Goal: Transaction & Acquisition: Purchase product/service

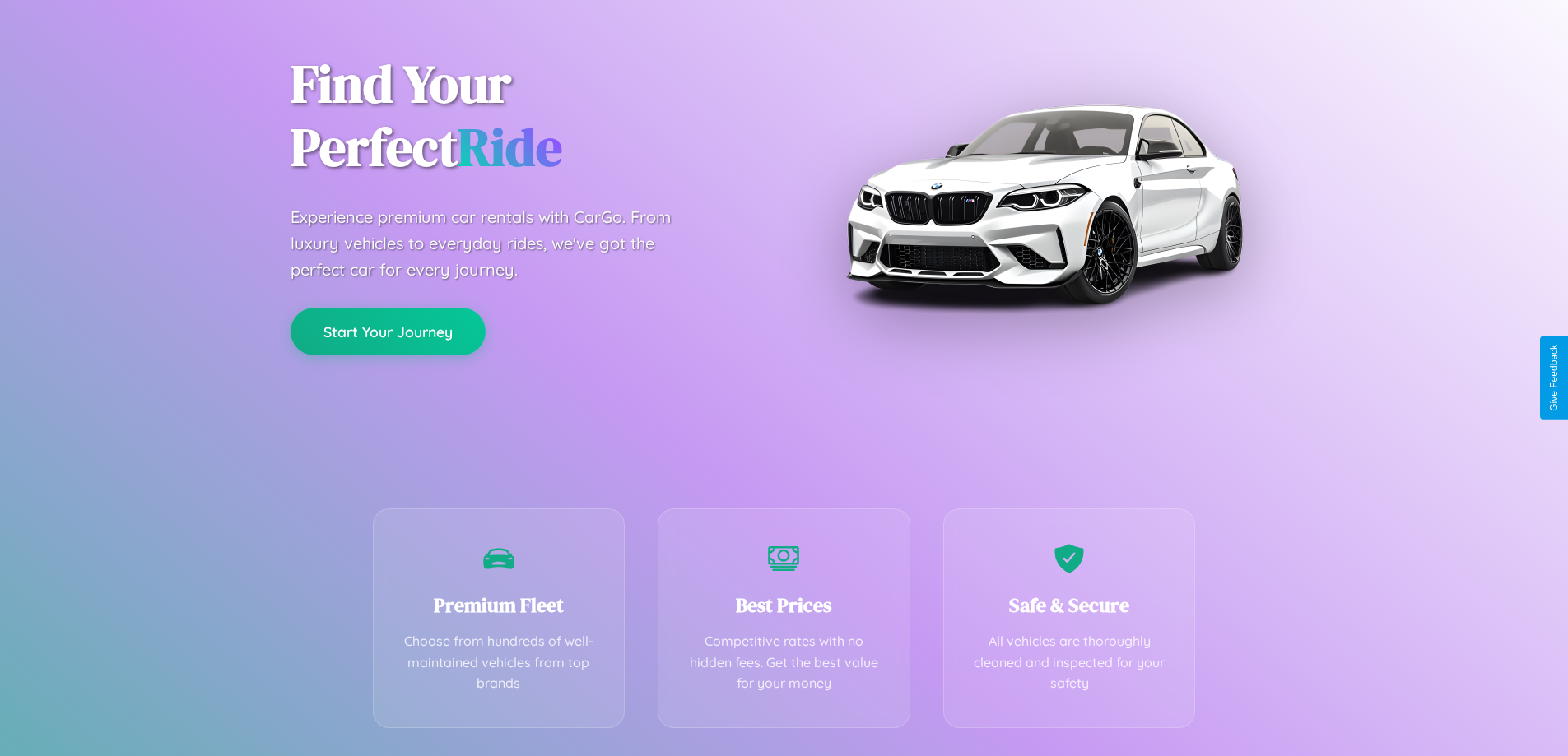
scroll to position [324, 0]
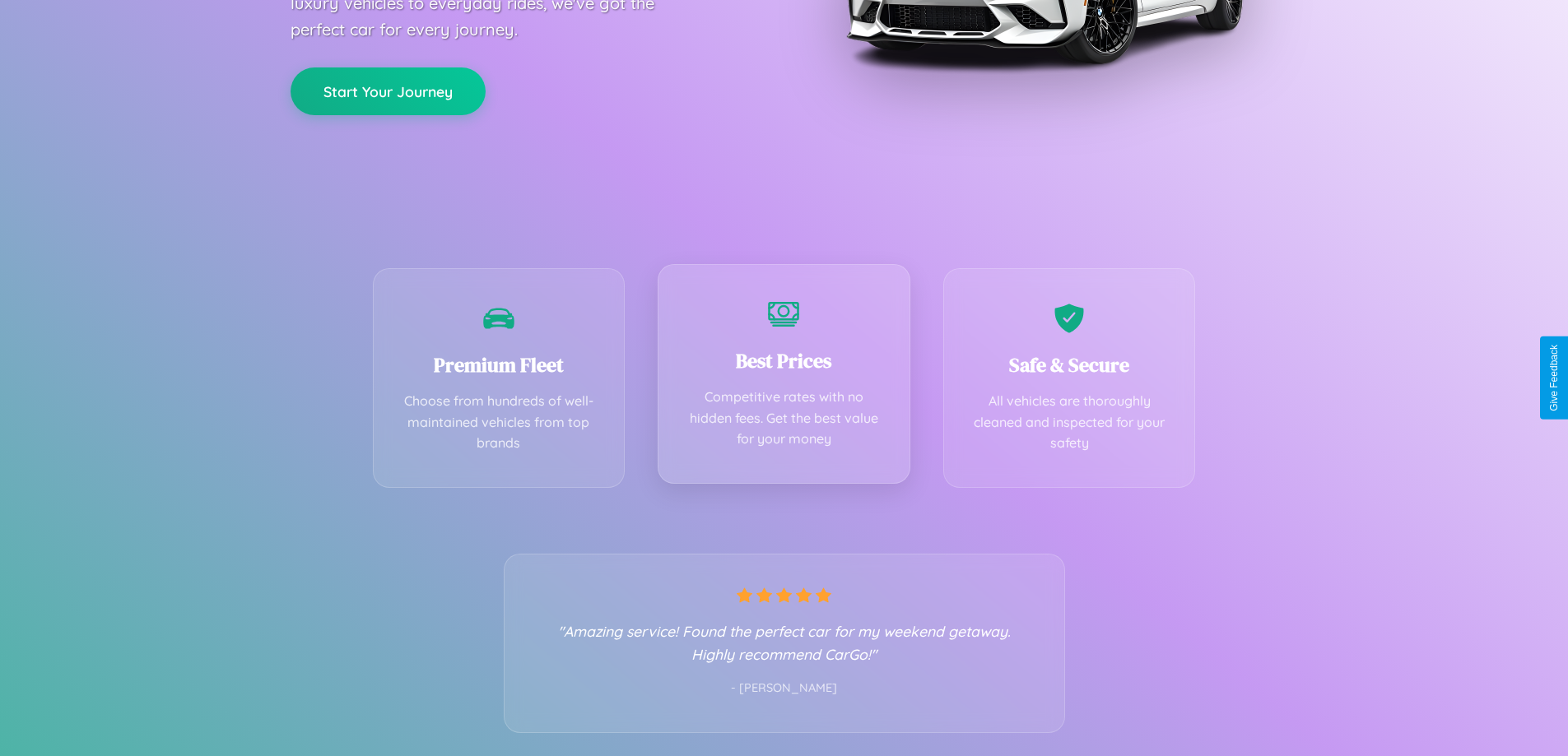
click at [784, 378] on div "Best Prices Competitive rates with no hidden fees. Get the best value for your …" at bounding box center [784, 374] width 253 height 220
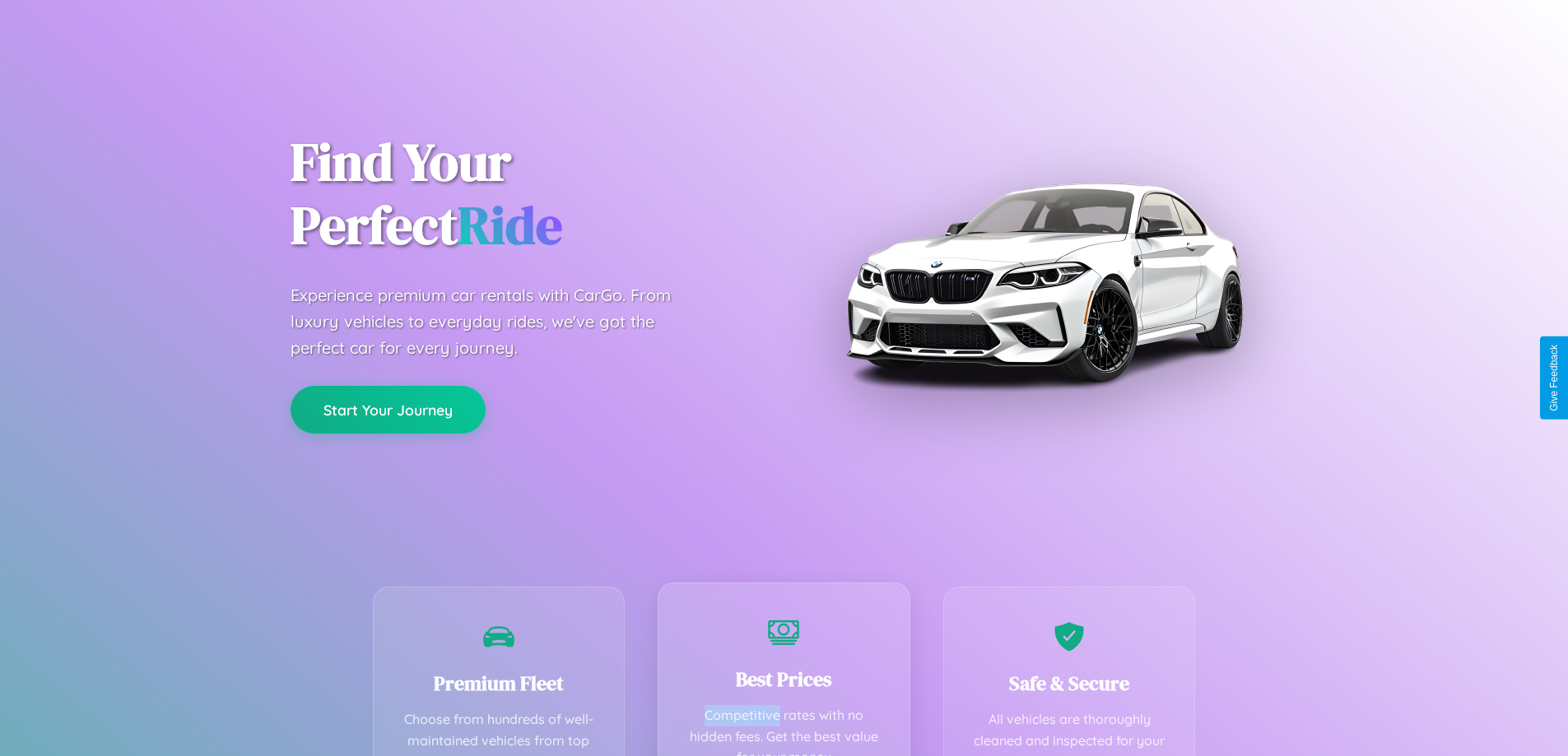
scroll to position [0, 0]
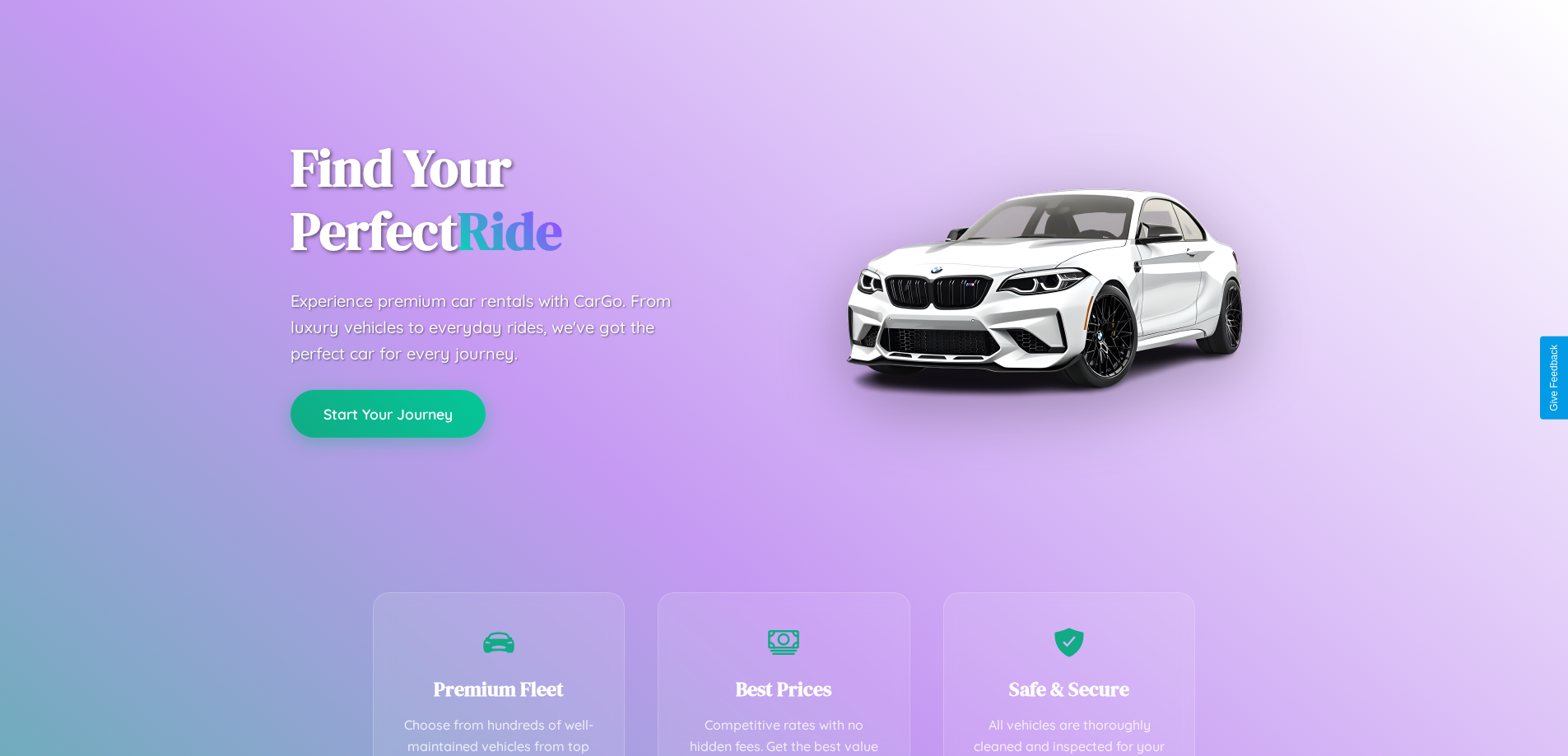
click at [388, 414] on button "Start Your Journey" at bounding box center [389, 414] width 195 height 48
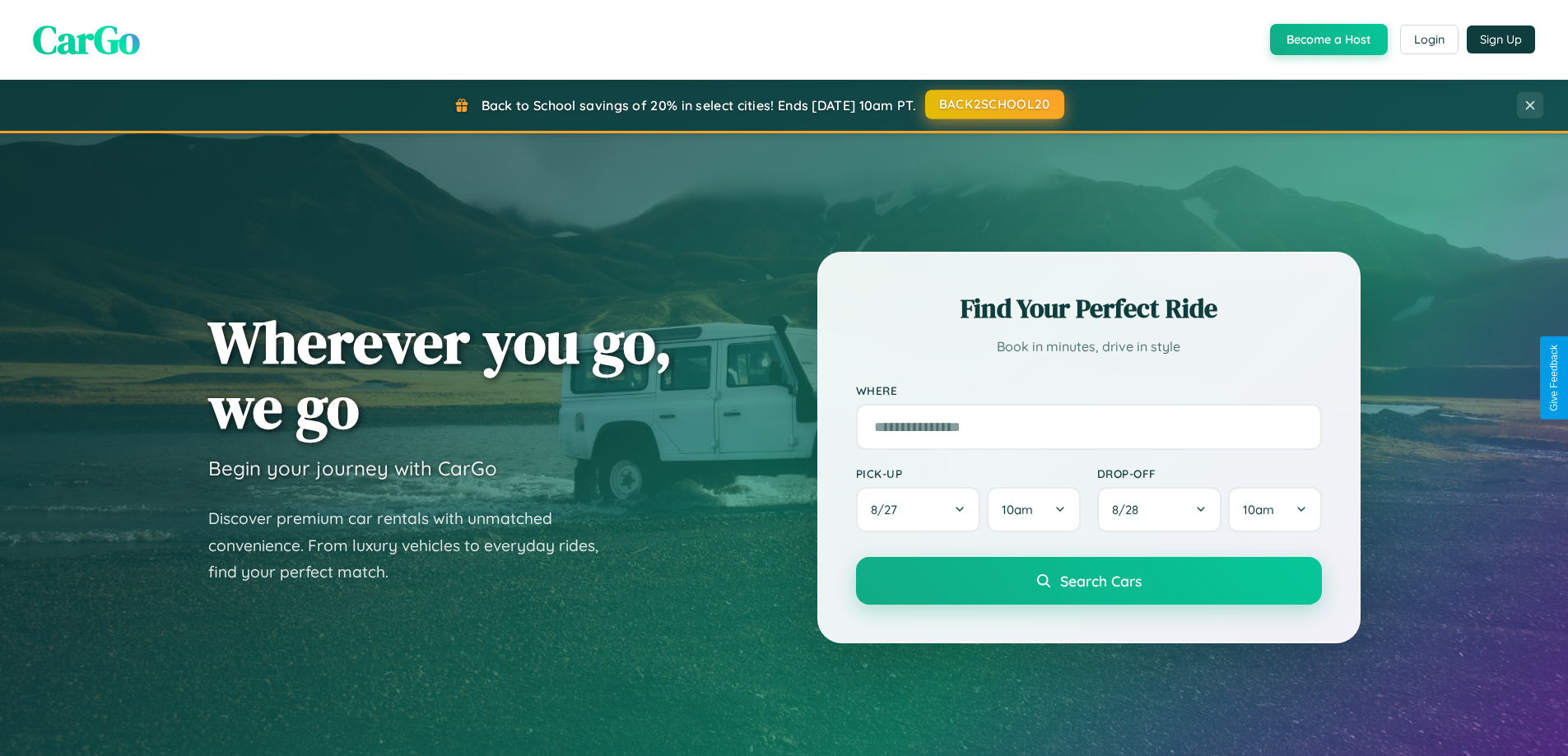
click at [994, 104] on button "BACK2SCHOOL20" at bounding box center [995, 104] width 139 height 30
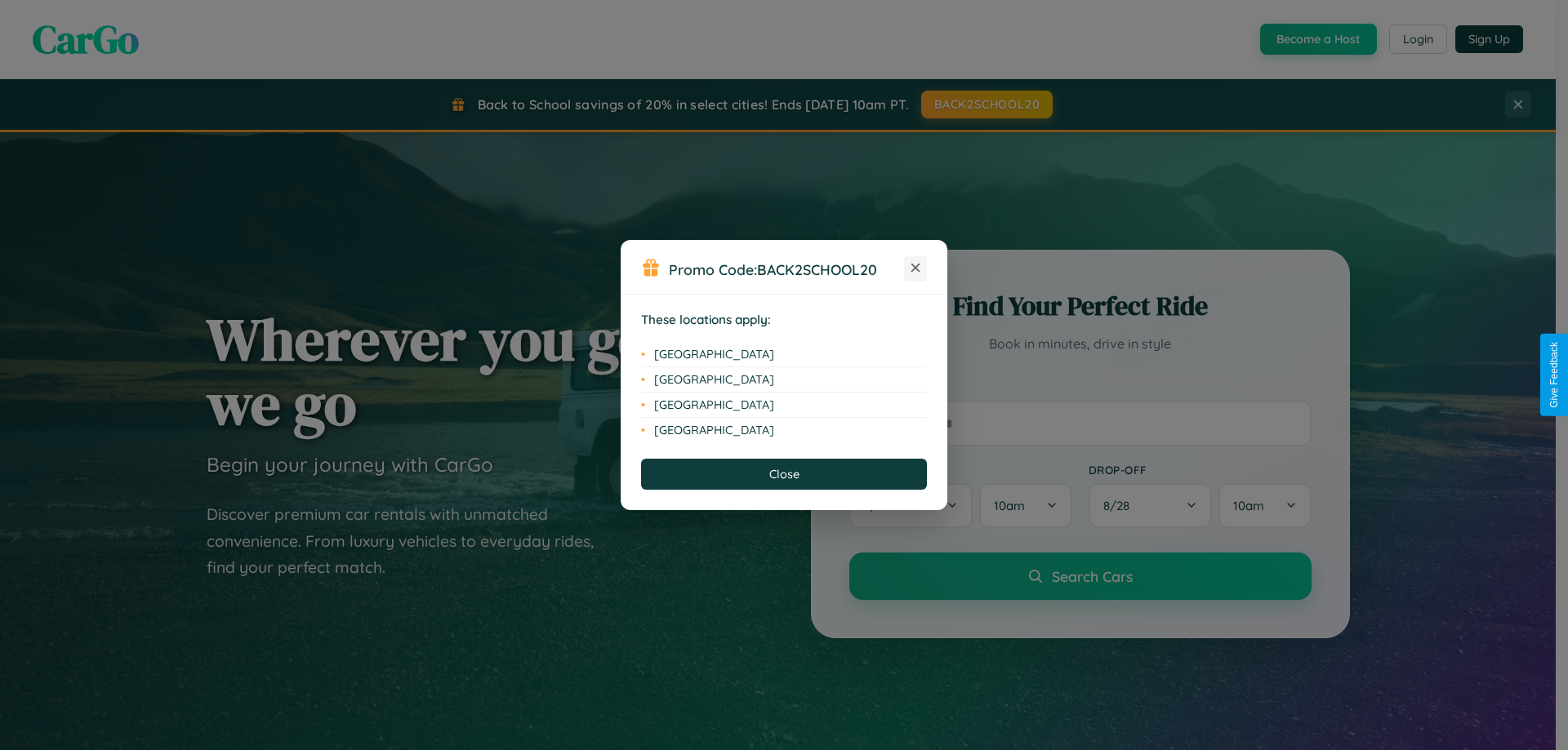
click at [916, 269] on icon at bounding box center [916, 268] width 9 height 9
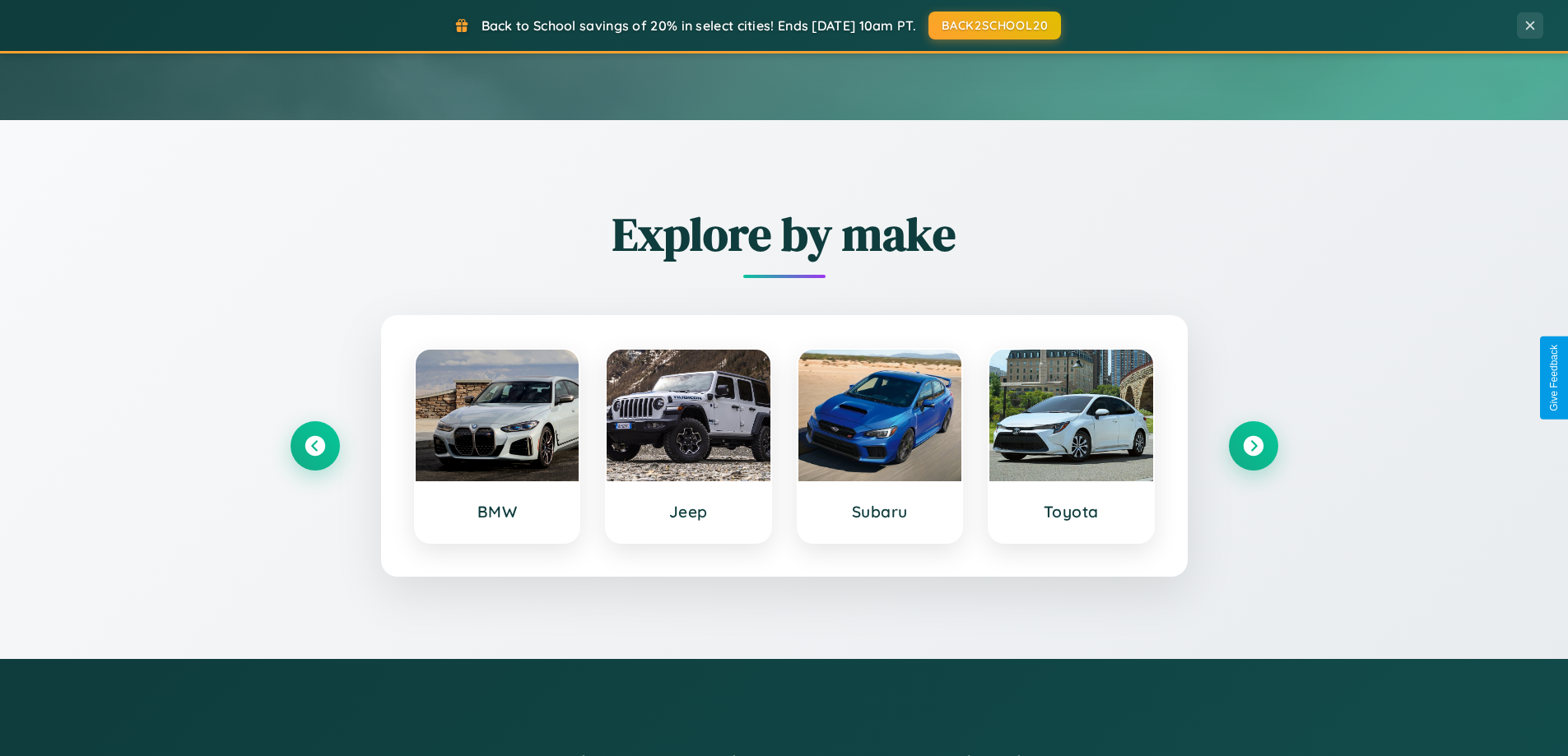
scroll to position [709, 0]
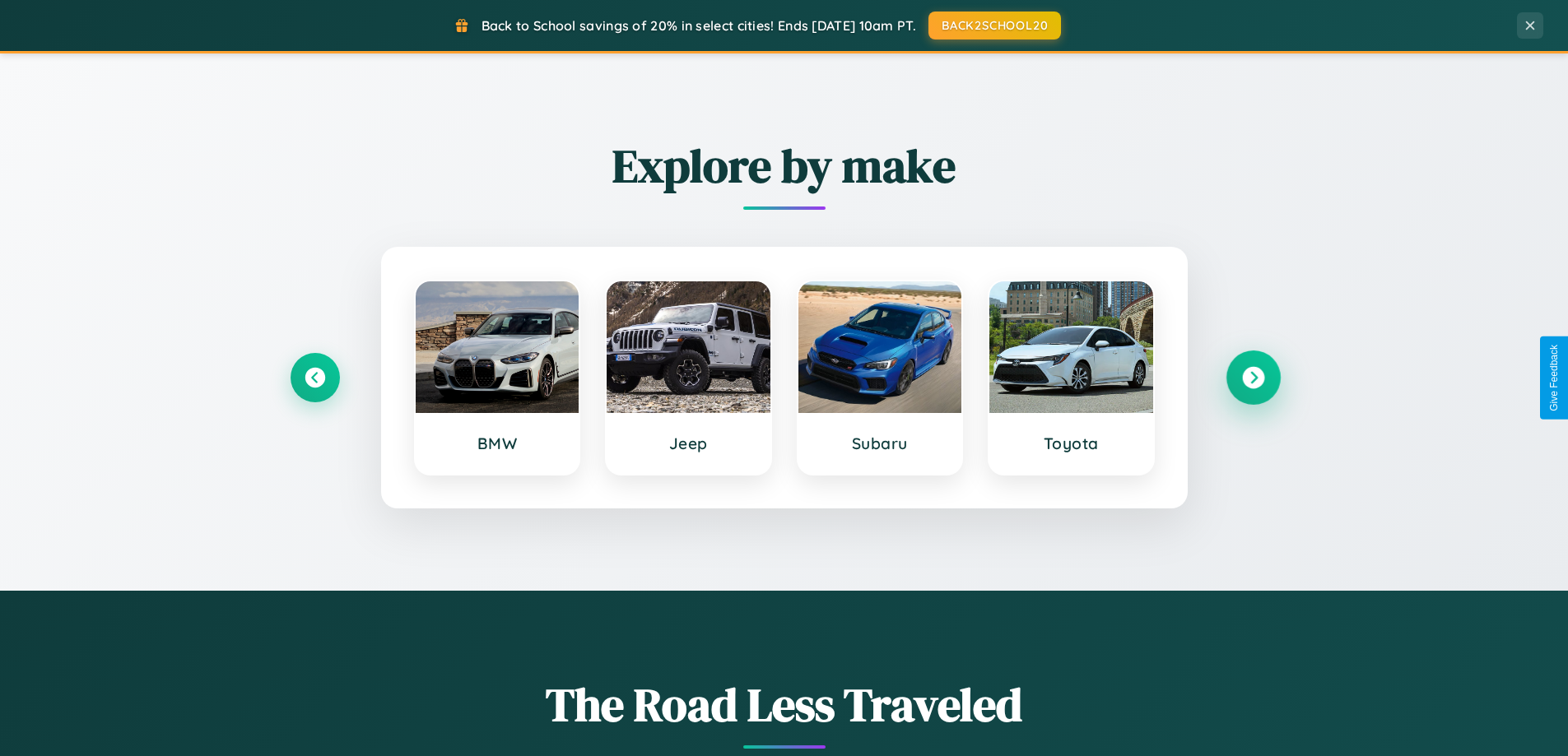
click at [1253, 378] on icon at bounding box center [1253, 378] width 22 height 22
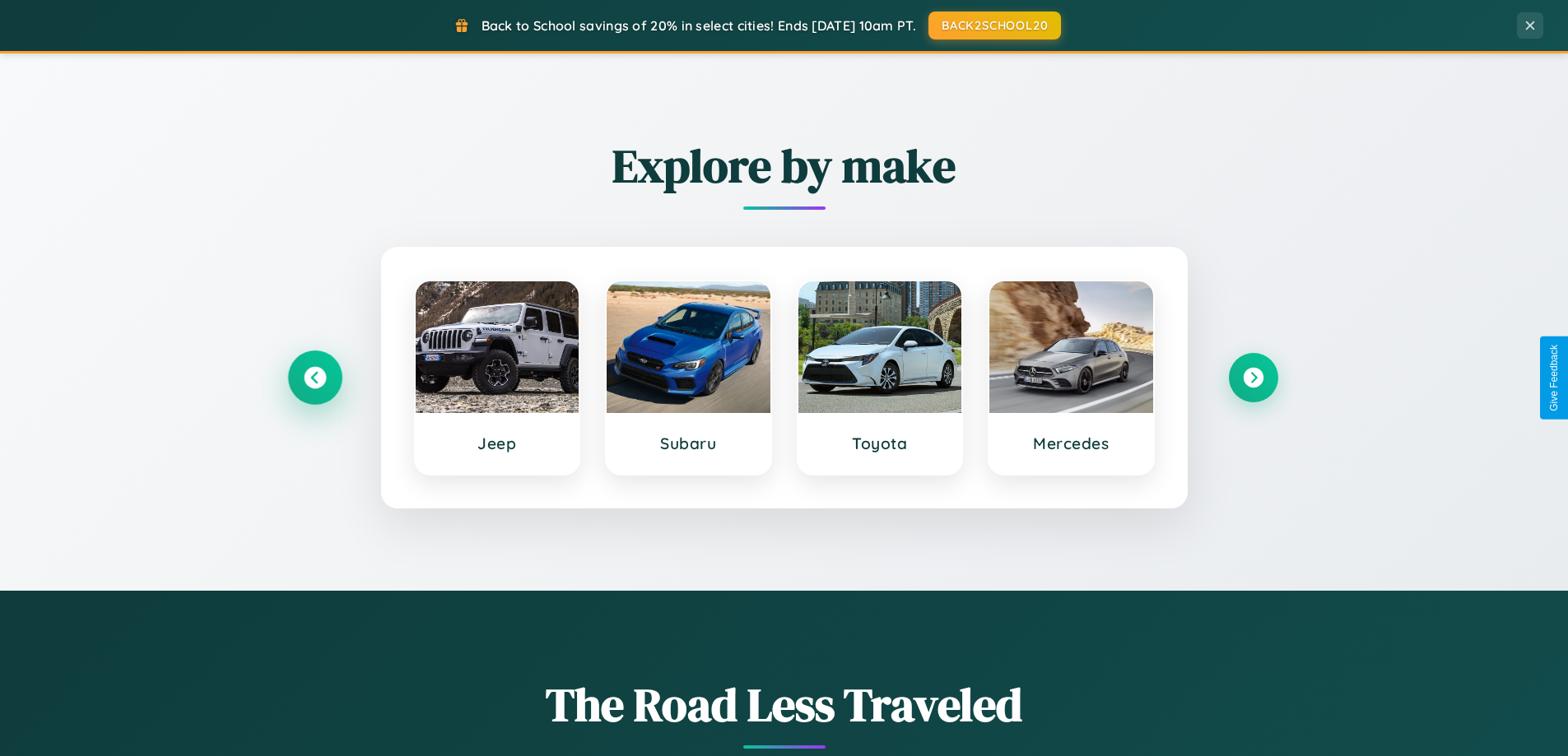
click at [314, 378] on icon at bounding box center [314, 378] width 22 height 22
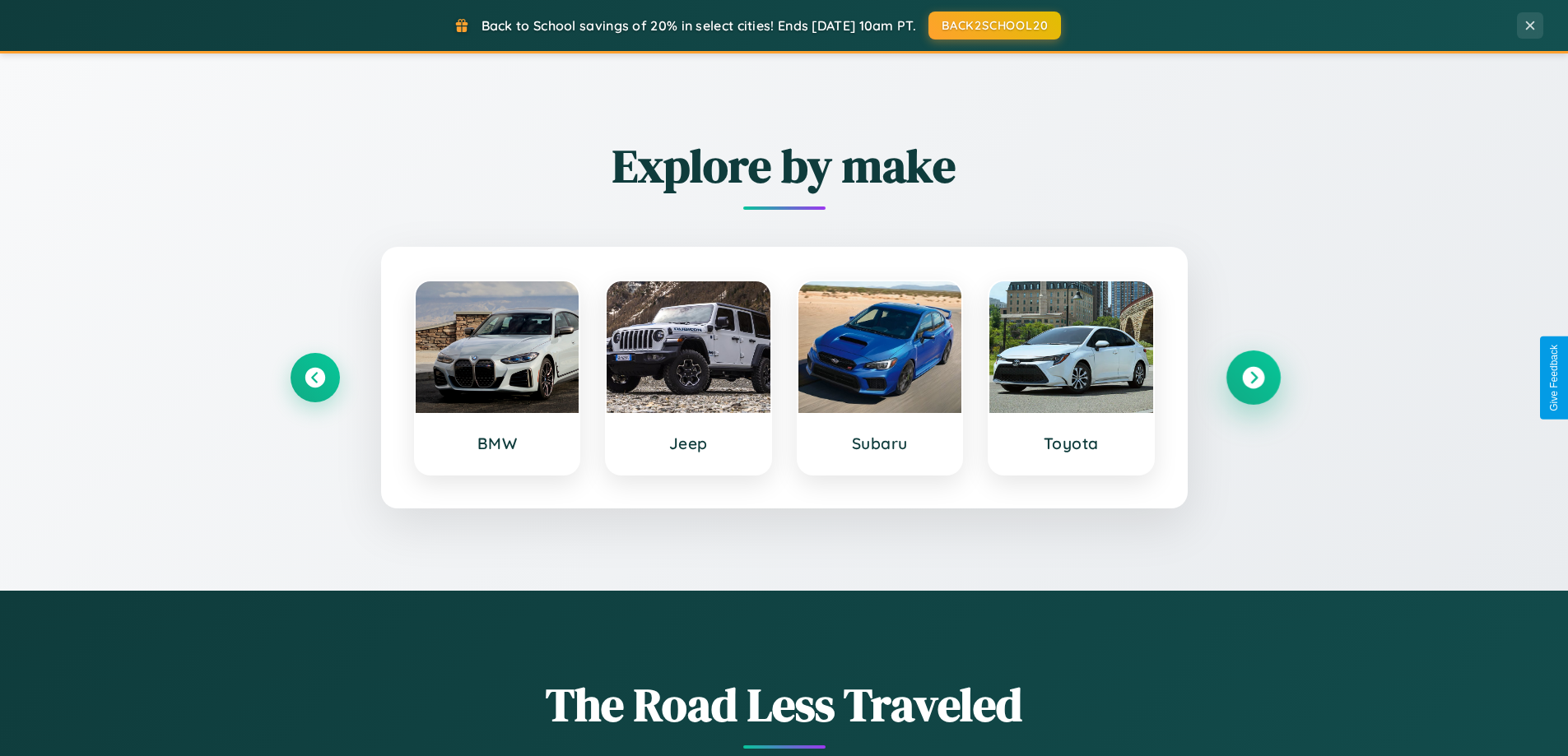
click at [1253, 378] on icon at bounding box center [1253, 378] width 22 height 22
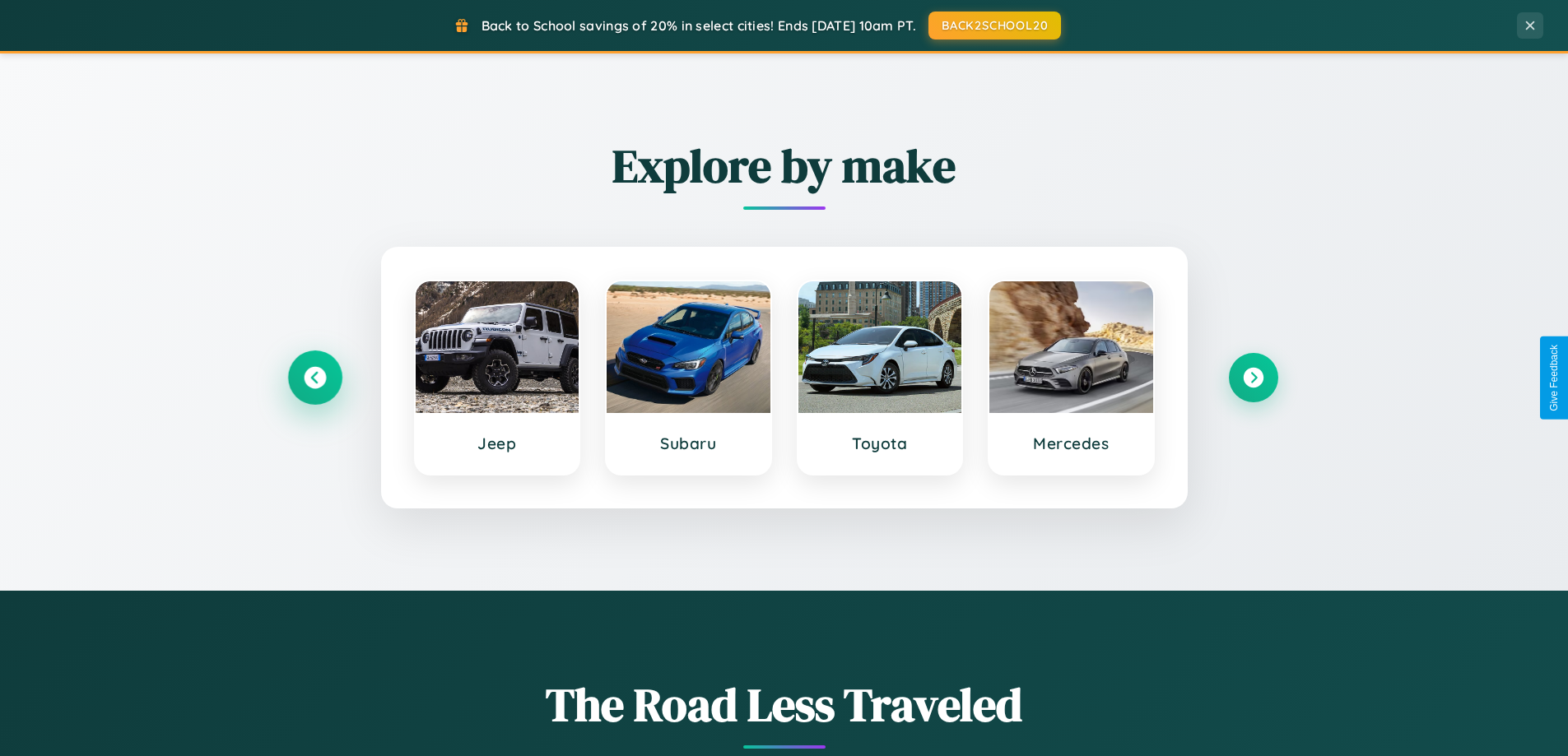
click at [314, 378] on icon at bounding box center [314, 378] width 22 height 22
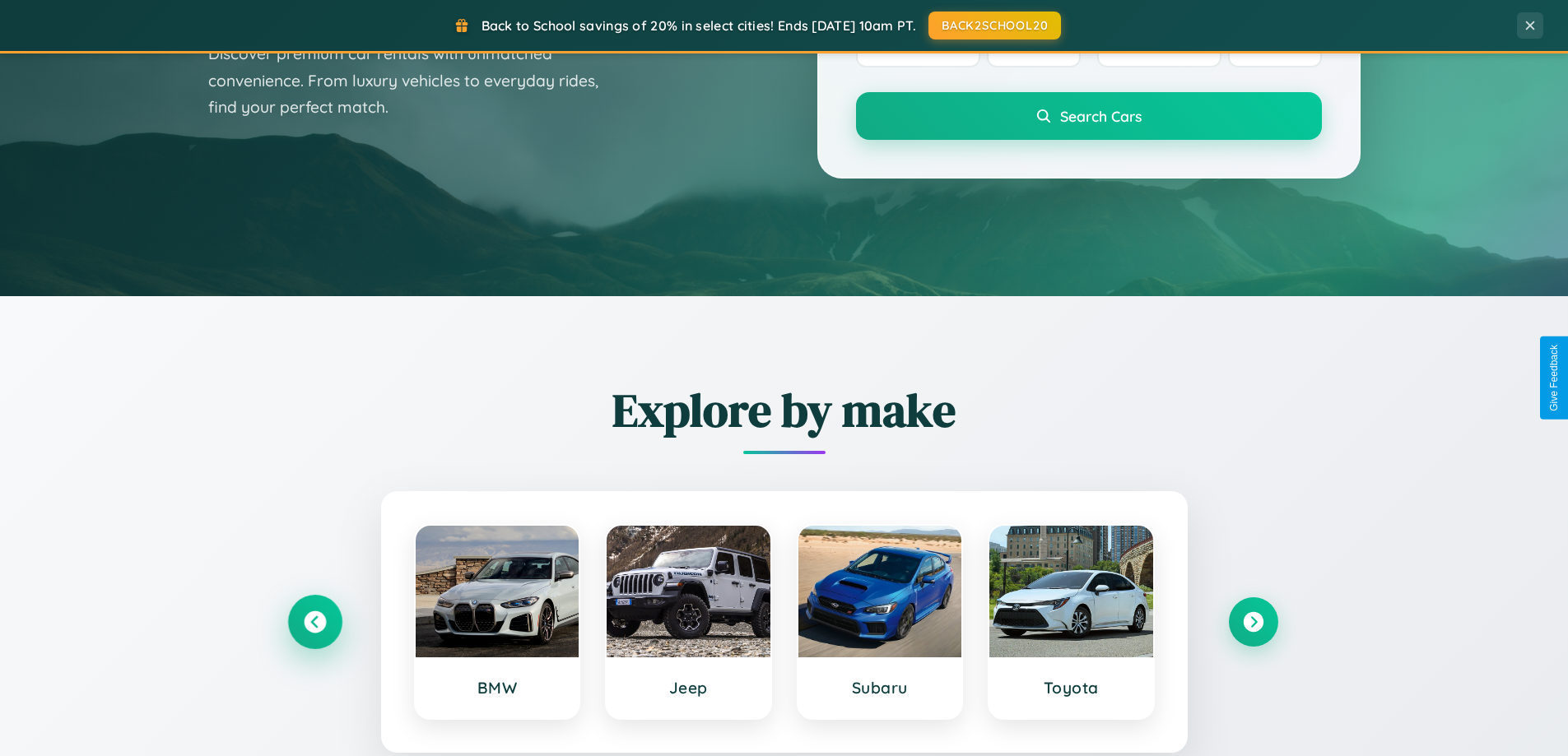
scroll to position [49, 0]
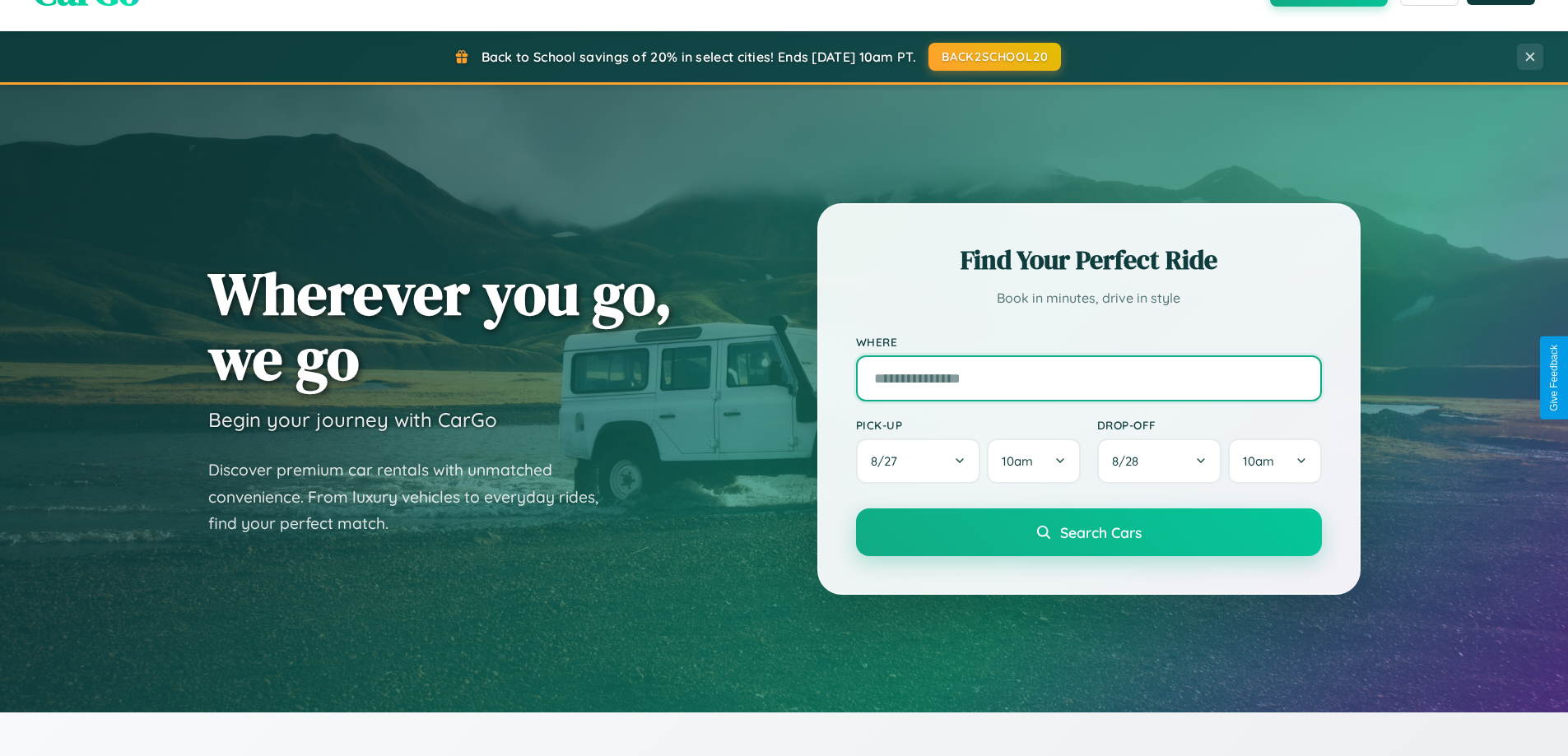
click at [1088, 378] on input "text" at bounding box center [1088, 378] width 466 height 46
type input "*******"
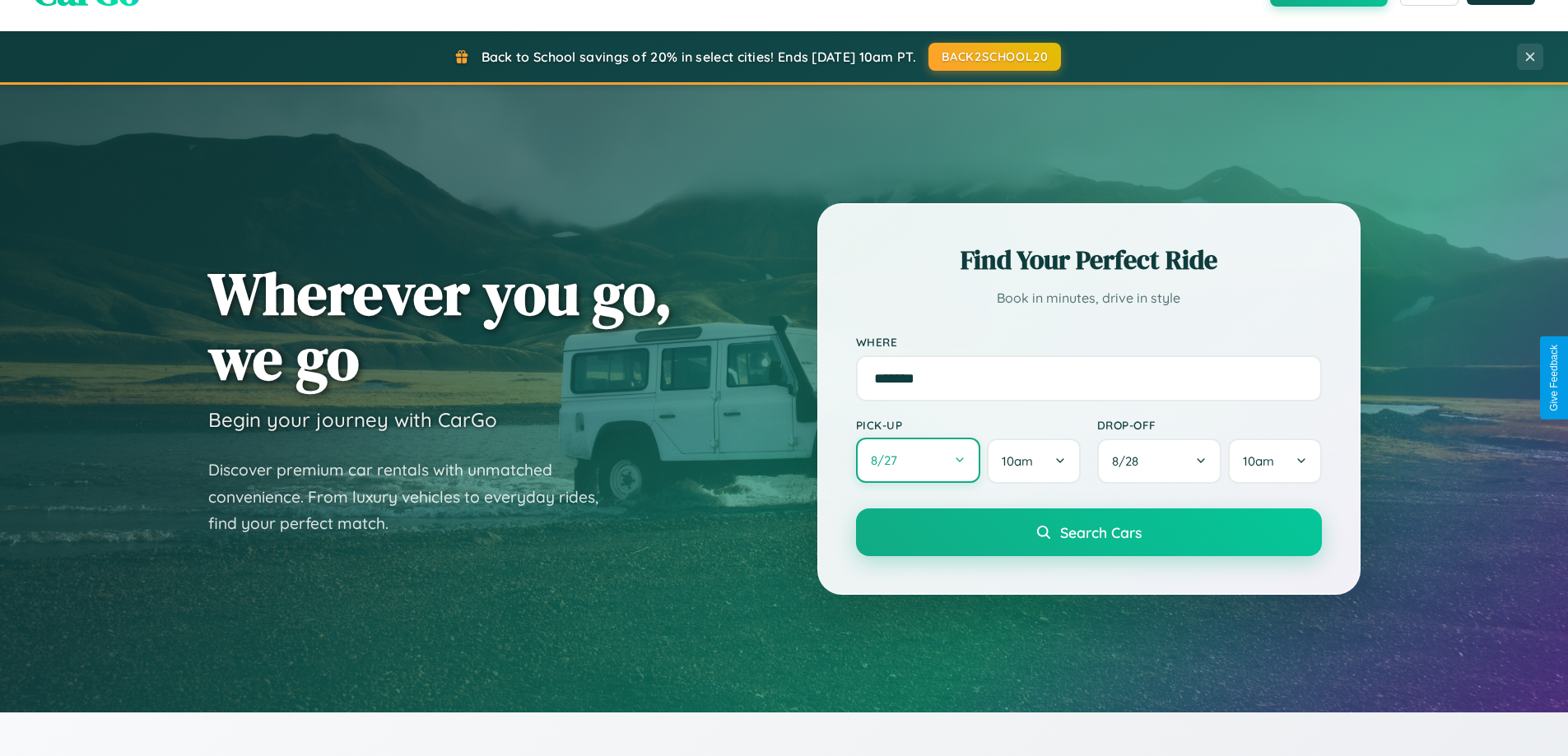
click at [918, 461] on button "8 / 27" at bounding box center [918, 459] width 125 height 45
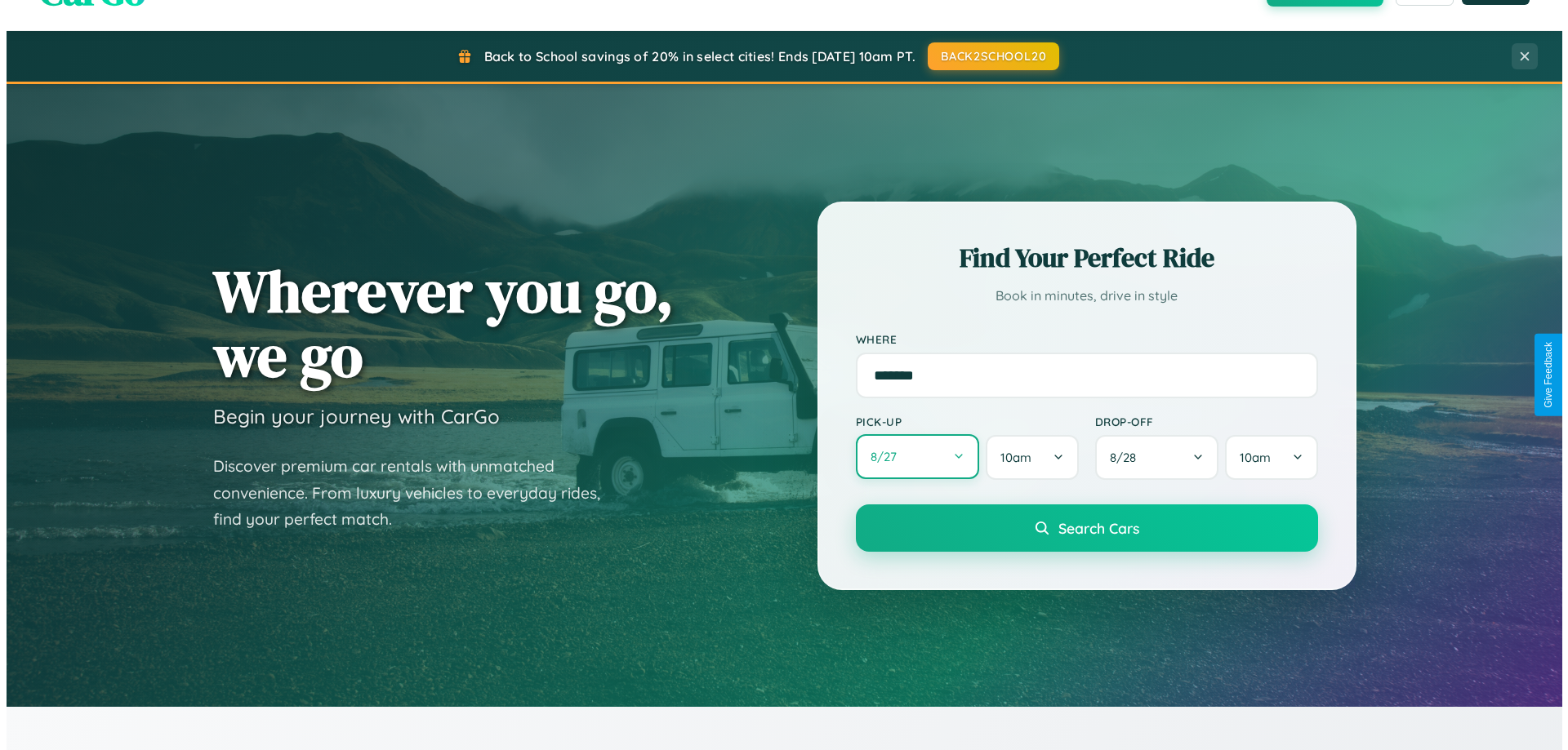
select select "*"
select select "****"
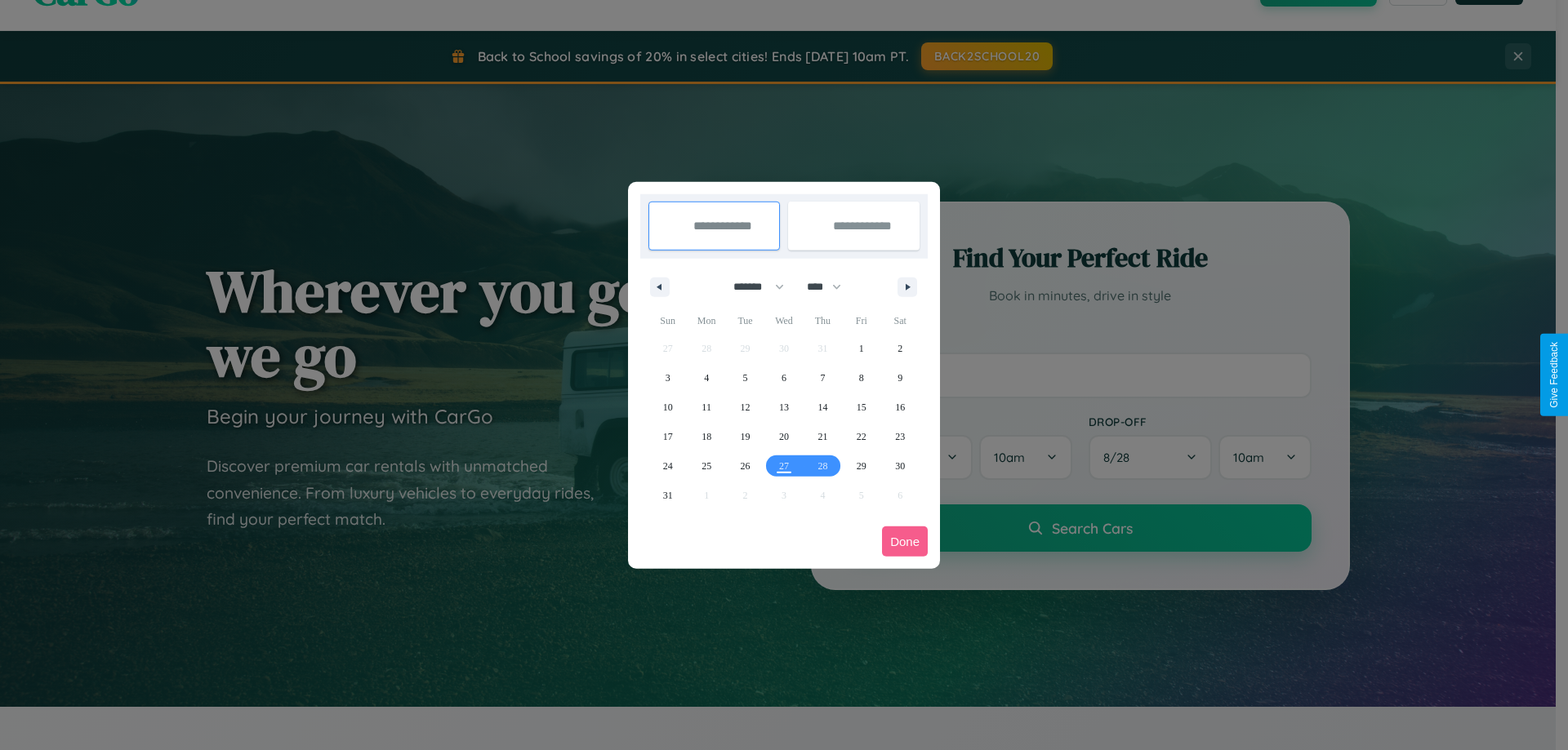
click at [751, 287] on select "******* ******** ***** ***** *** **** **** ****** ********* ******* ******** **…" at bounding box center [755, 287] width 69 height 27
select select "**"
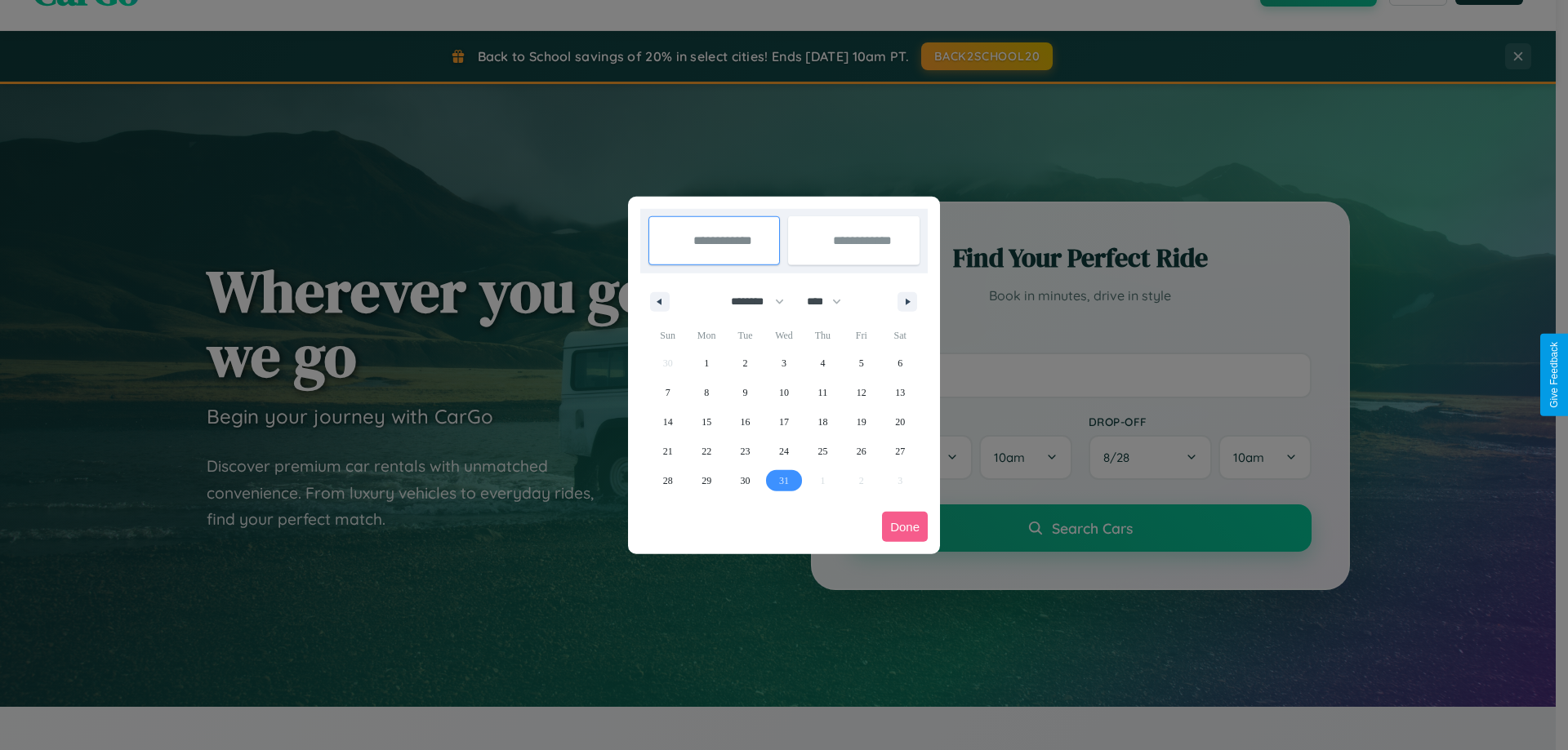
click at [784, 480] on span "31" at bounding box center [784, 480] width 9 height 29
type input "**********"
click at [907, 301] on icon "button" at bounding box center [910, 302] width 9 height 7
select select "*"
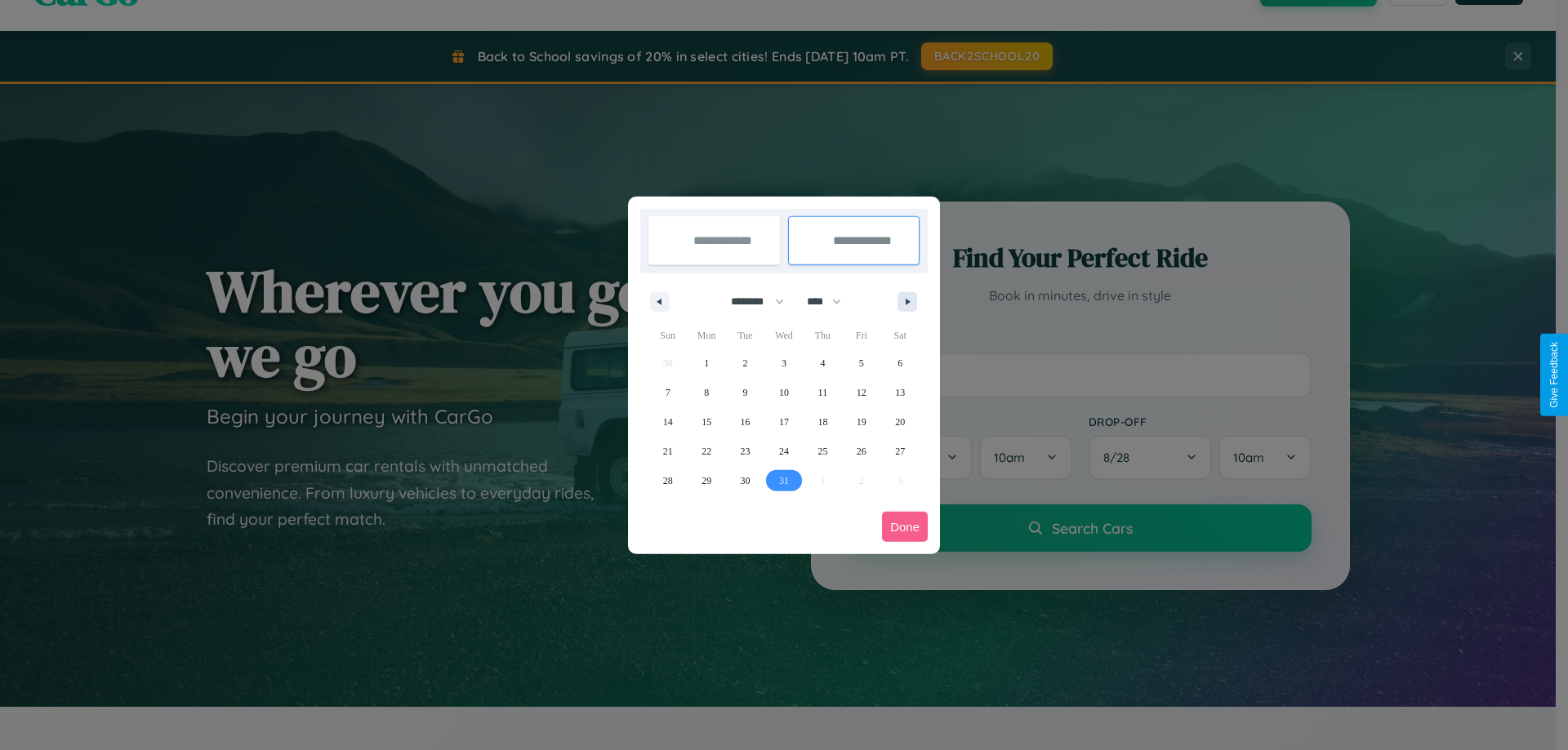
select select "****"
click at [900, 363] on span "3" at bounding box center [899, 363] width 5 height 29
type input "**********"
select select "**"
select select "****"
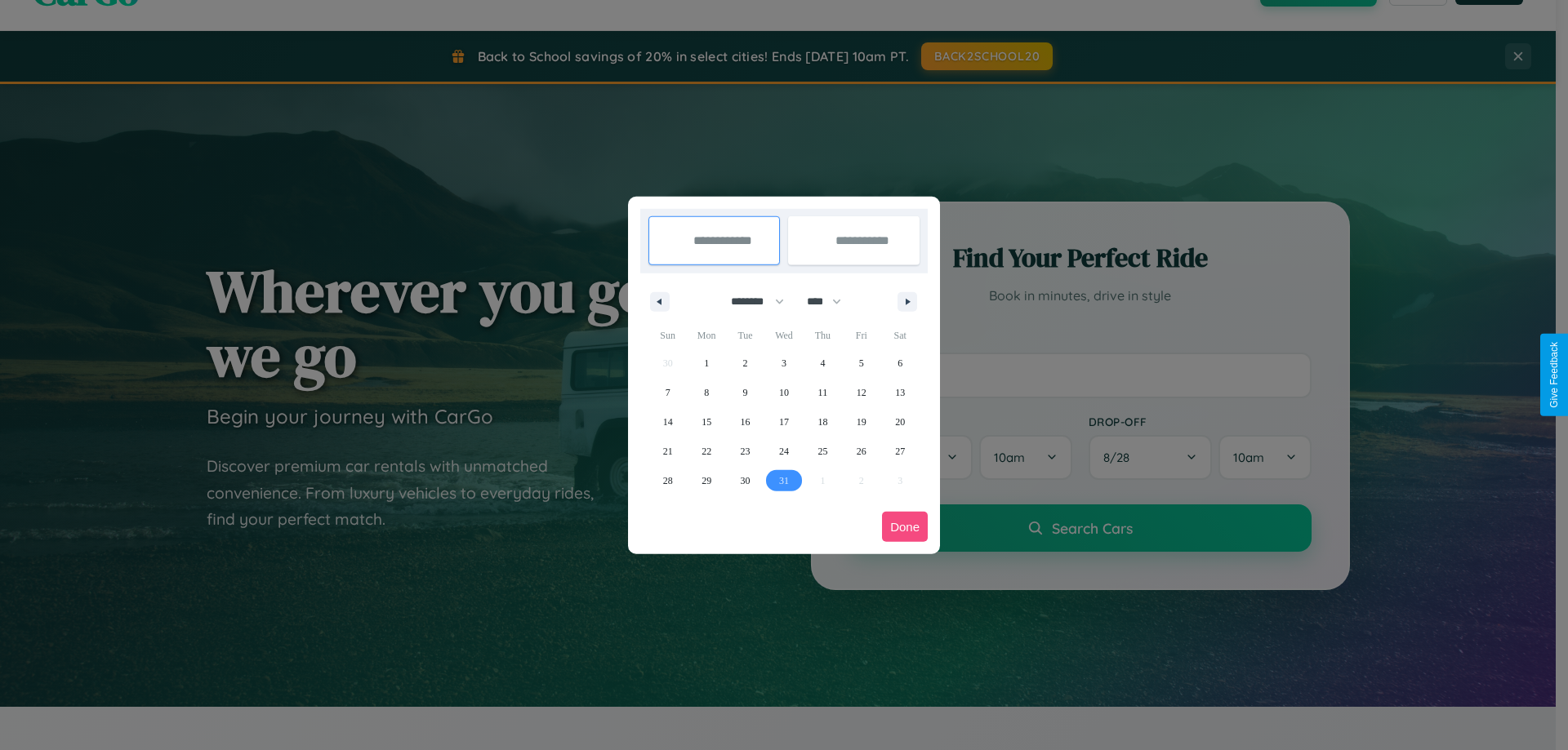
click at [905, 527] on button "Done" at bounding box center [905, 527] width 46 height 30
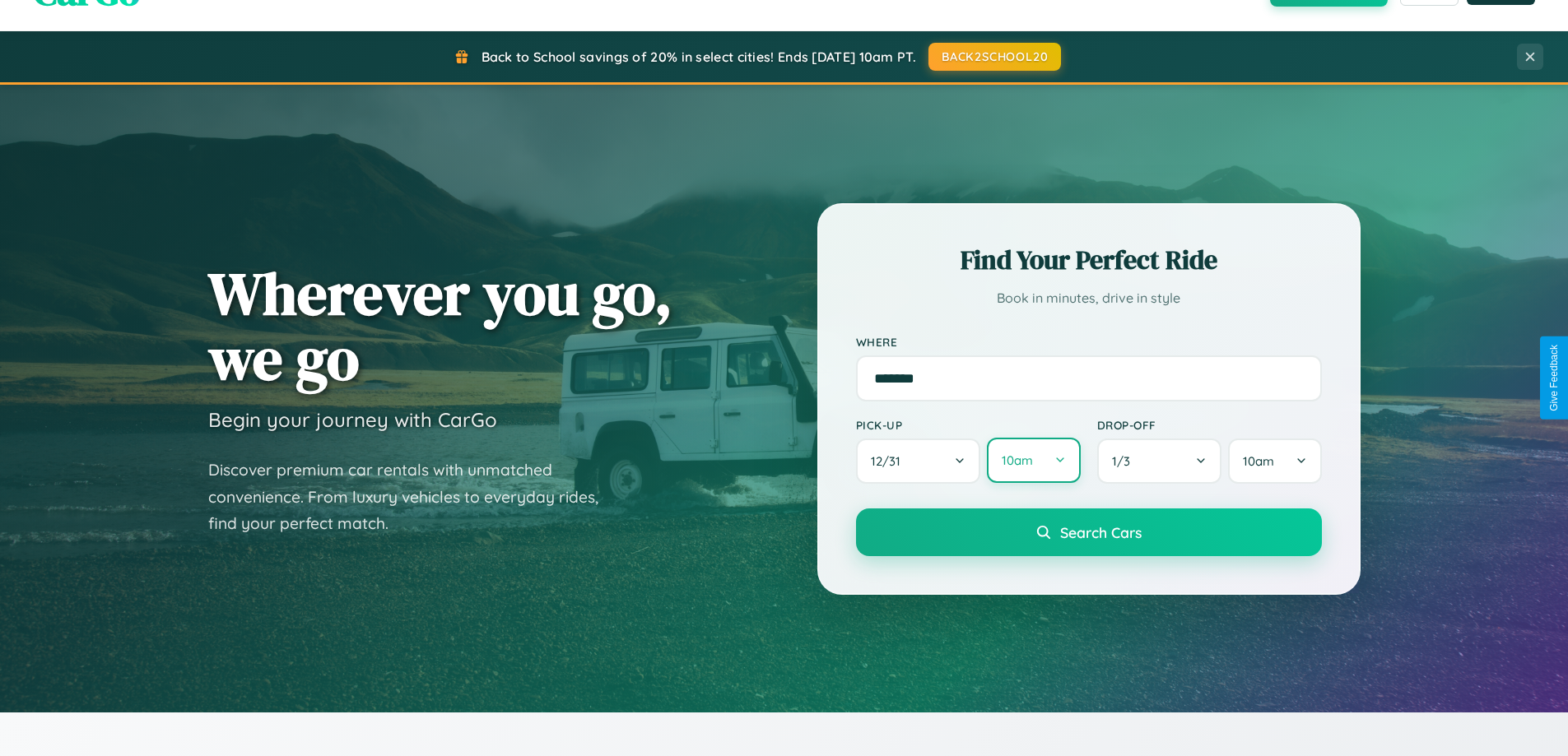
click at [1033, 461] on button "10am" at bounding box center [1033, 459] width 93 height 45
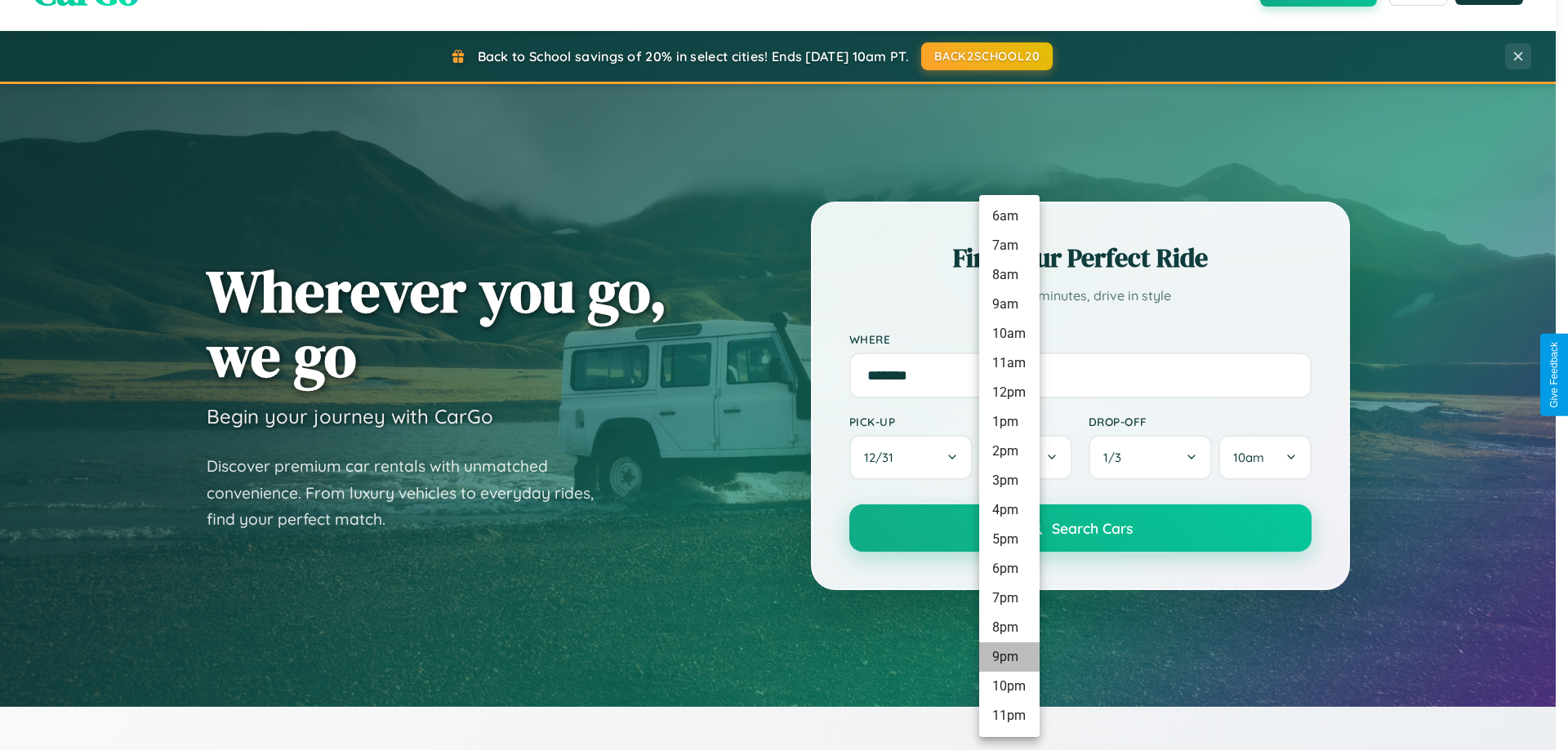
click at [1009, 657] on li "9pm" at bounding box center [1010, 657] width 61 height 29
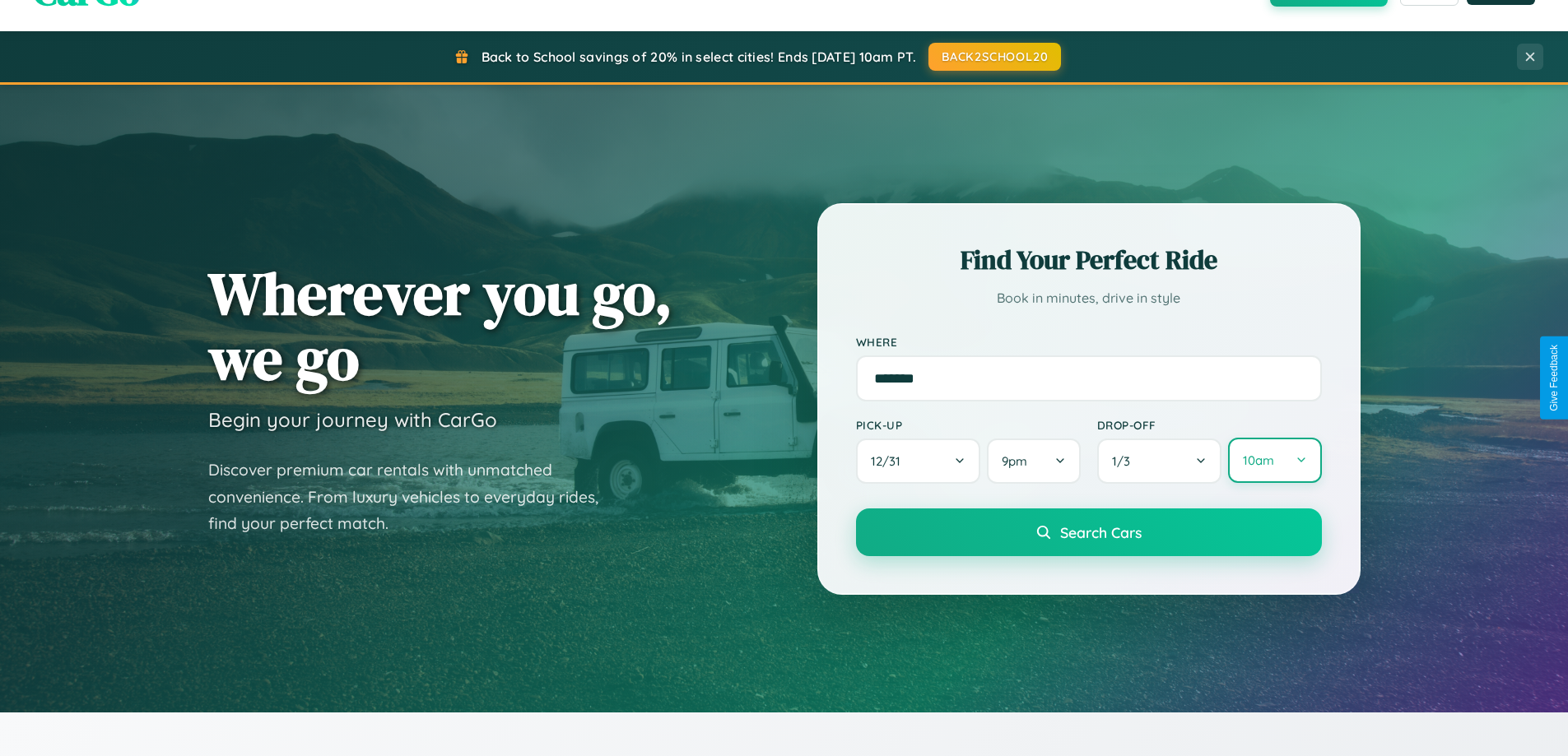
click at [1274, 461] on button "10am" at bounding box center [1274, 459] width 93 height 45
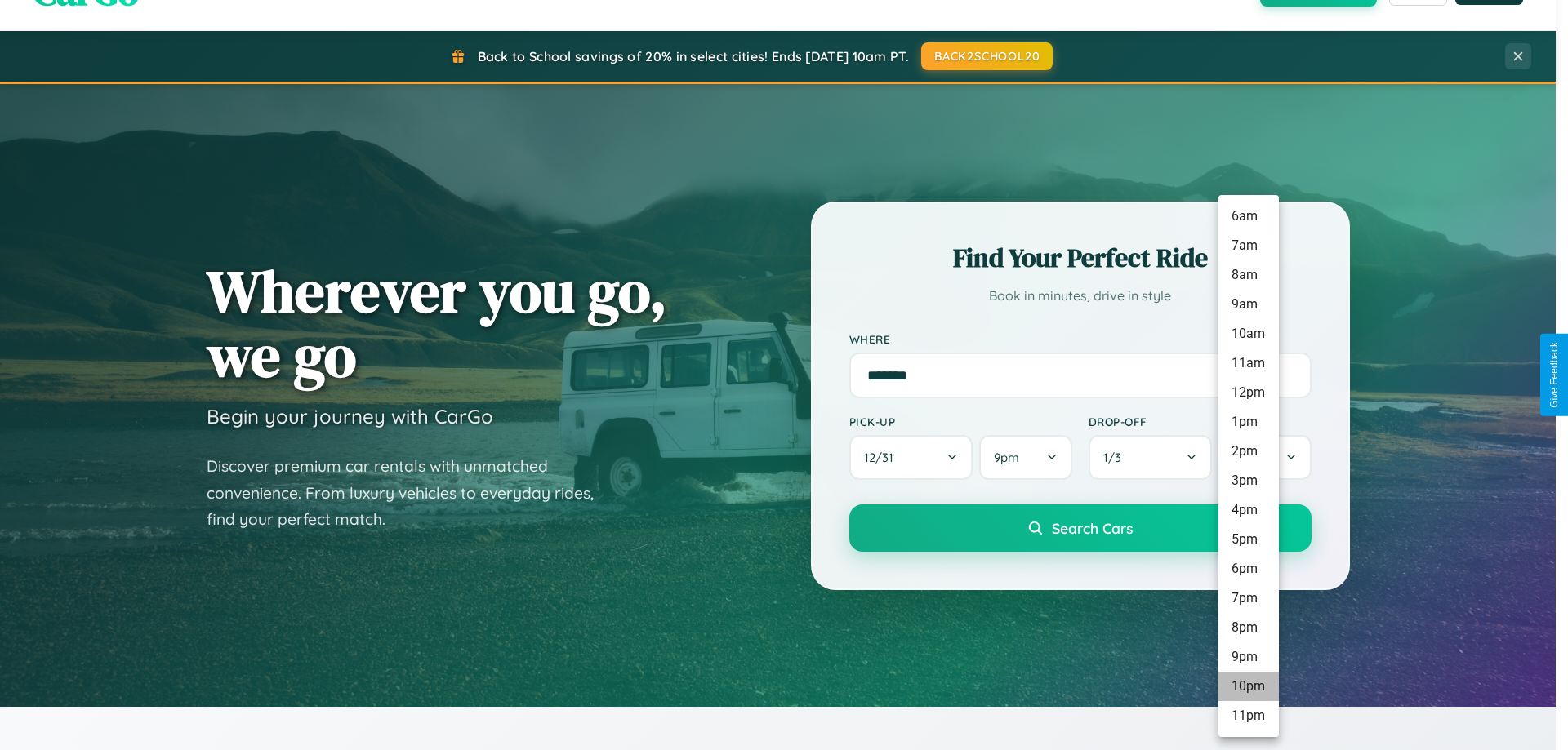
click at [1248, 686] on li "10pm" at bounding box center [1249, 686] width 61 height 29
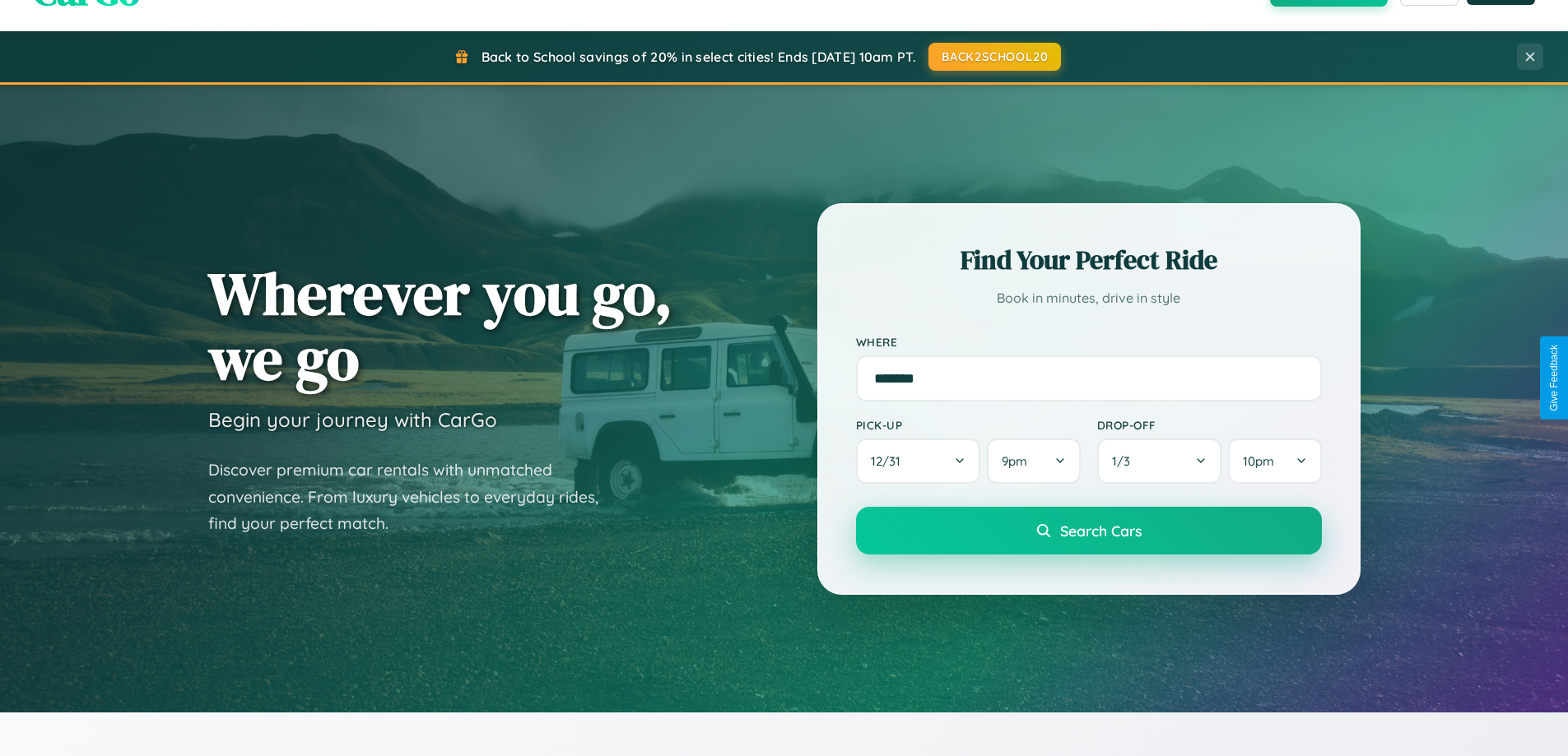
click at [1088, 532] on span "Search Cars" at bounding box center [1101, 530] width 81 height 18
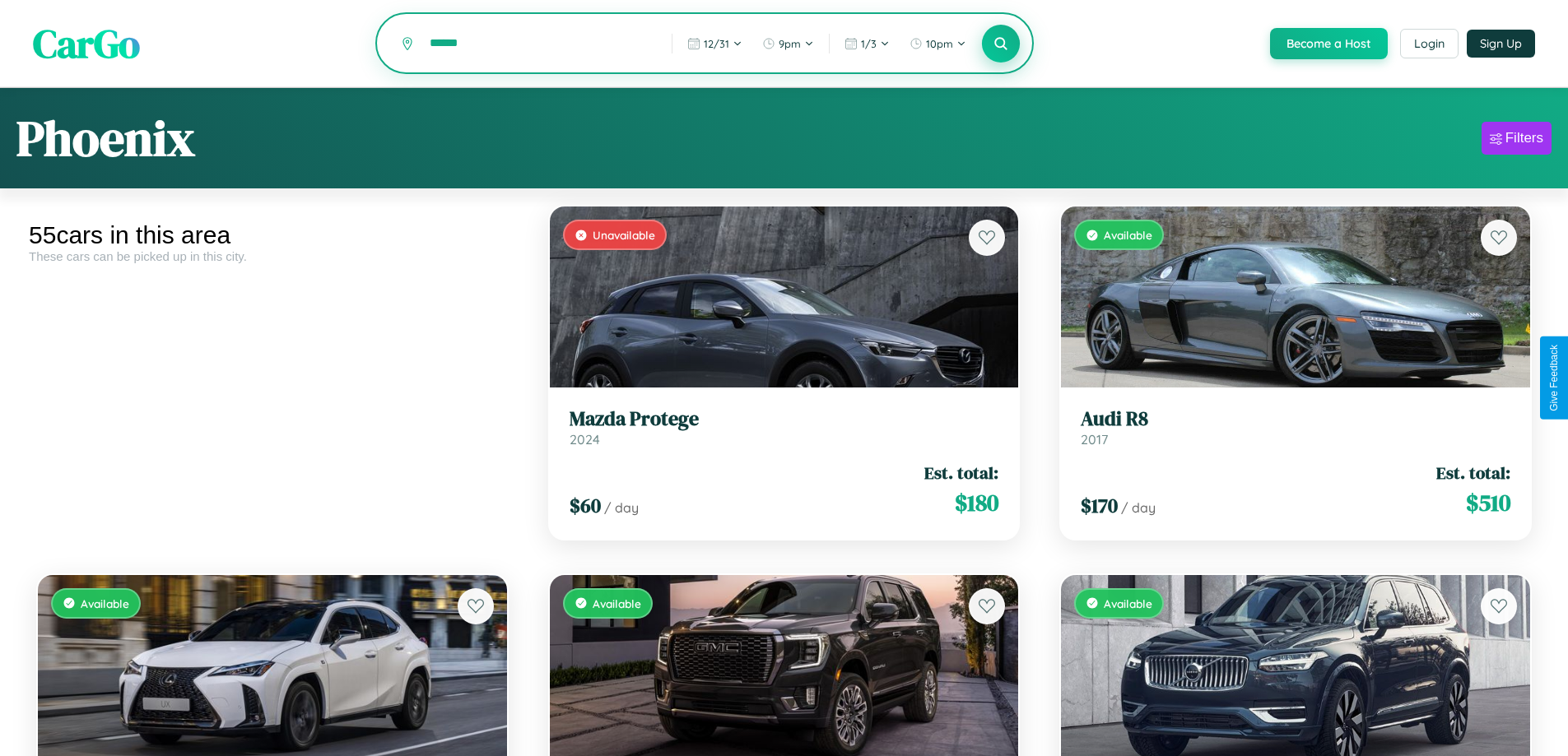
type input "******"
click at [1000, 44] on icon at bounding box center [1001, 43] width 15 height 15
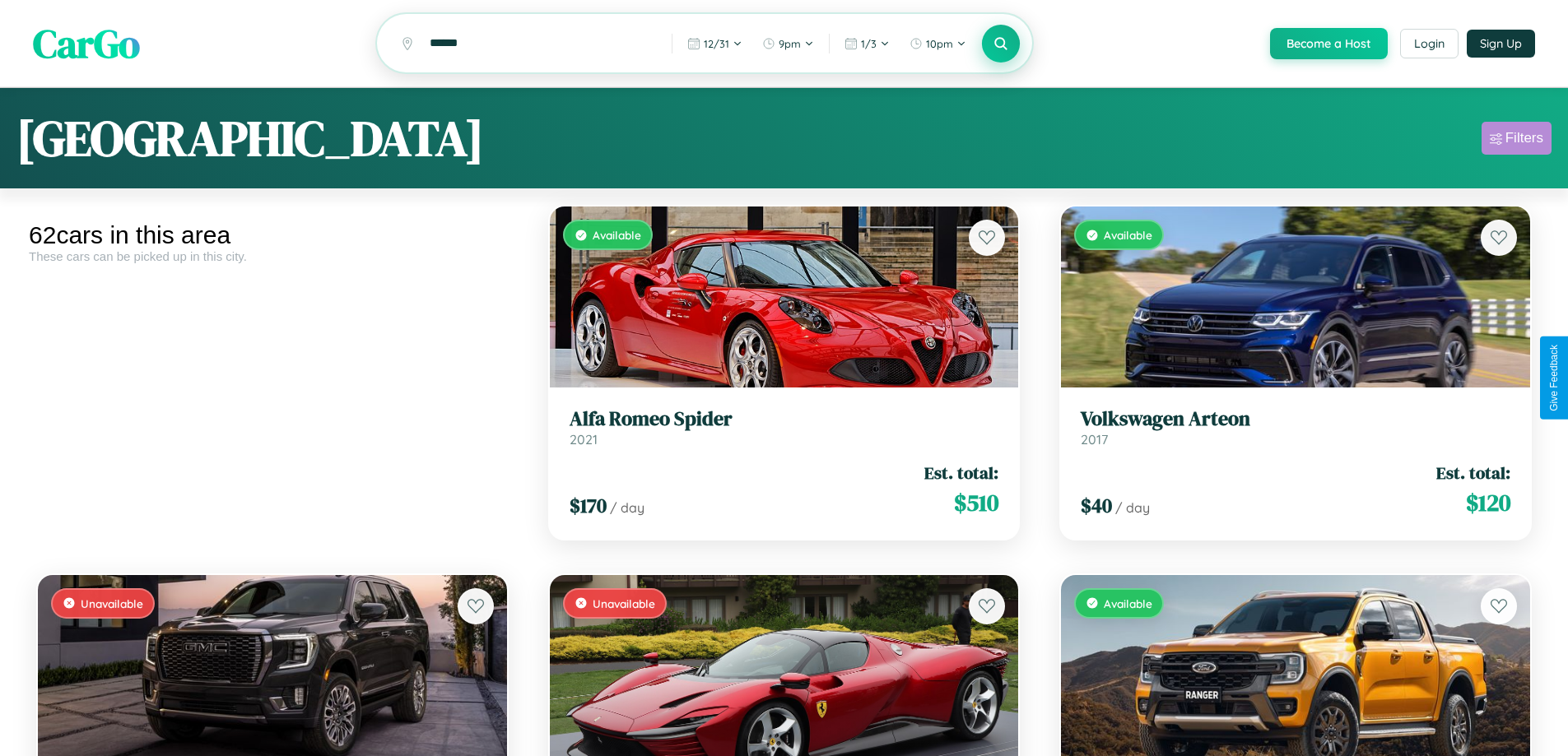
click at [1516, 141] on div "Filters" at bounding box center [1525, 138] width 38 height 16
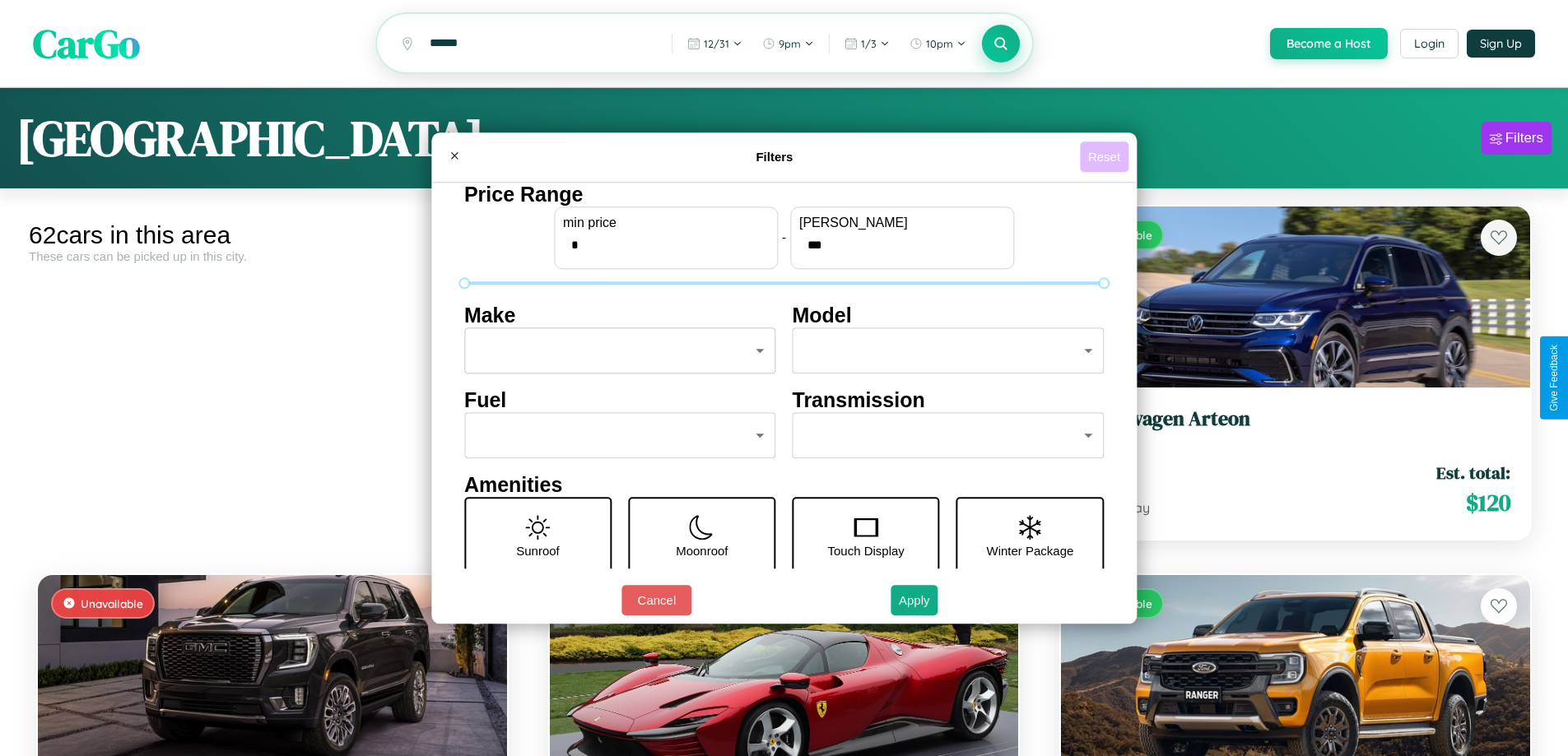
click at [1107, 156] on button "Reset" at bounding box center [1104, 157] width 49 height 31
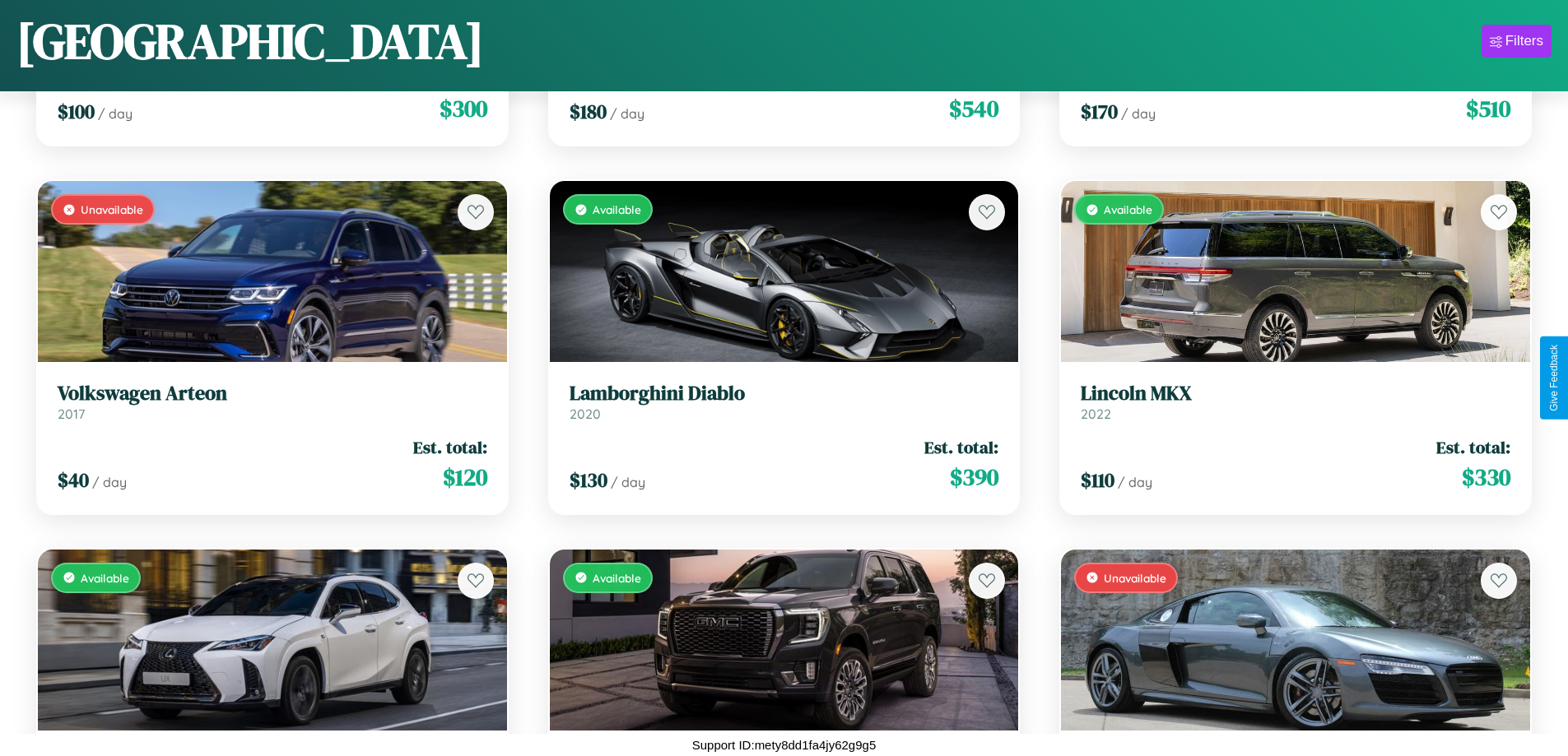
scroll to position [5390, 0]
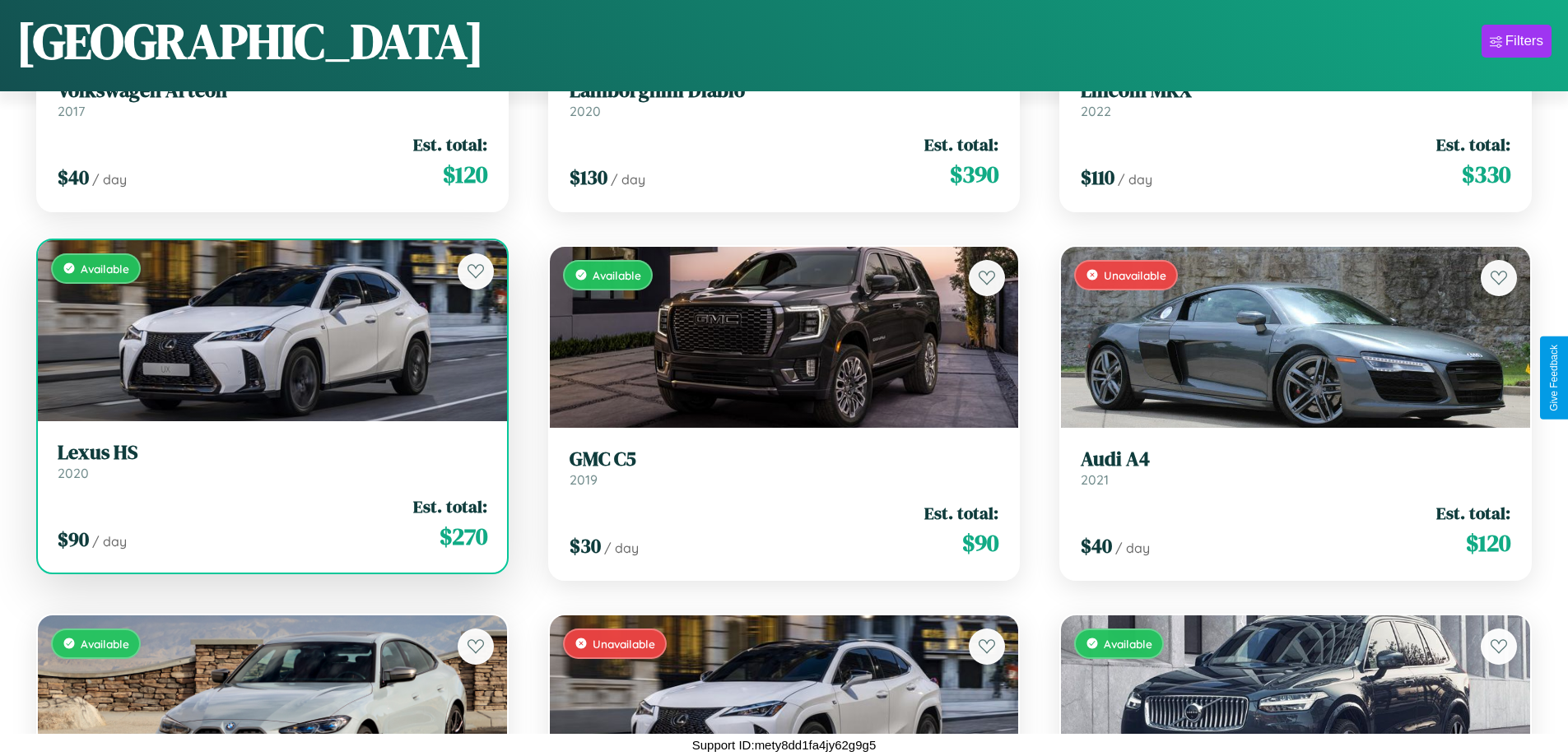
click at [270, 467] on link "Lexus HS 2020" at bounding box center [272, 461] width 430 height 40
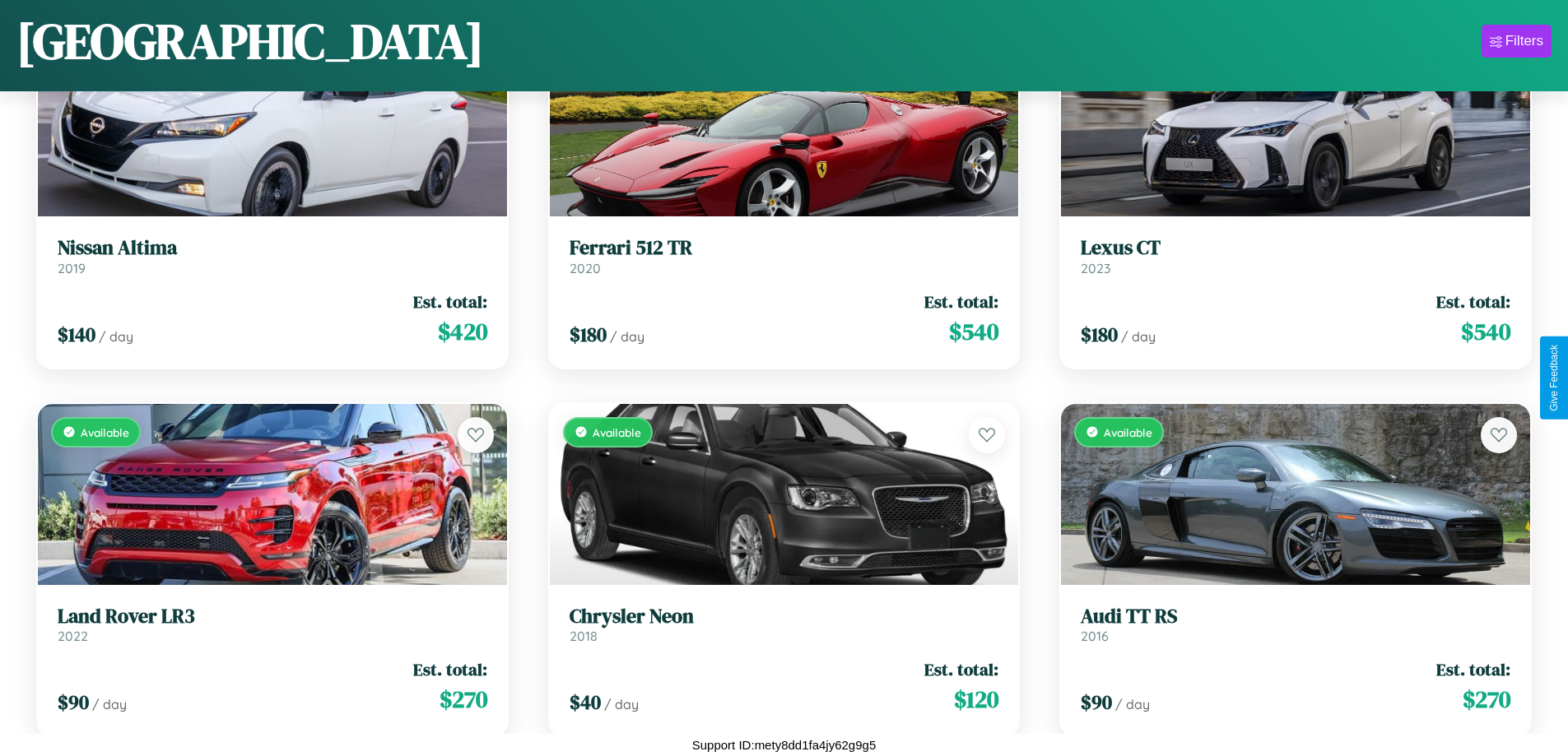
scroll to position [232, 0]
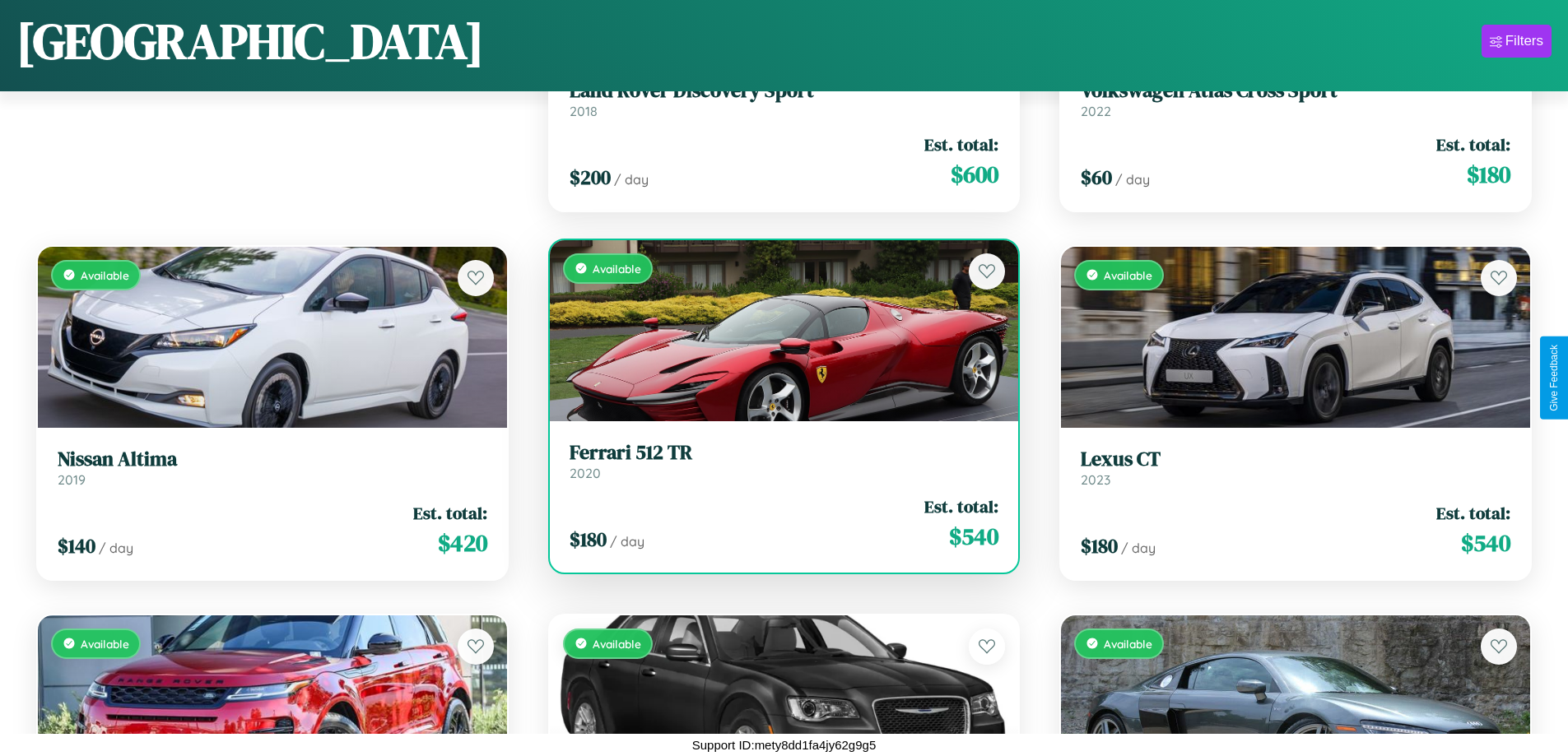
click at [777, 523] on div "$ 180 / day Est. total: $ 540" at bounding box center [784, 523] width 430 height 58
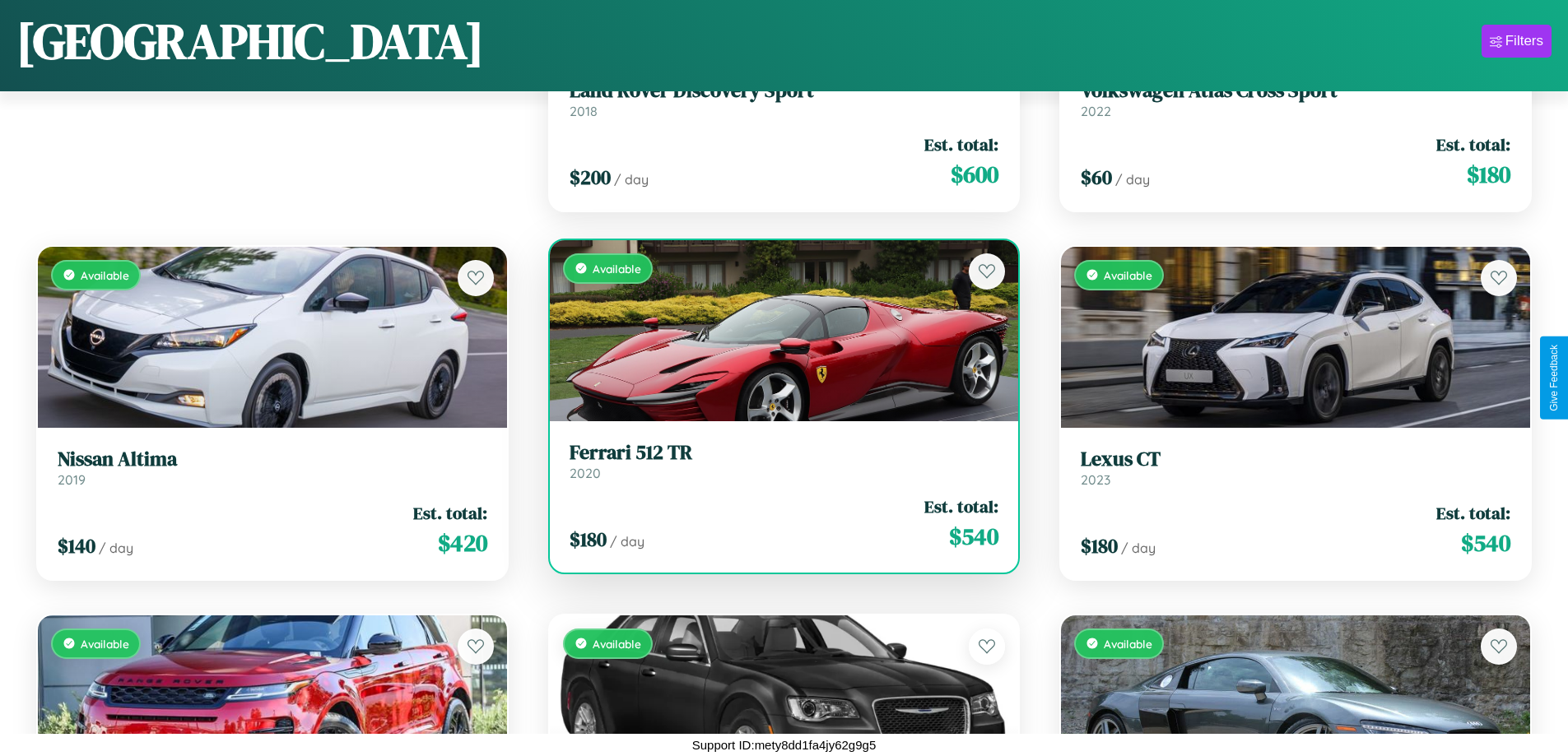
click at [777, 523] on div "$ 180 / day Est. total: $ 540" at bounding box center [784, 523] width 430 height 58
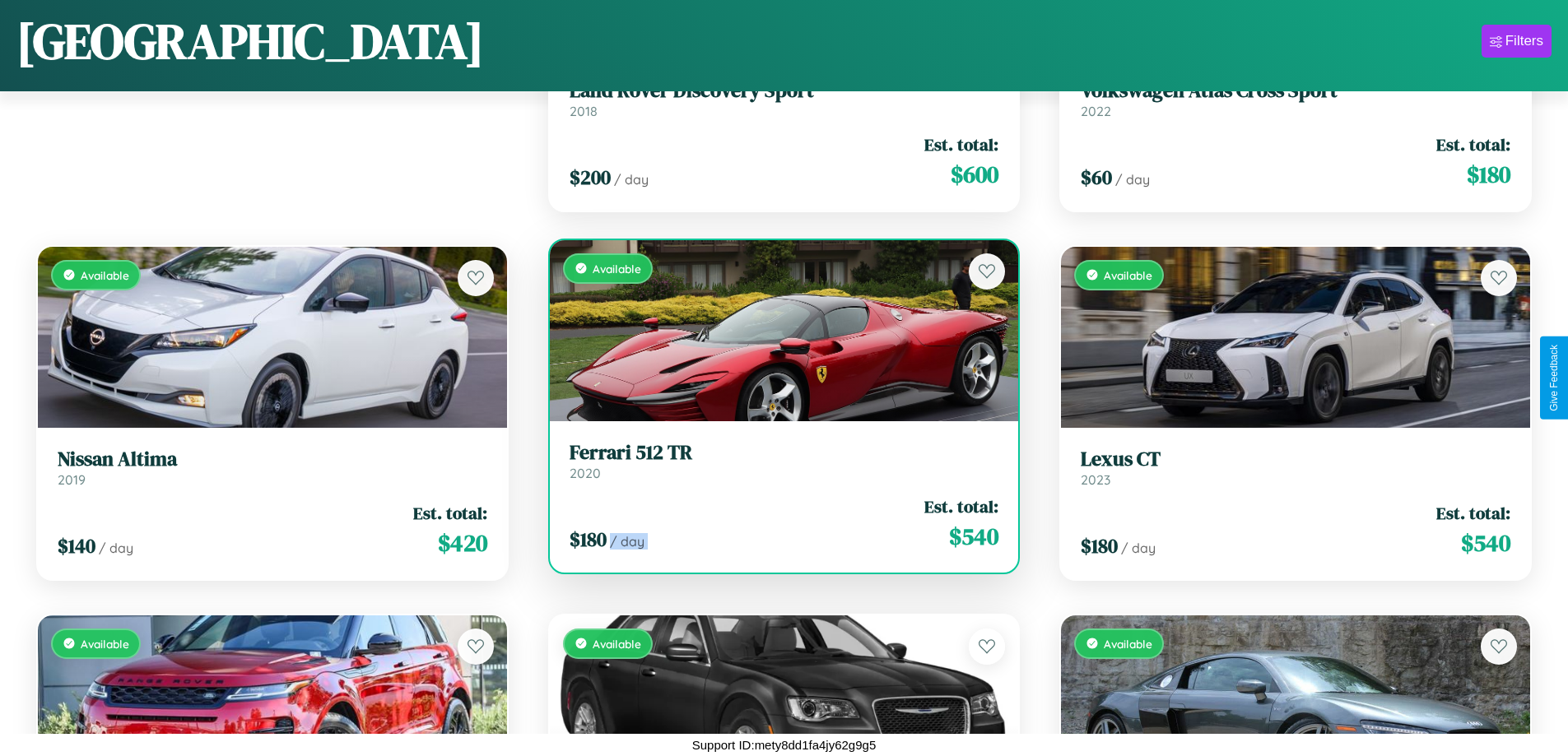
click at [777, 523] on div "$ 180 / day Est. total: $ 540" at bounding box center [784, 523] width 430 height 58
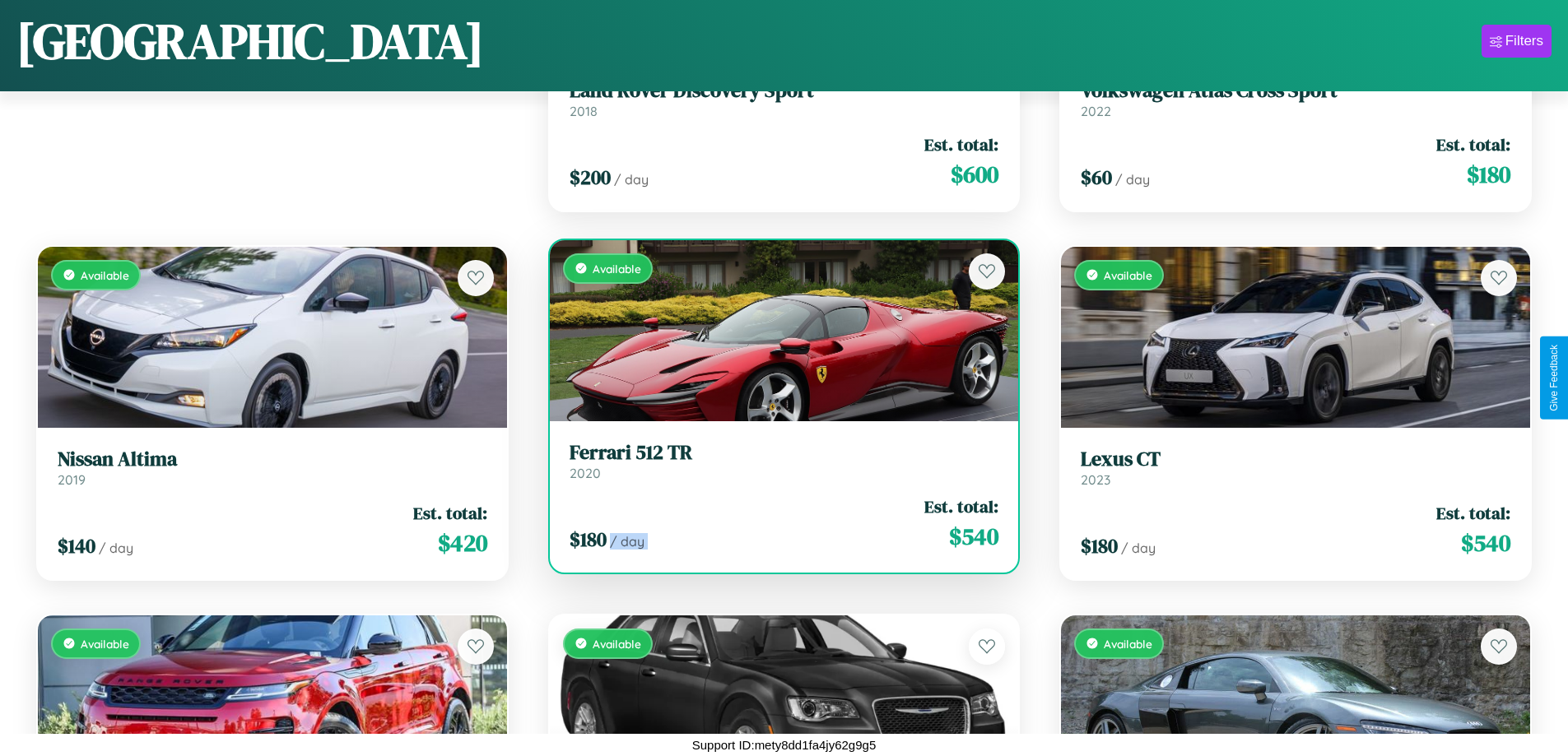
click at [777, 523] on div "$ 180 / day Est. total: $ 540" at bounding box center [784, 523] width 430 height 58
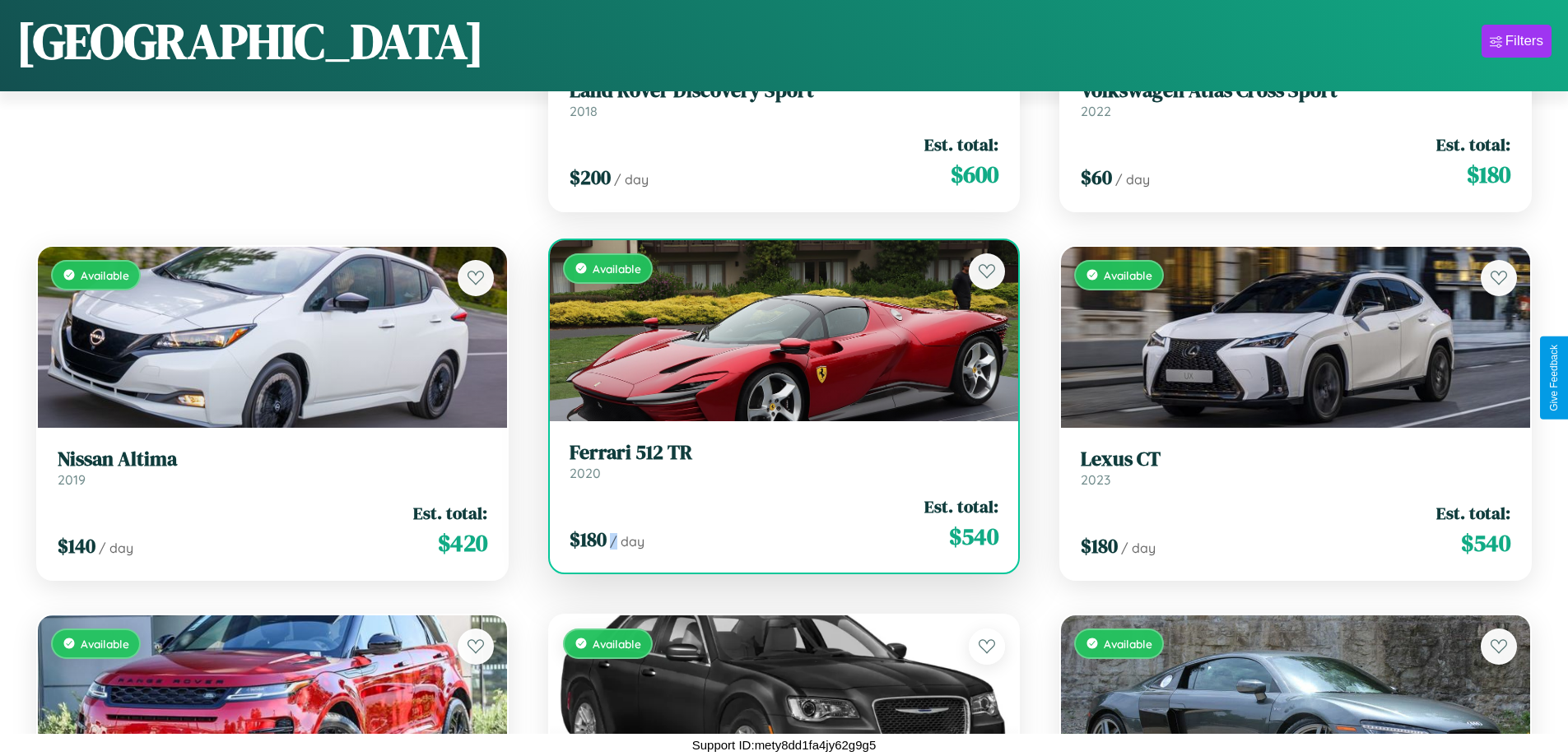
click at [777, 523] on div "$ 180 / day Est. total: $ 540" at bounding box center [784, 523] width 430 height 58
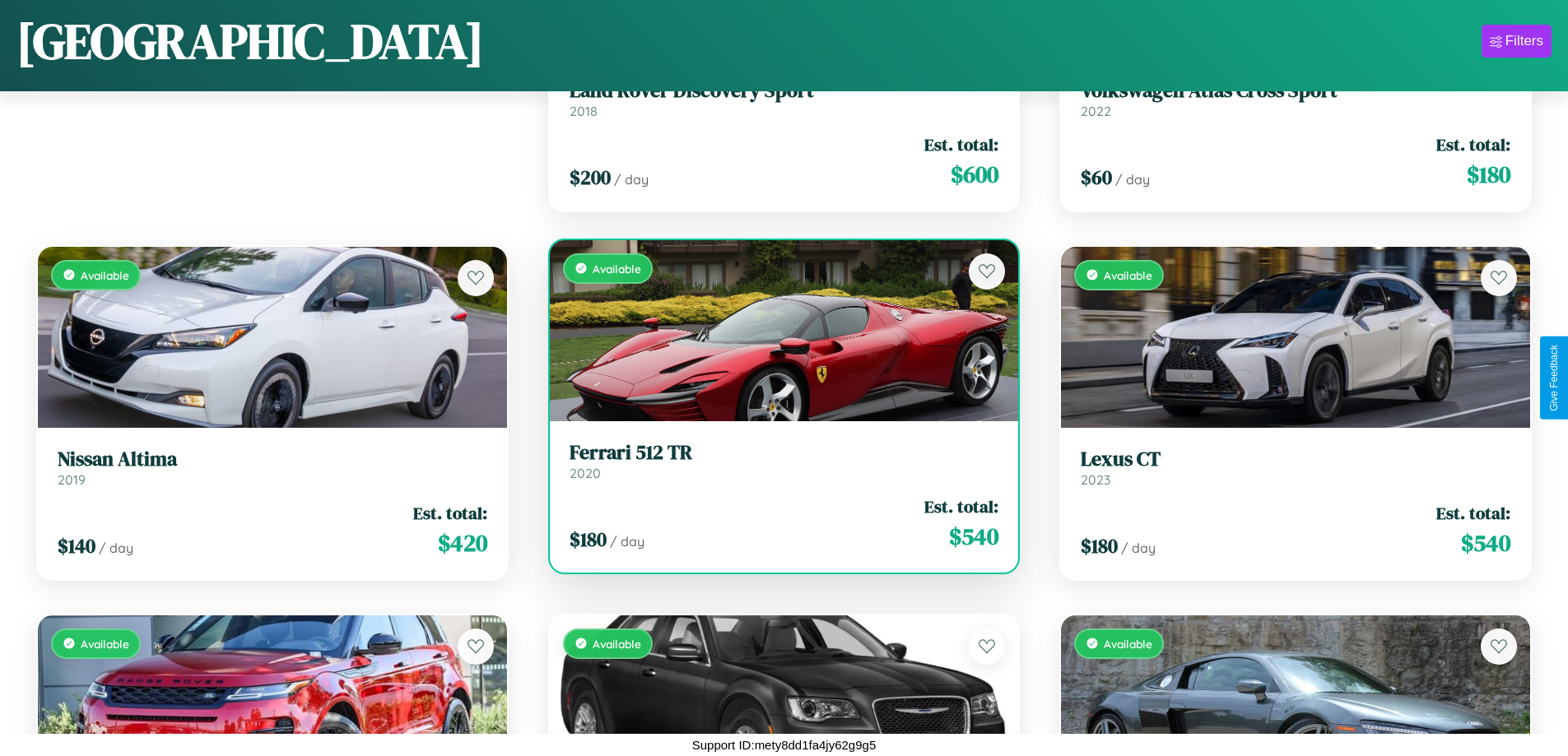
click at [777, 461] on h3 "Ferrari 512 TR" at bounding box center [784, 453] width 430 height 24
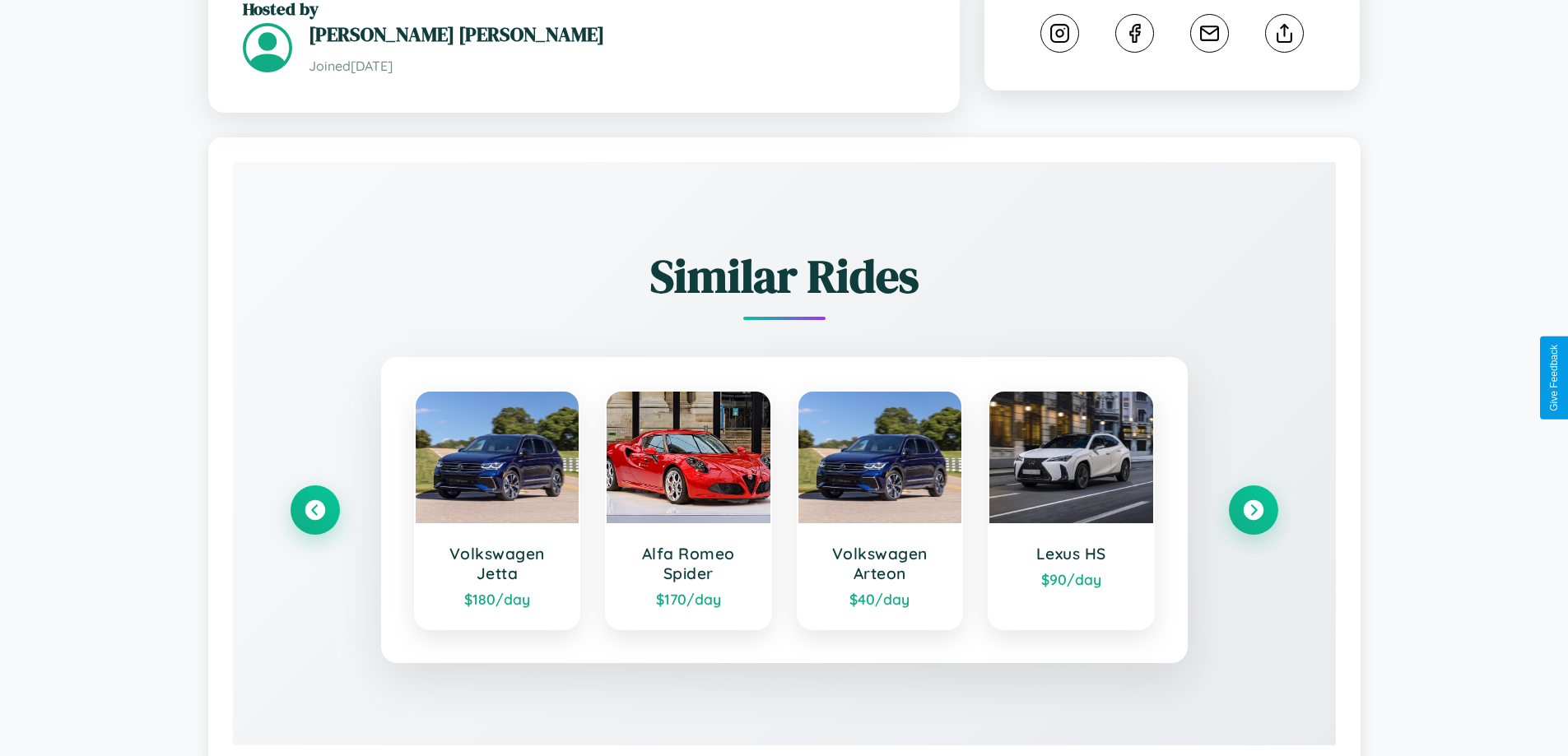
scroll to position [938, 0]
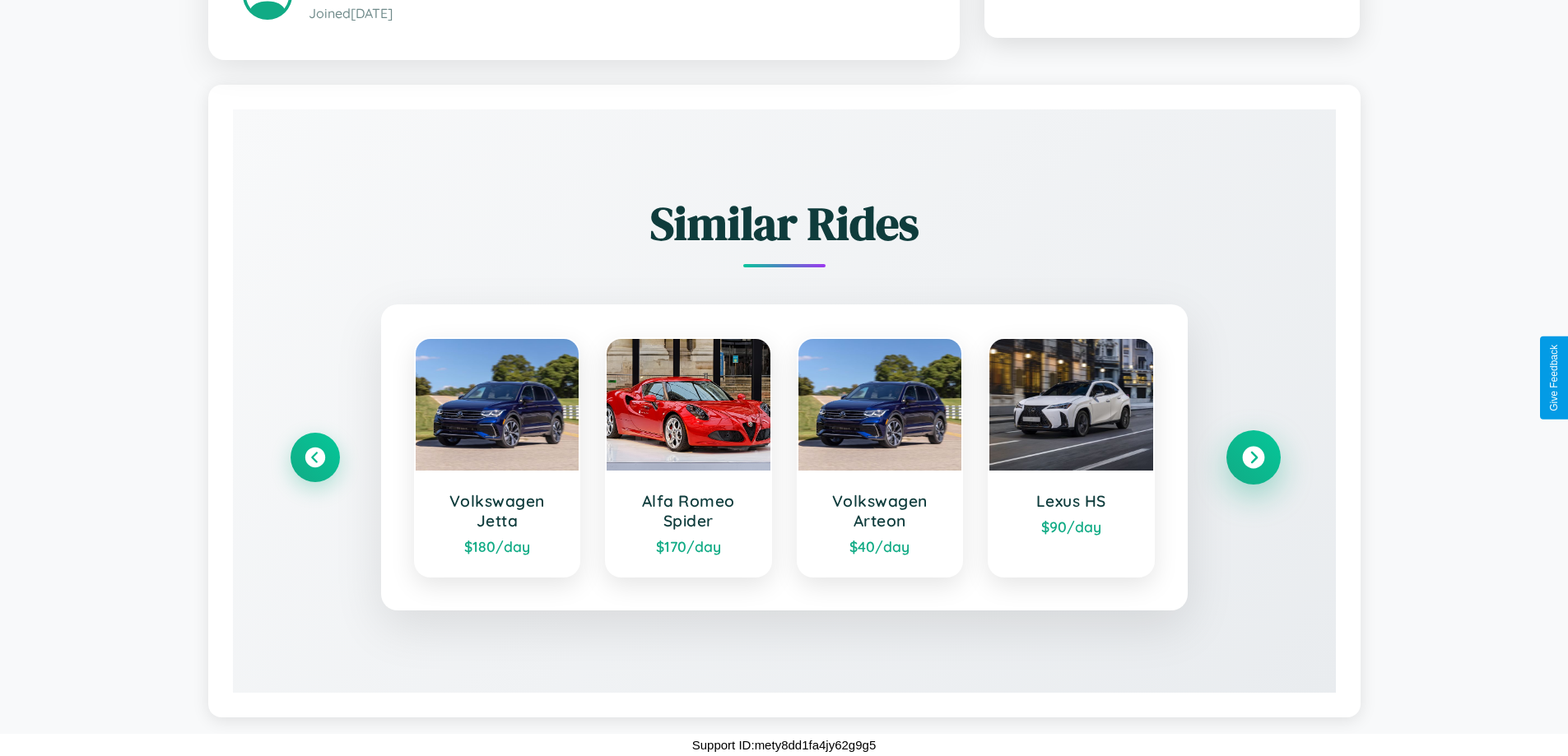
click at [1253, 457] on icon at bounding box center [1253, 457] width 22 height 22
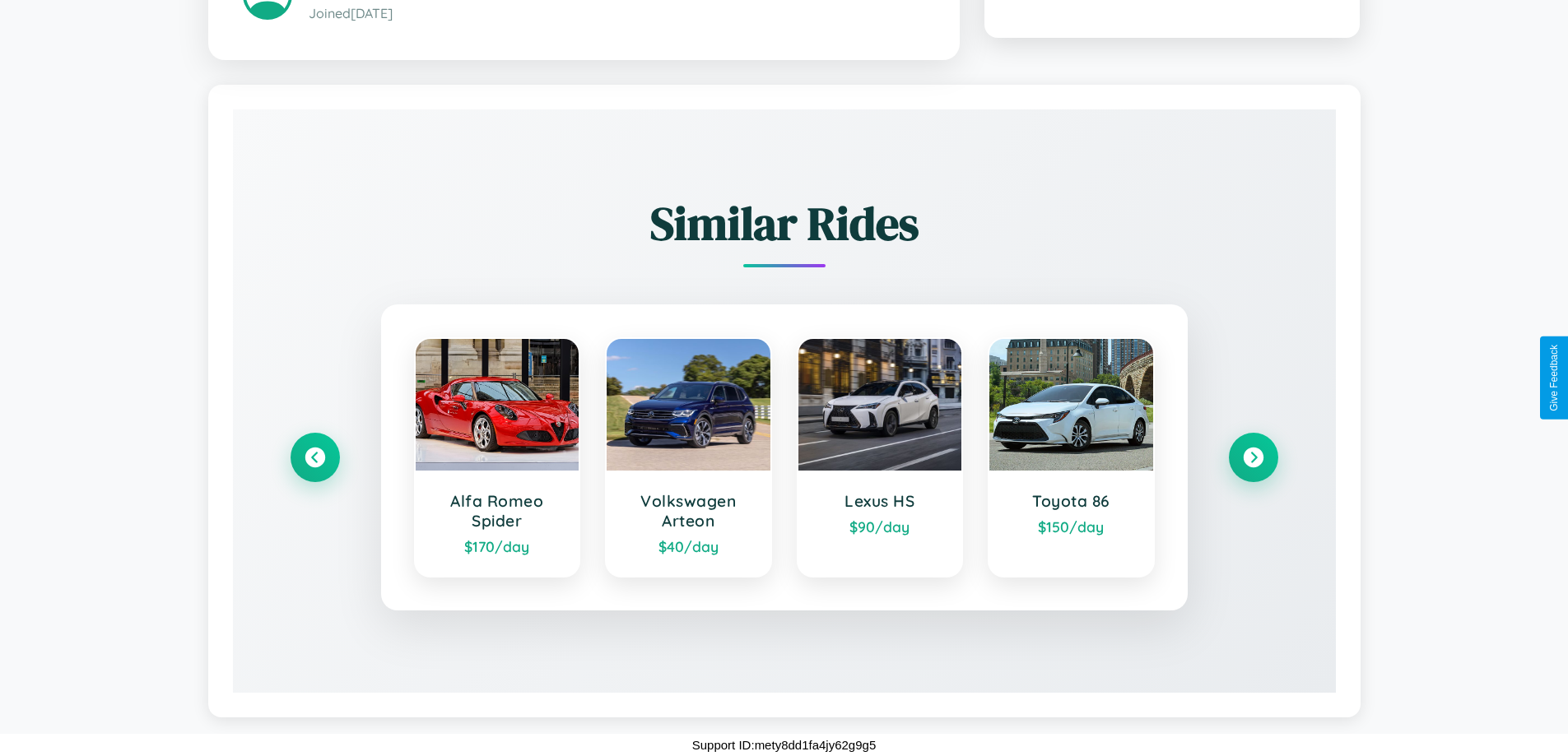
scroll to position [0, 0]
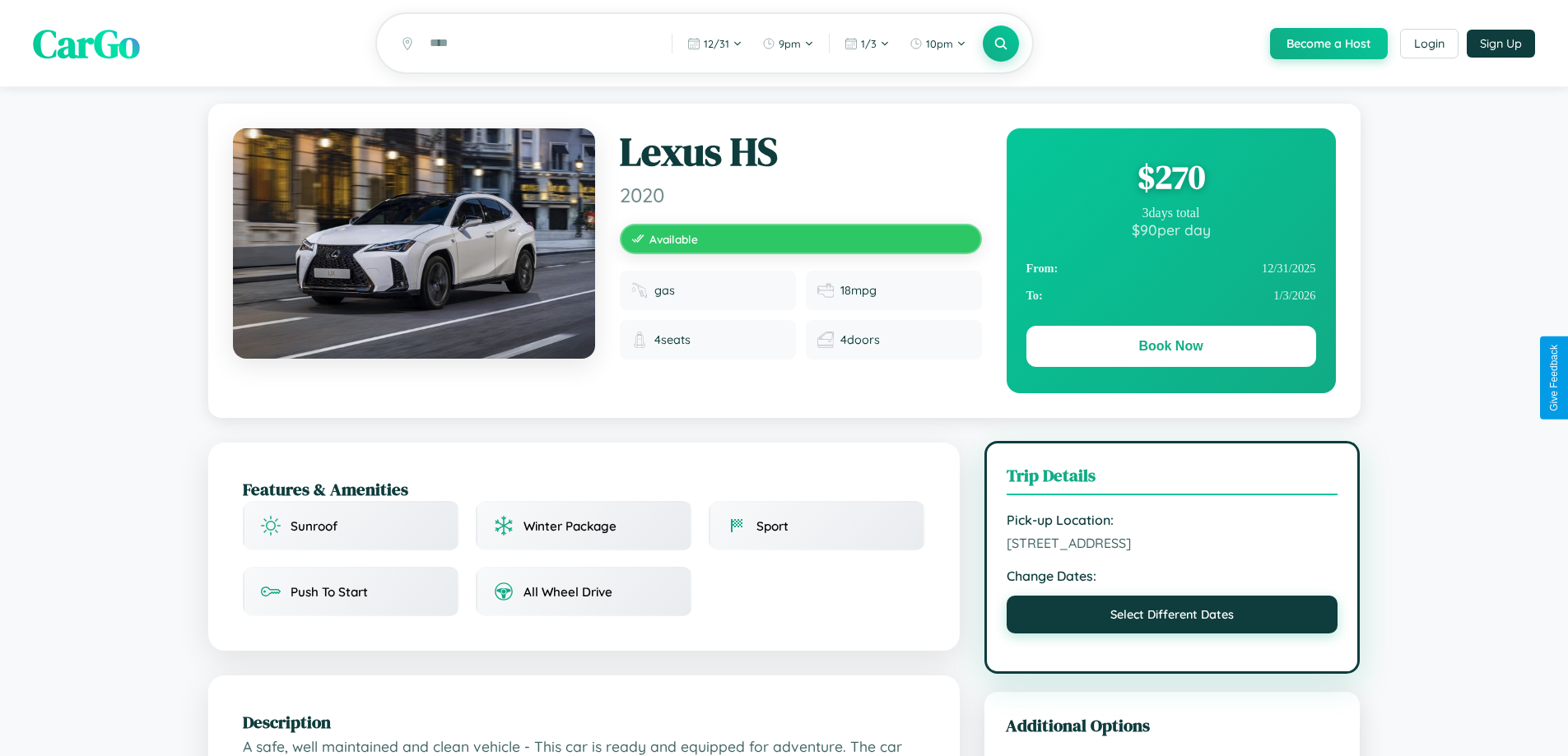
click at [1173, 618] on button "Select Different Dates" at bounding box center [1173, 615] width 332 height 38
select select "*"
select select "****"
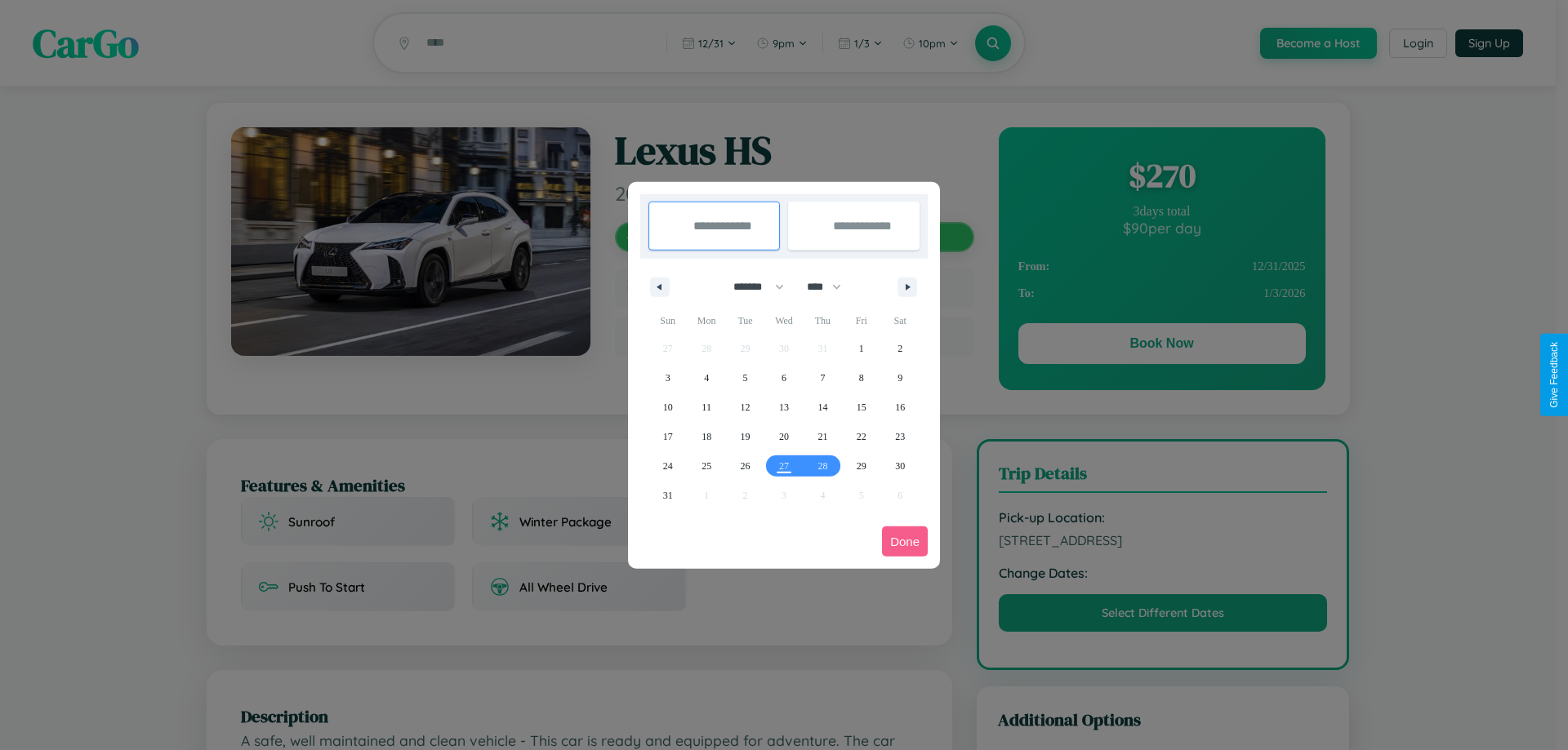
drag, startPoint x: 751, startPoint y: 287, endPoint x: 784, endPoint y: 328, distance: 52.6
click at [751, 287] on select "******* ******** ***** ***** *** **** **** ****** ********* ******* ******** **…" at bounding box center [755, 287] width 69 height 27
select select "*"
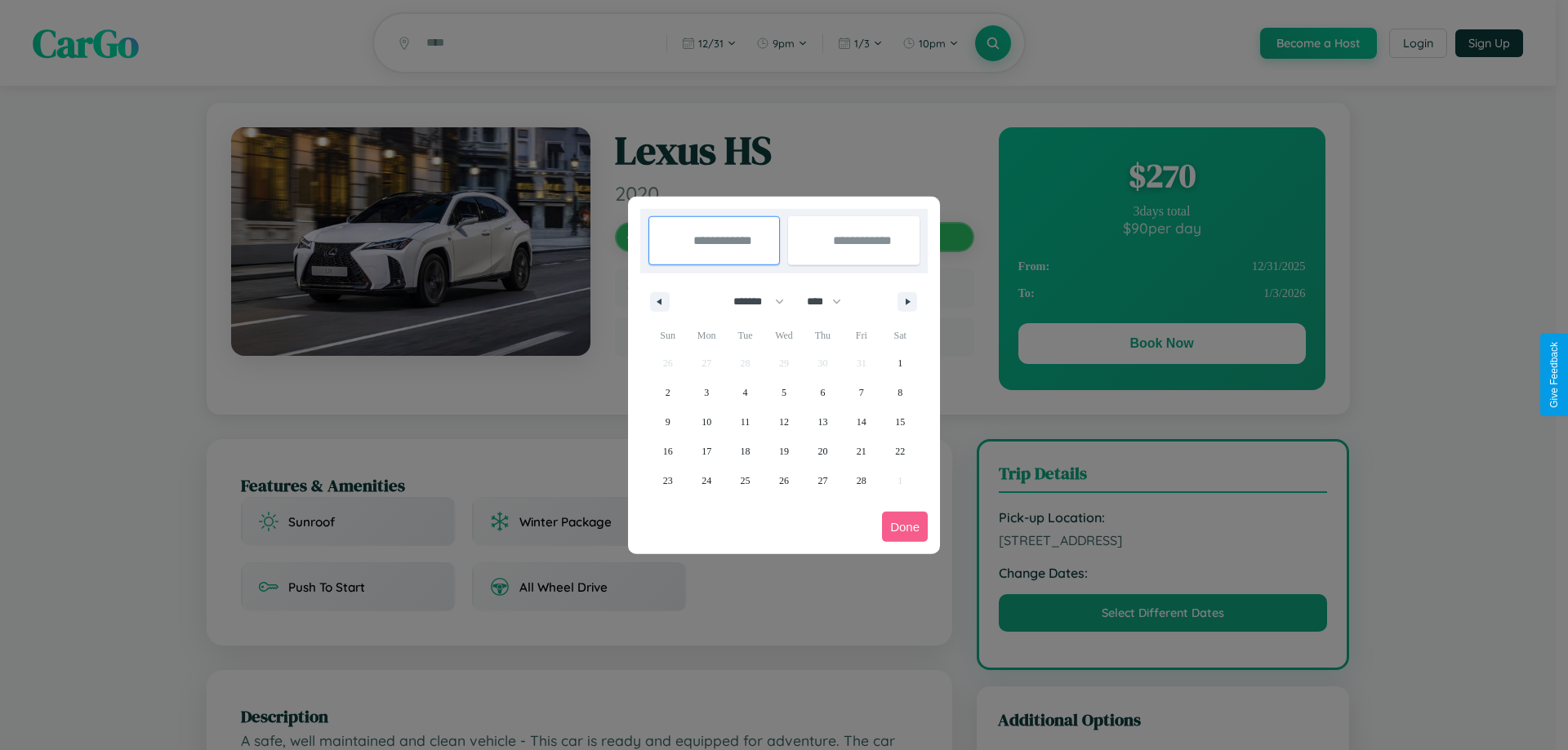
drag, startPoint x: 831, startPoint y: 301, endPoint x: 784, endPoint y: 328, distance: 54.2
click at [831, 301] on select "**** **** **** **** **** **** **** **** **** **** **** **** **** **** **** ****…" at bounding box center [823, 302] width 49 height 27
select select "****"
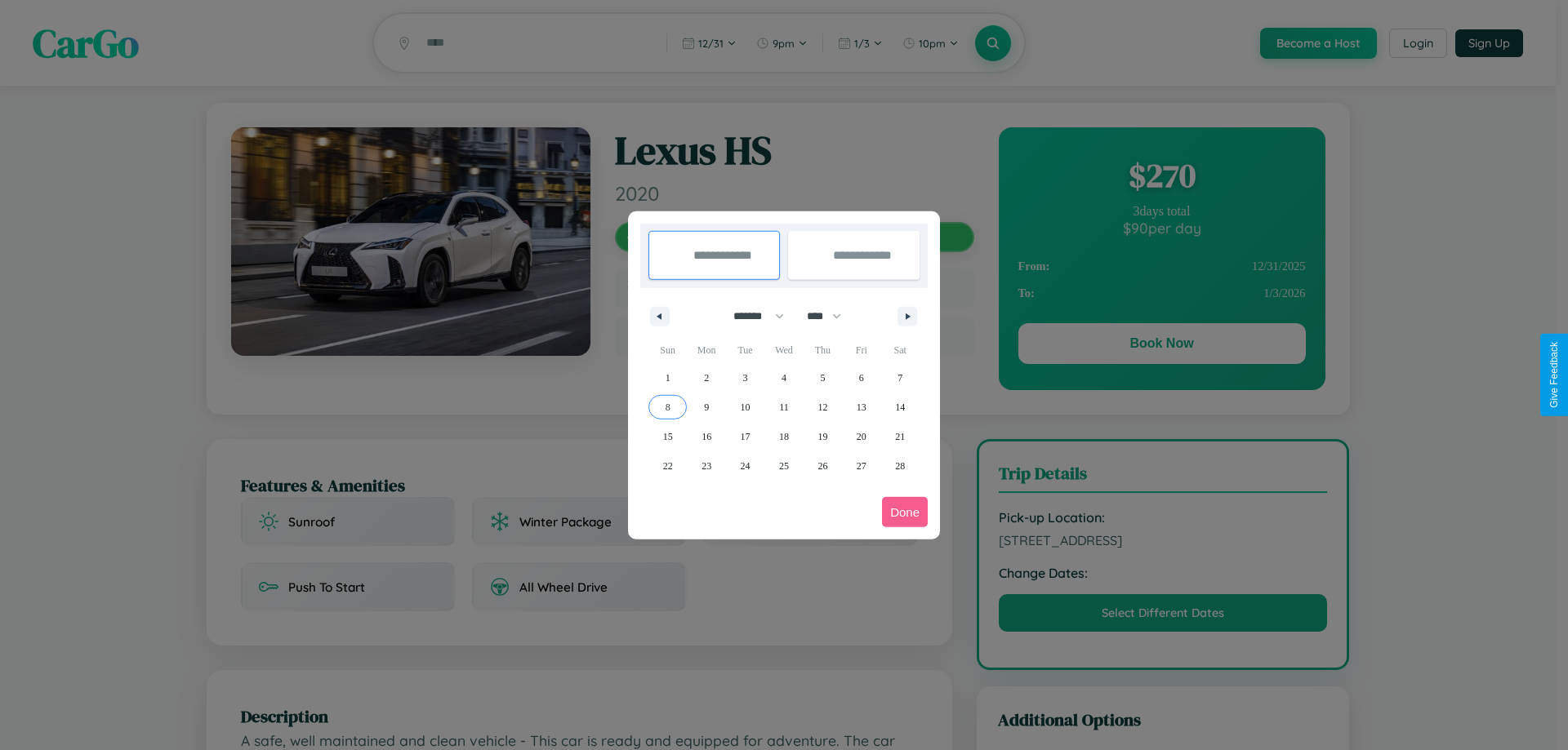
click at [668, 406] on span "8" at bounding box center [668, 407] width 5 height 29
type input "**********"
click at [784, 436] on span "18" at bounding box center [784, 437] width 9 height 29
type input "**********"
click at [905, 512] on button "Done" at bounding box center [905, 513] width 46 height 30
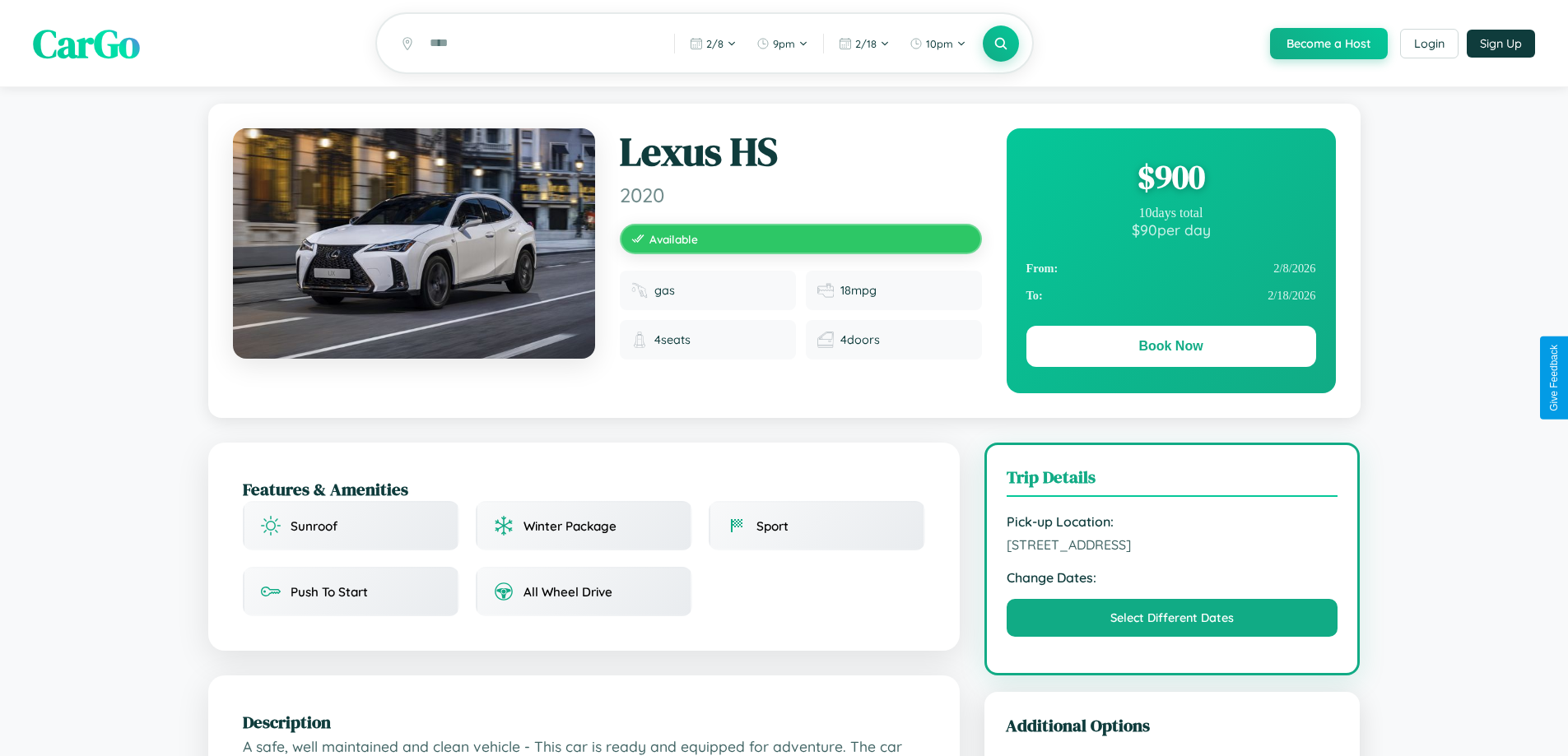
click at [1171, 179] on div "$ 900" at bounding box center [1171, 177] width 290 height 44
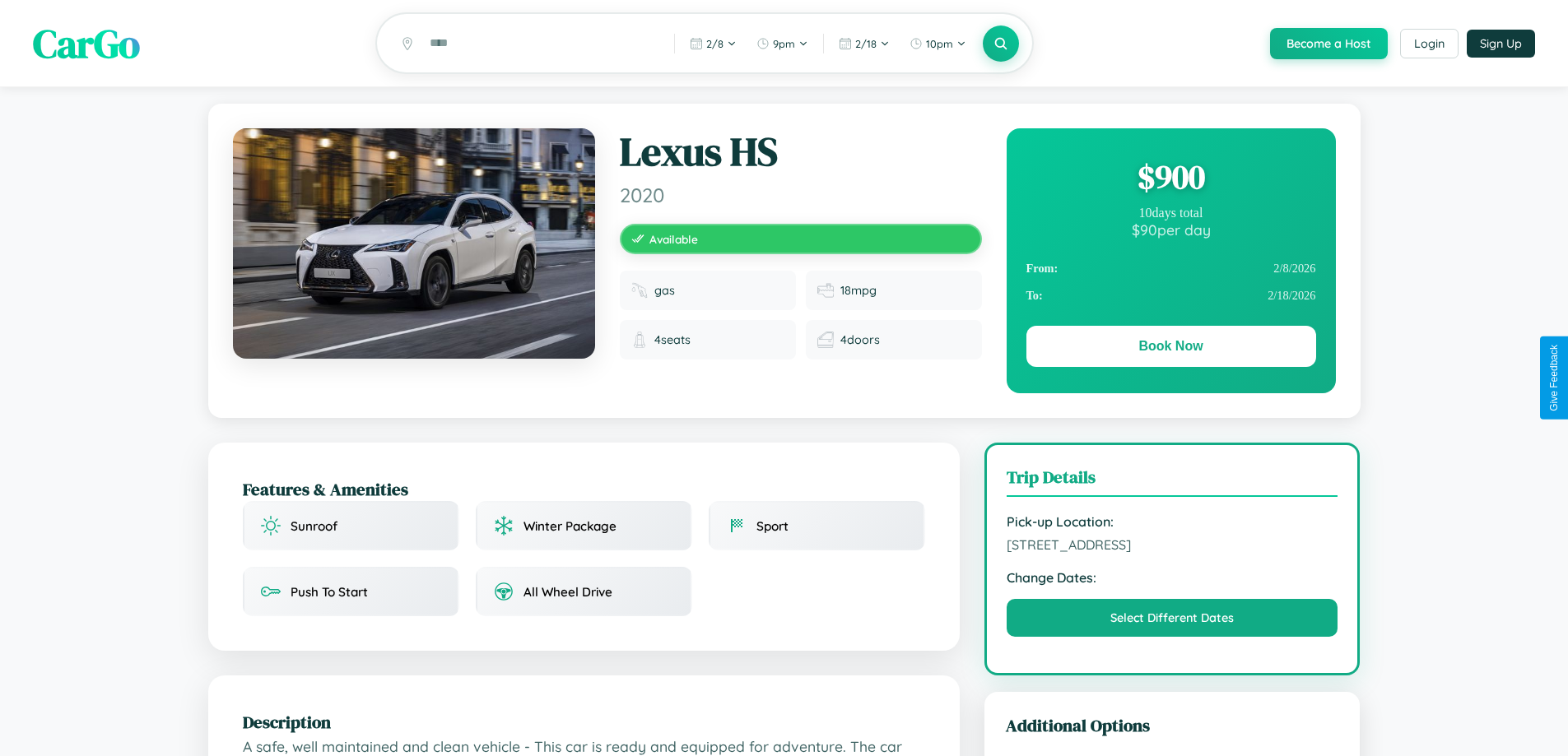
click at [1171, 179] on div "$ 900" at bounding box center [1171, 177] width 290 height 44
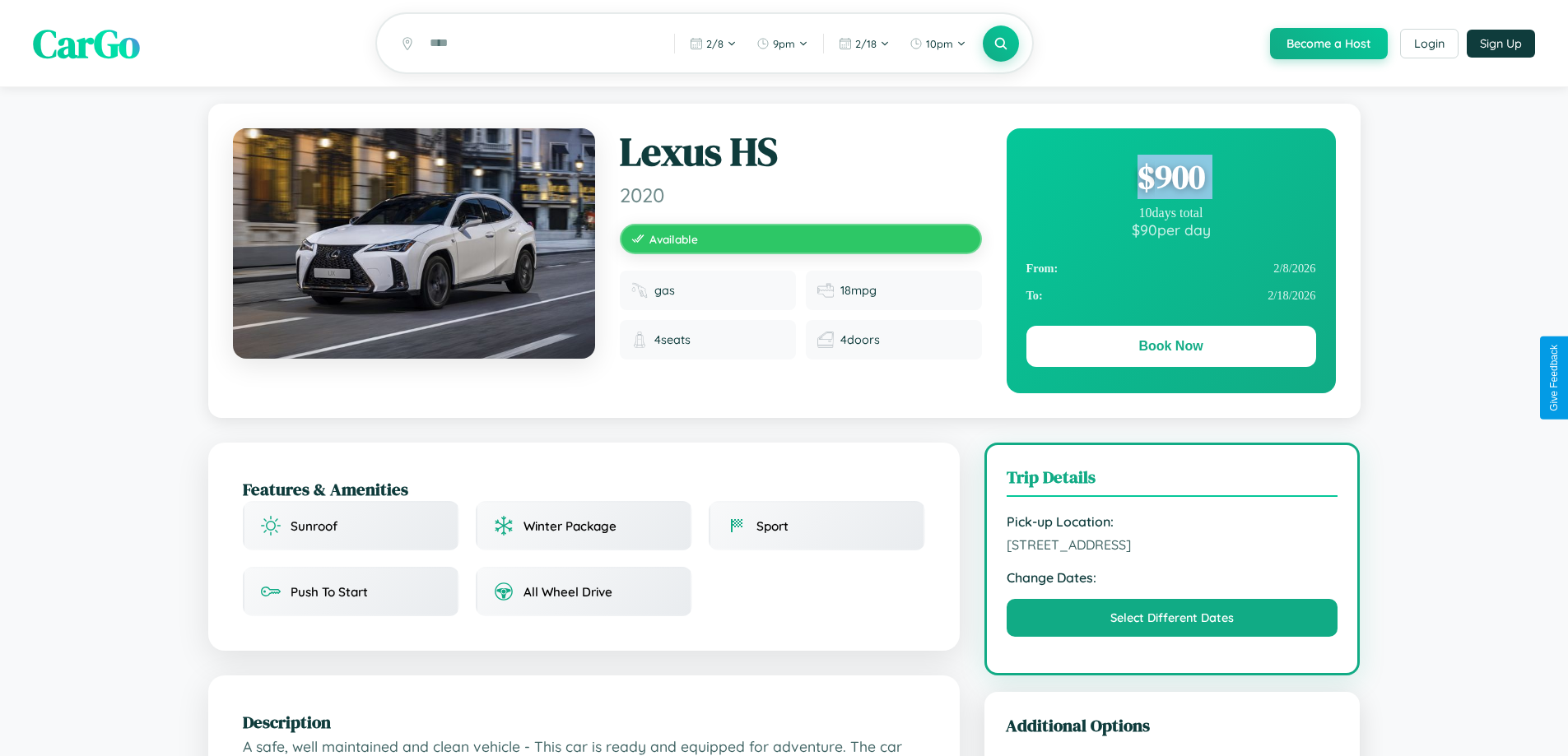
click at [1171, 179] on div "$ 900" at bounding box center [1171, 177] width 290 height 44
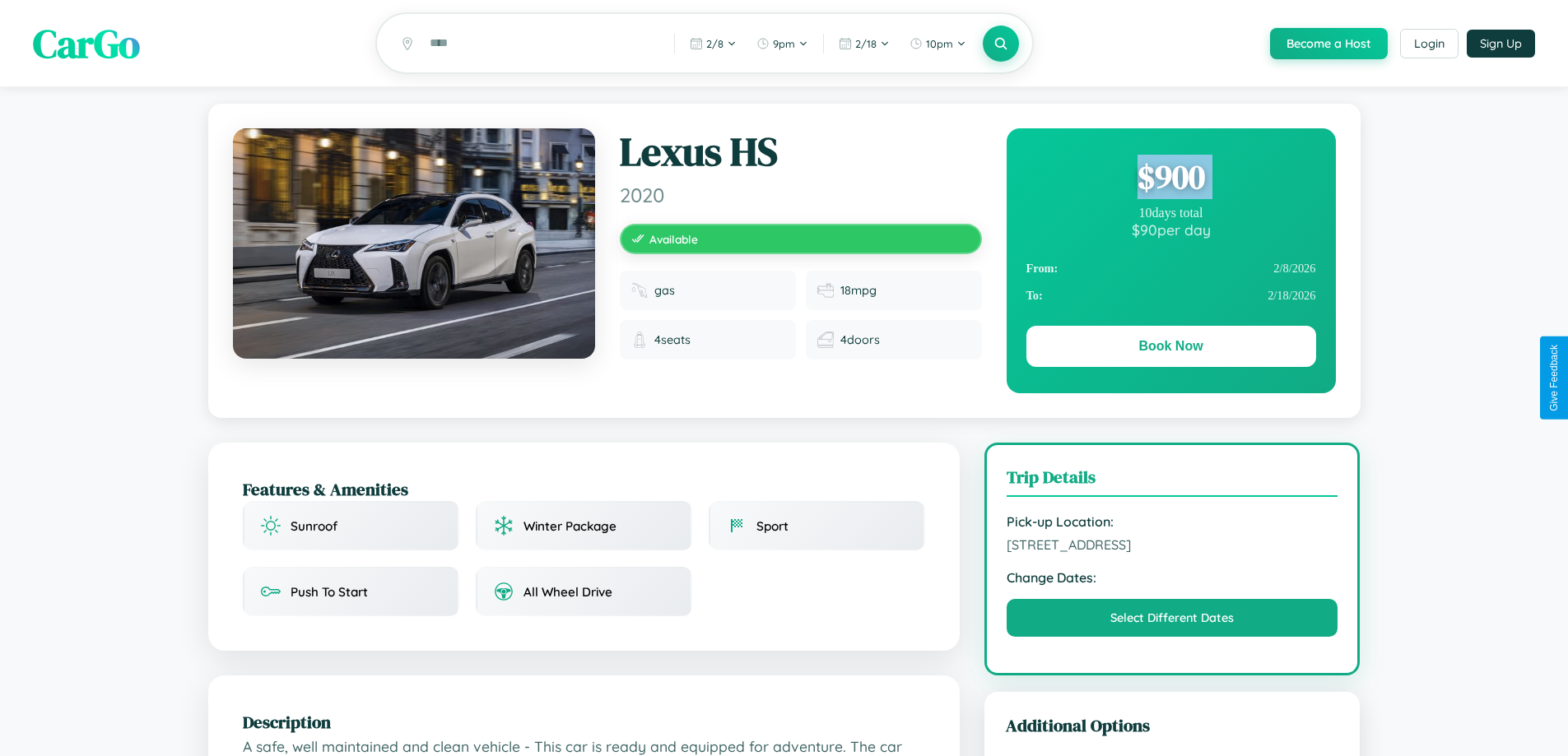
click at [1171, 179] on div "$ 900" at bounding box center [1171, 177] width 290 height 44
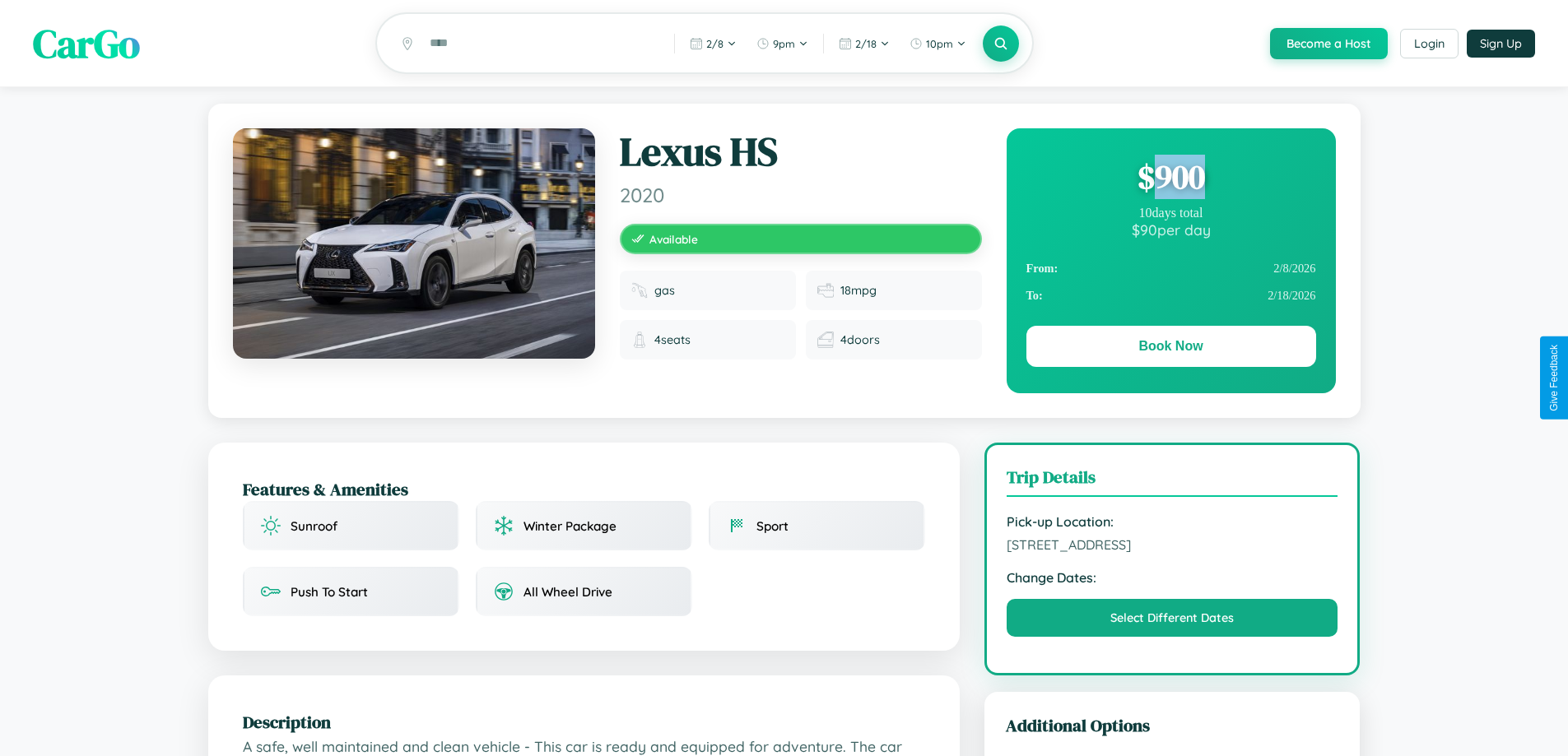
click at [1171, 179] on div "$ 900" at bounding box center [1171, 177] width 290 height 44
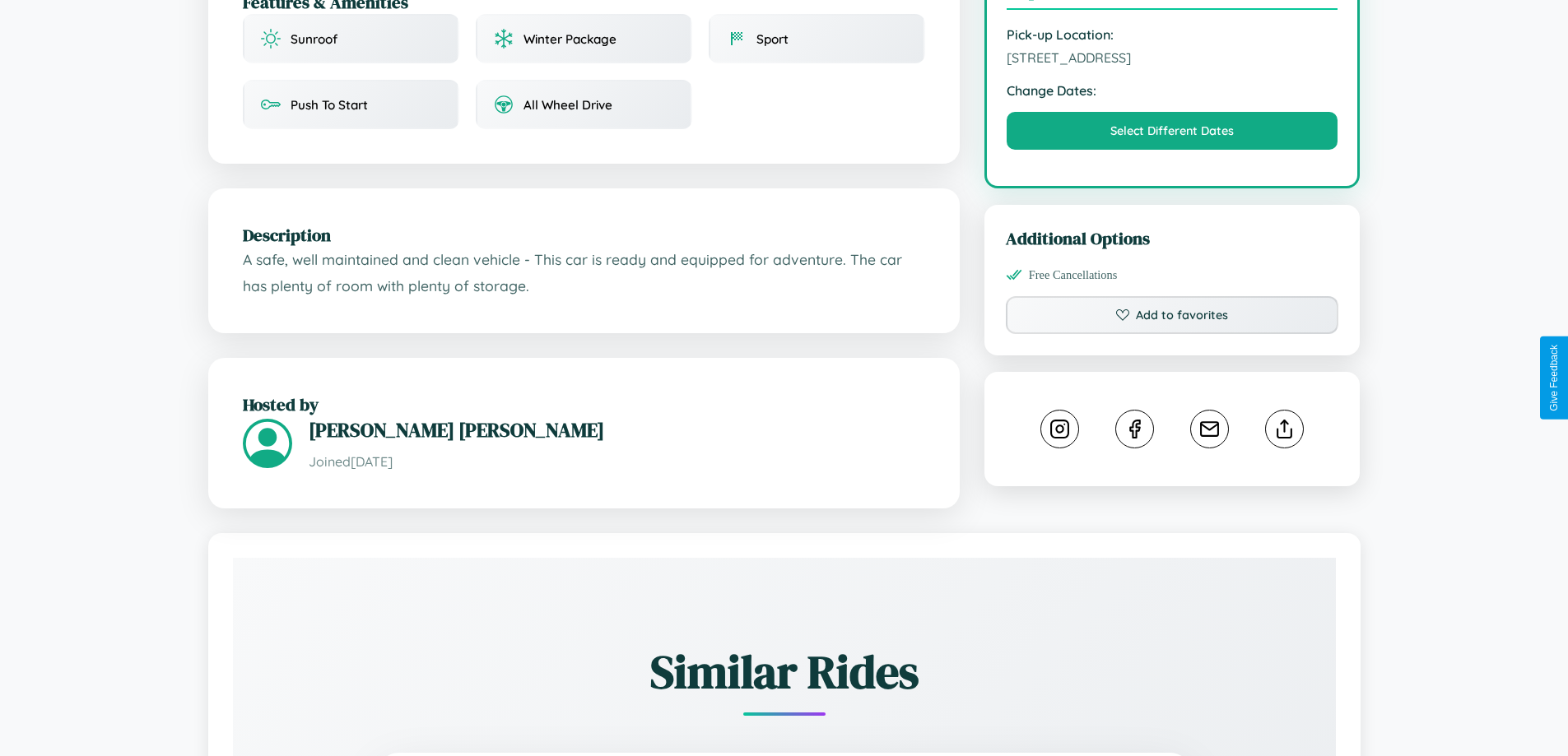
scroll to position [541, 0]
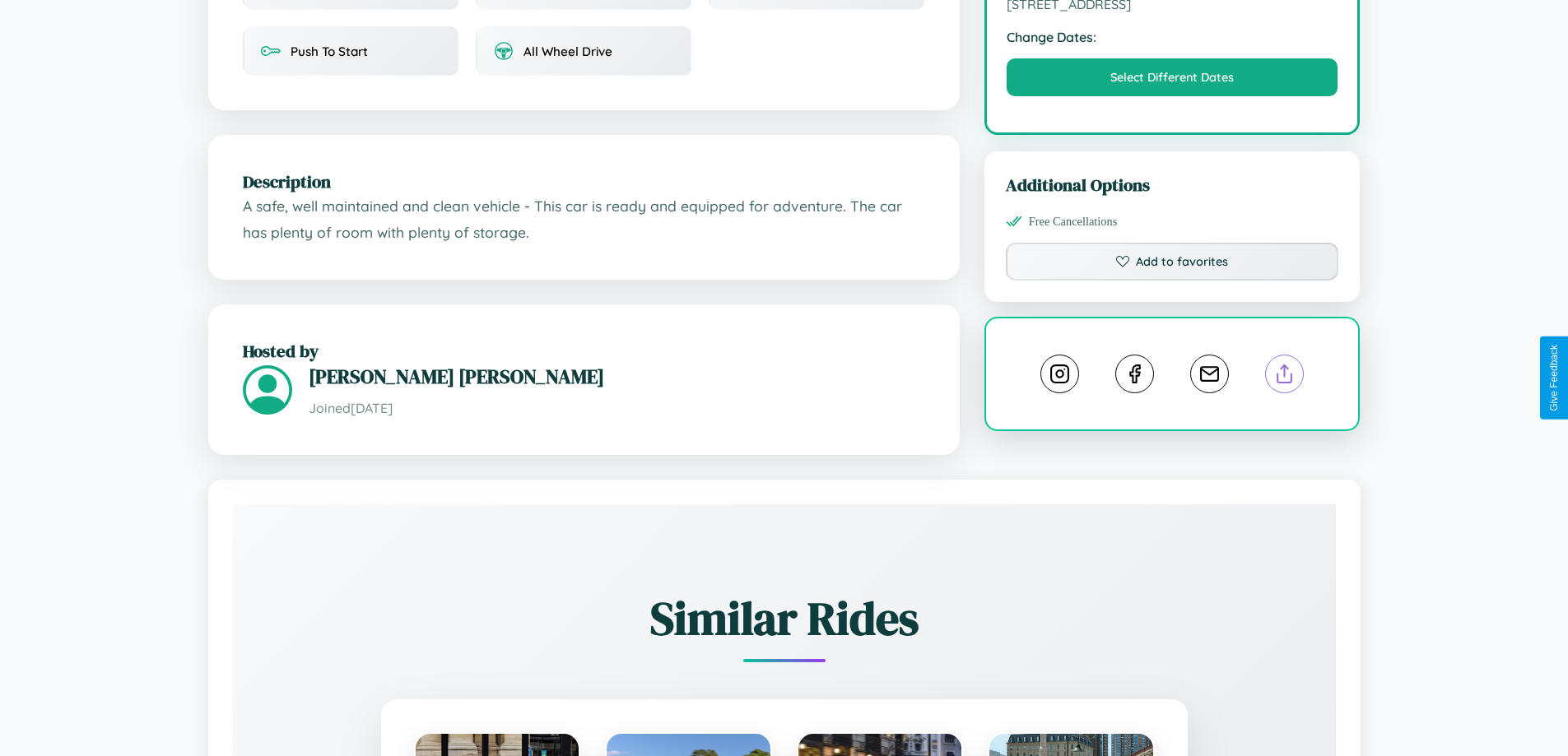
click at [1285, 377] on line at bounding box center [1285, 371] width 0 height 11
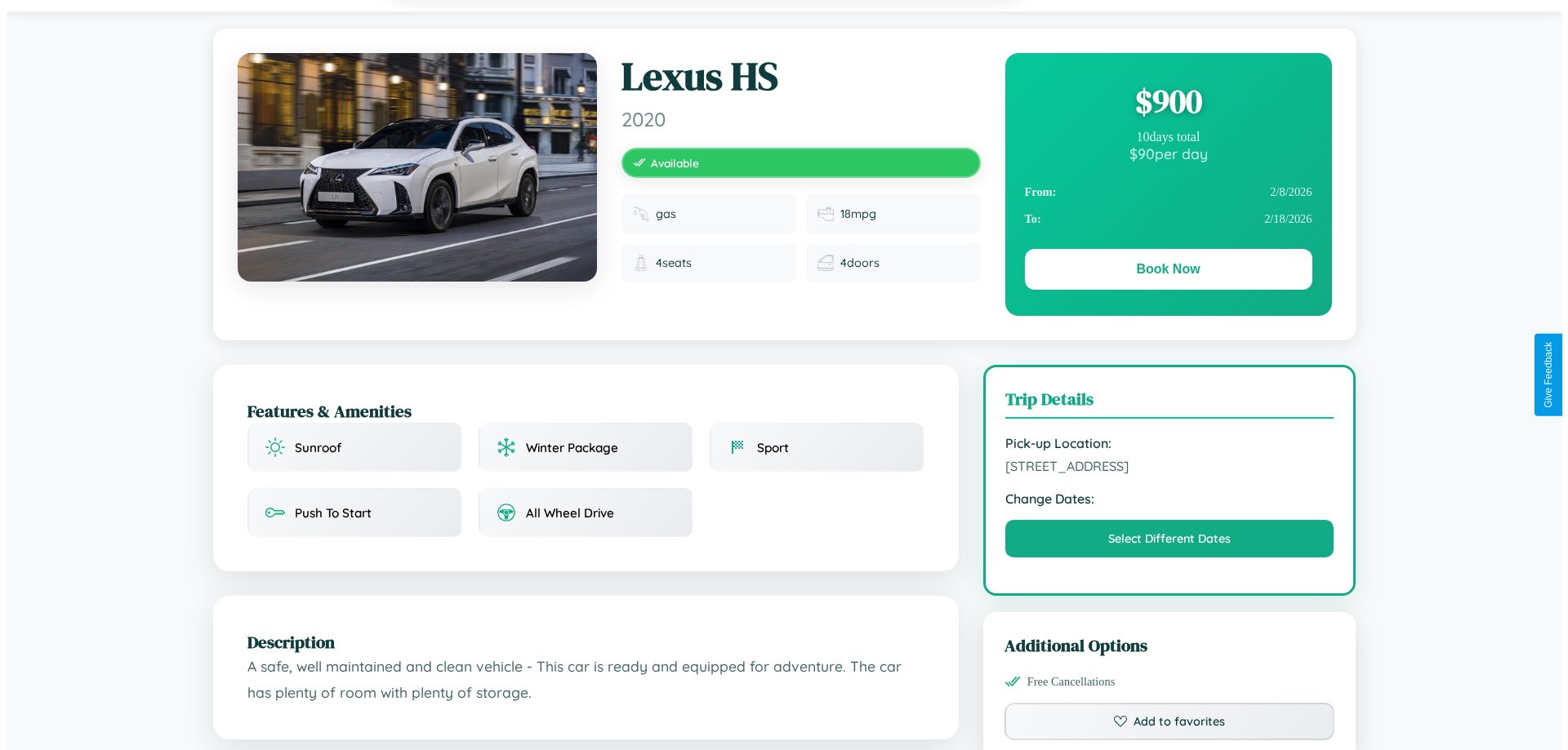
scroll to position [0, 0]
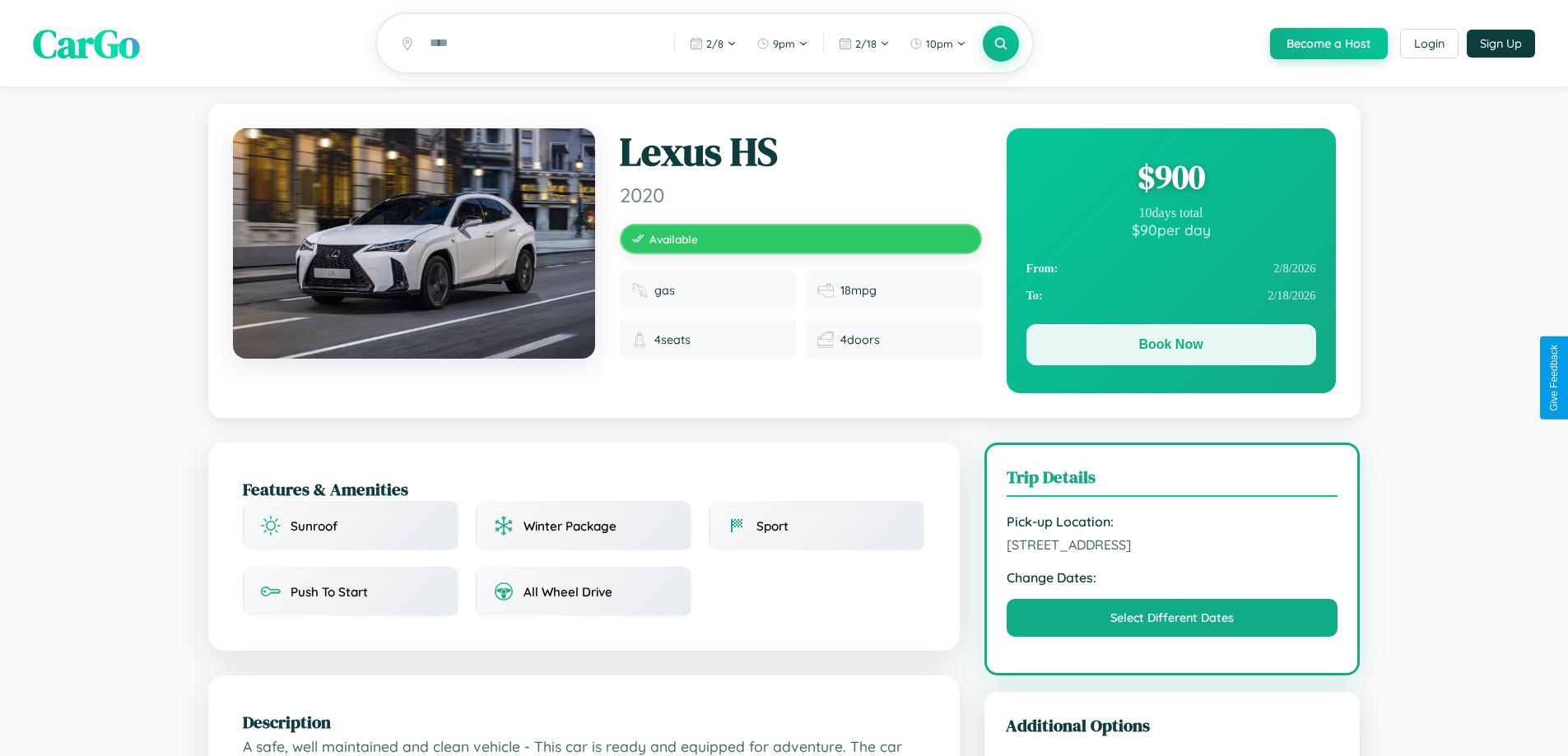
click at [1171, 347] on button "Book Now" at bounding box center [1171, 345] width 290 height 41
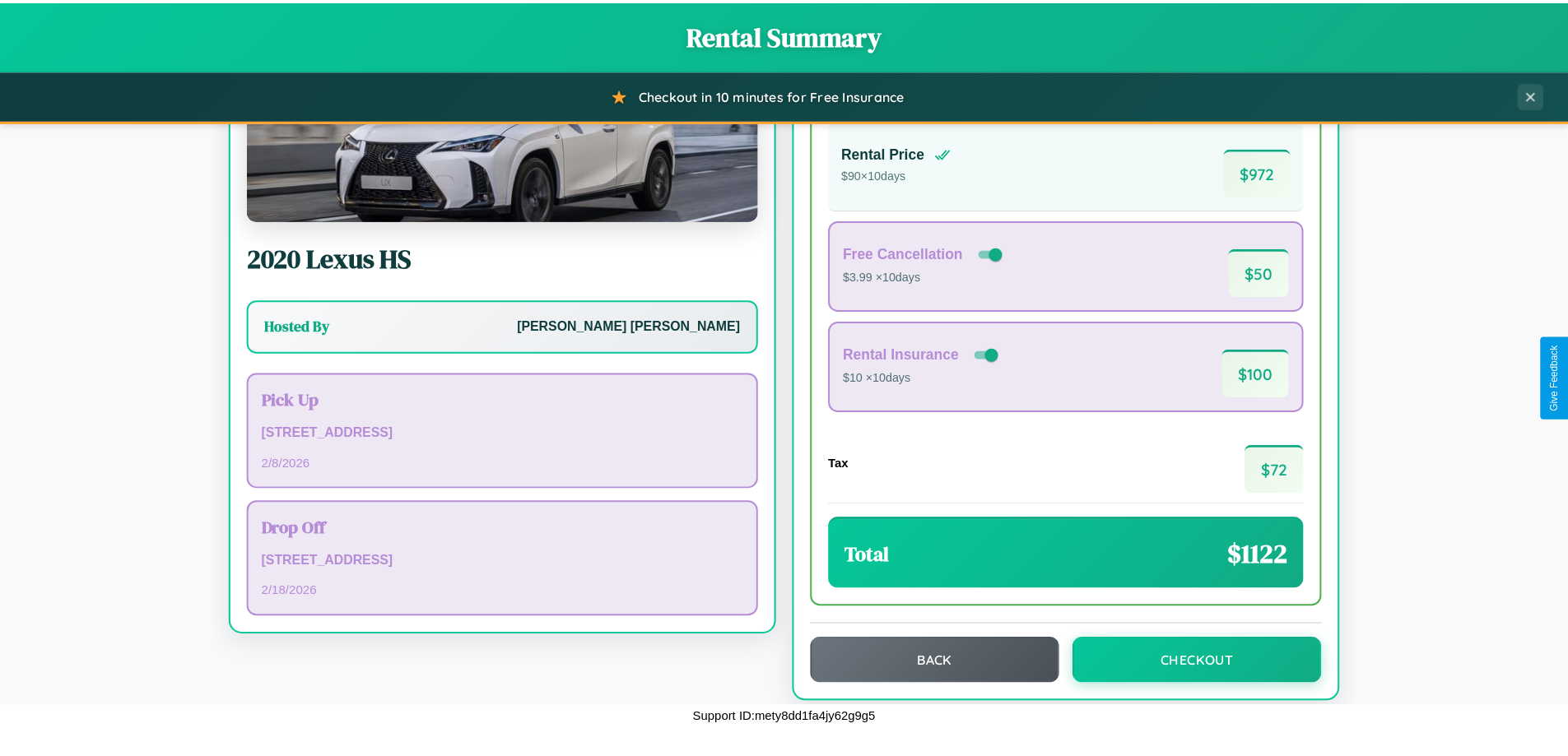
scroll to position [113, 0]
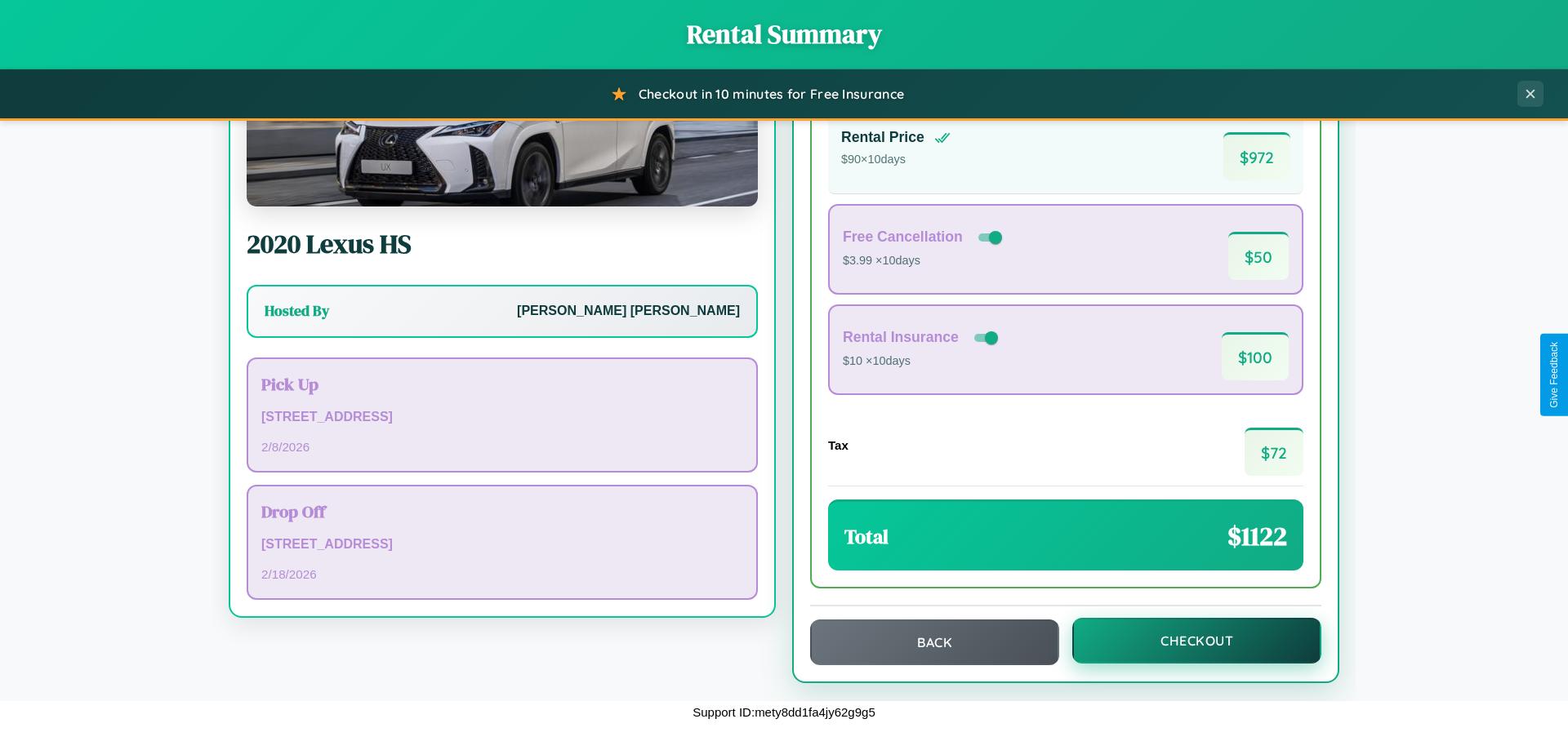
click at [1186, 641] on button "Checkout" at bounding box center [1197, 641] width 249 height 46
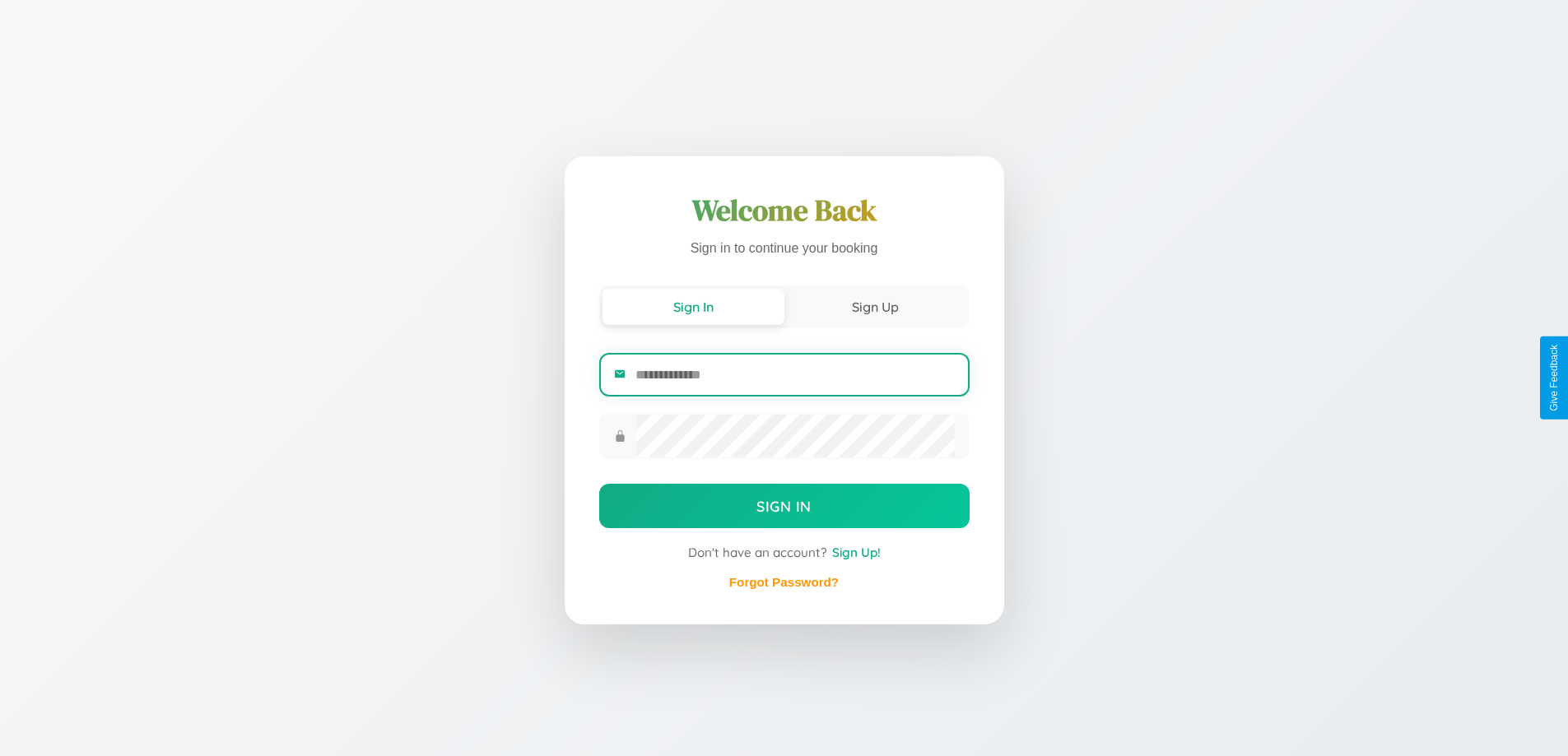
click at [795, 375] on input "email" at bounding box center [795, 375] width 319 height 40
type input "**********"
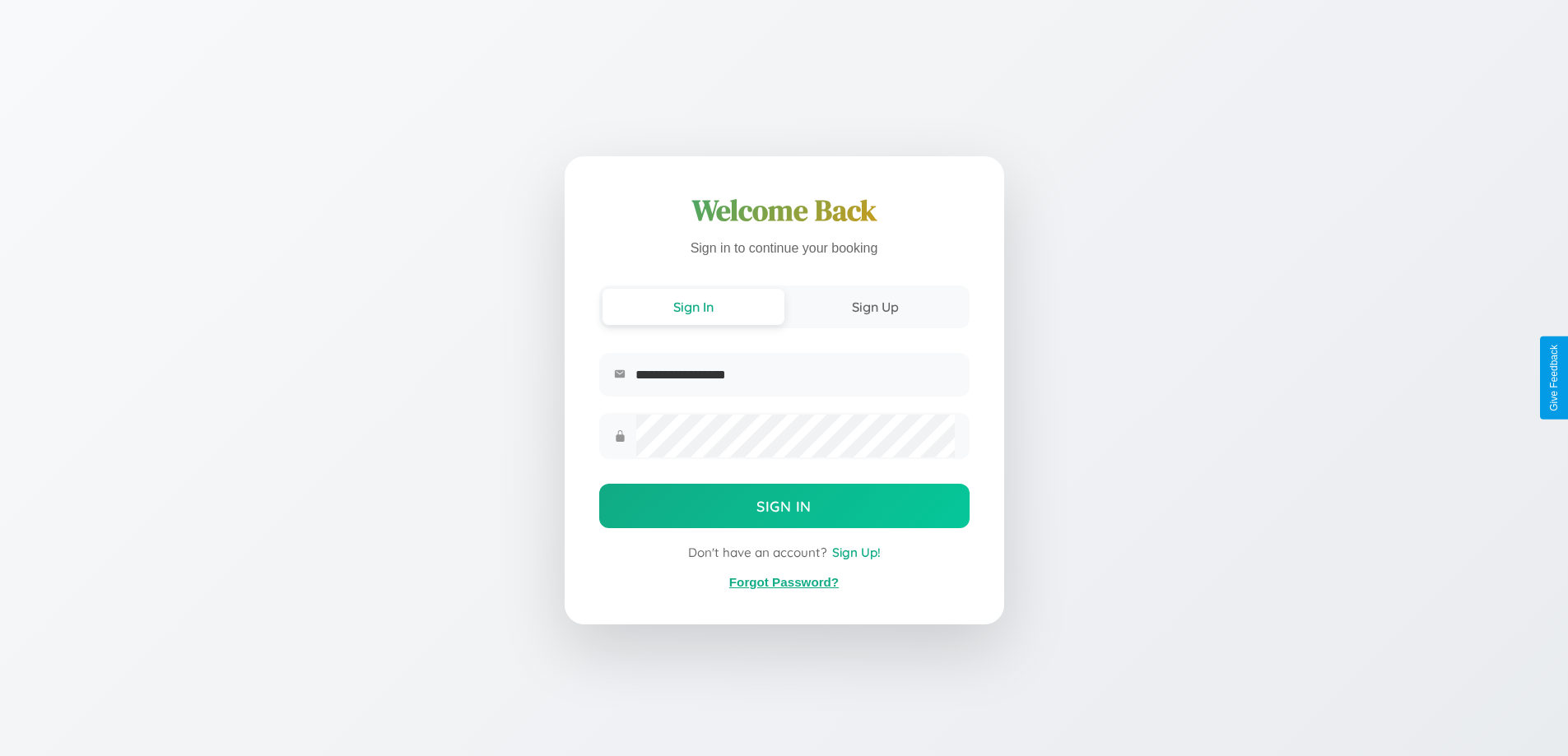
click at [784, 583] on link "Forgot Password?" at bounding box center [784, 582] width 109 height 14
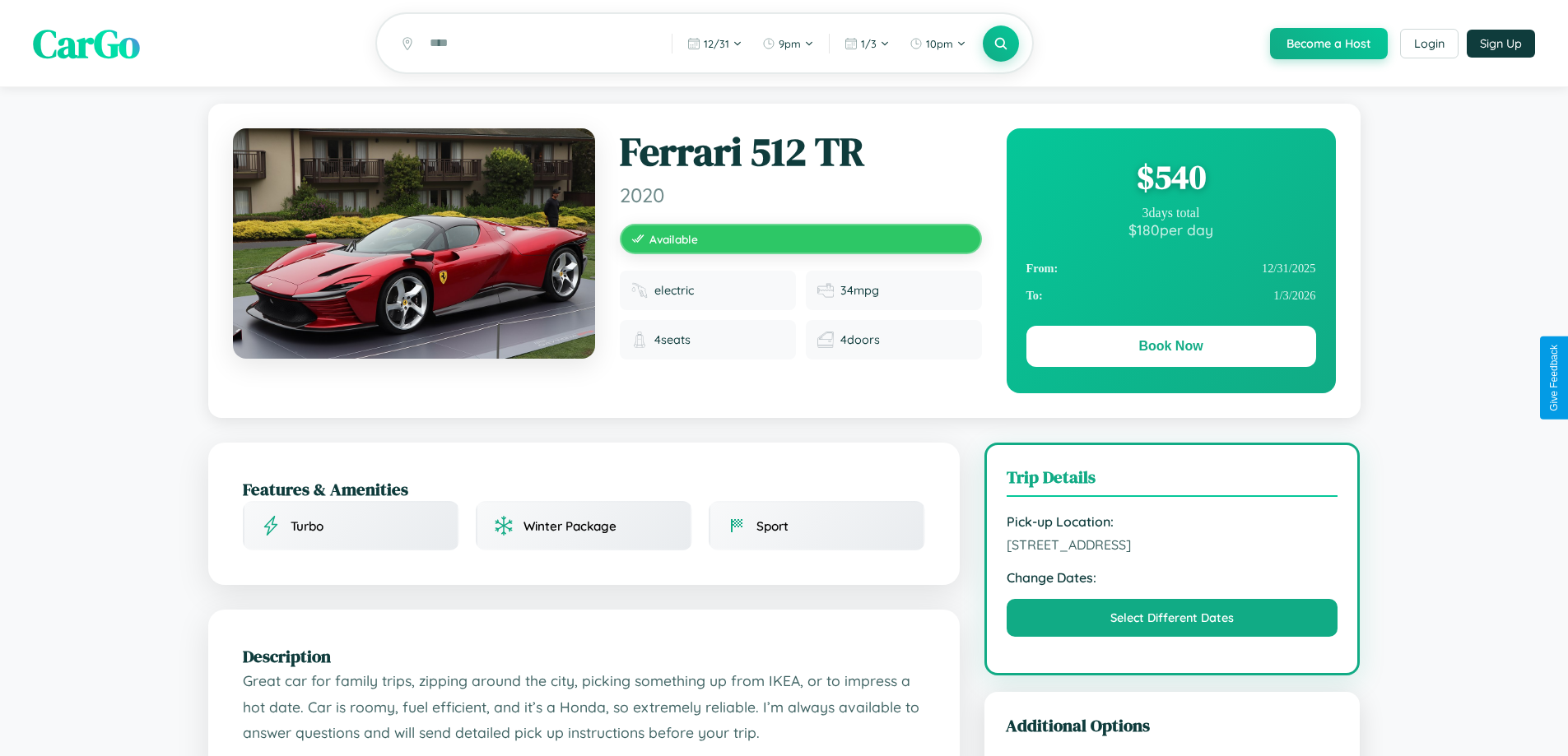
click at [1171, 179] on div "$ 540" at bounding box center [1171, 177] width 290 height 44
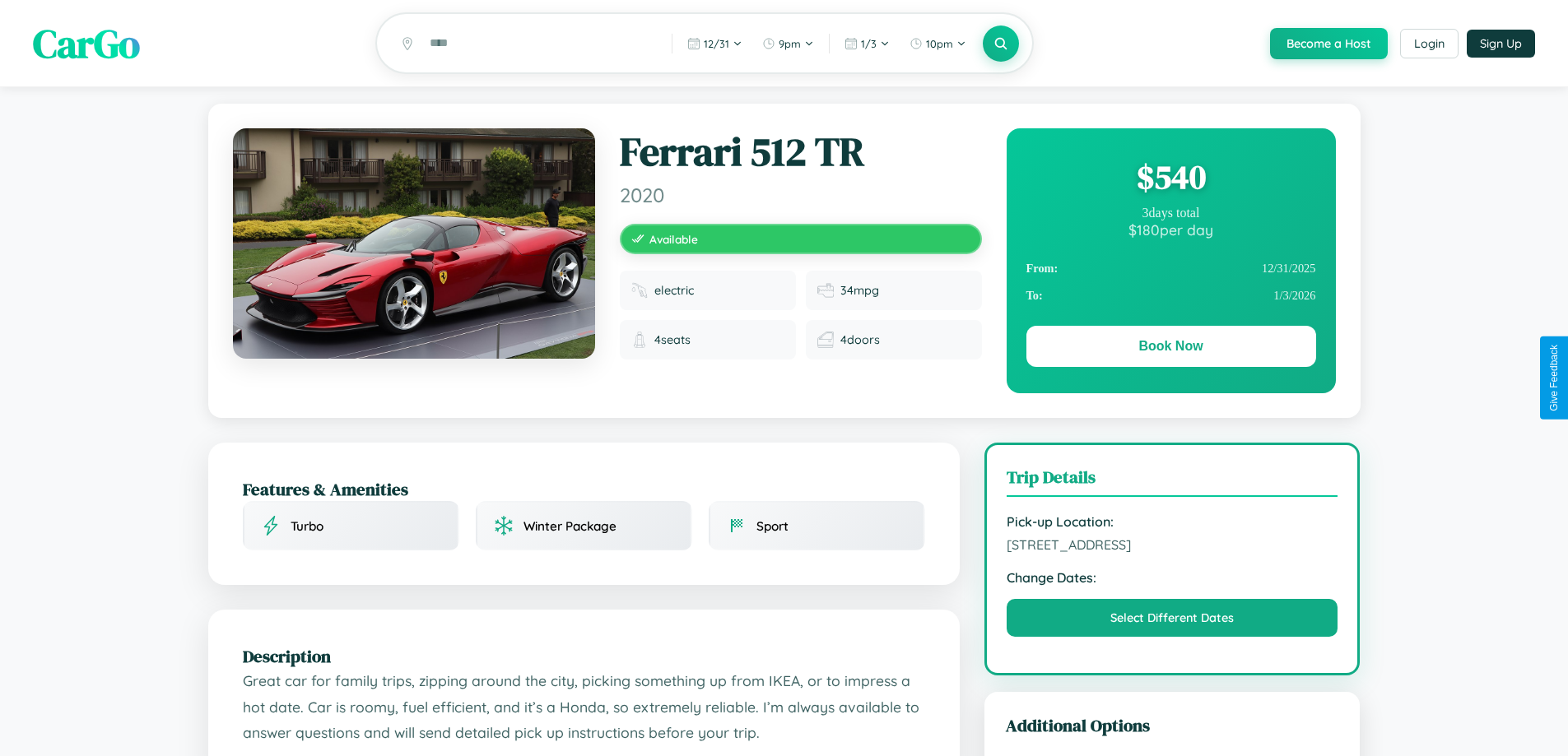
click at [1171, 179] on div "$ 540" at bounding box center [1171, 177] width 290 height 44
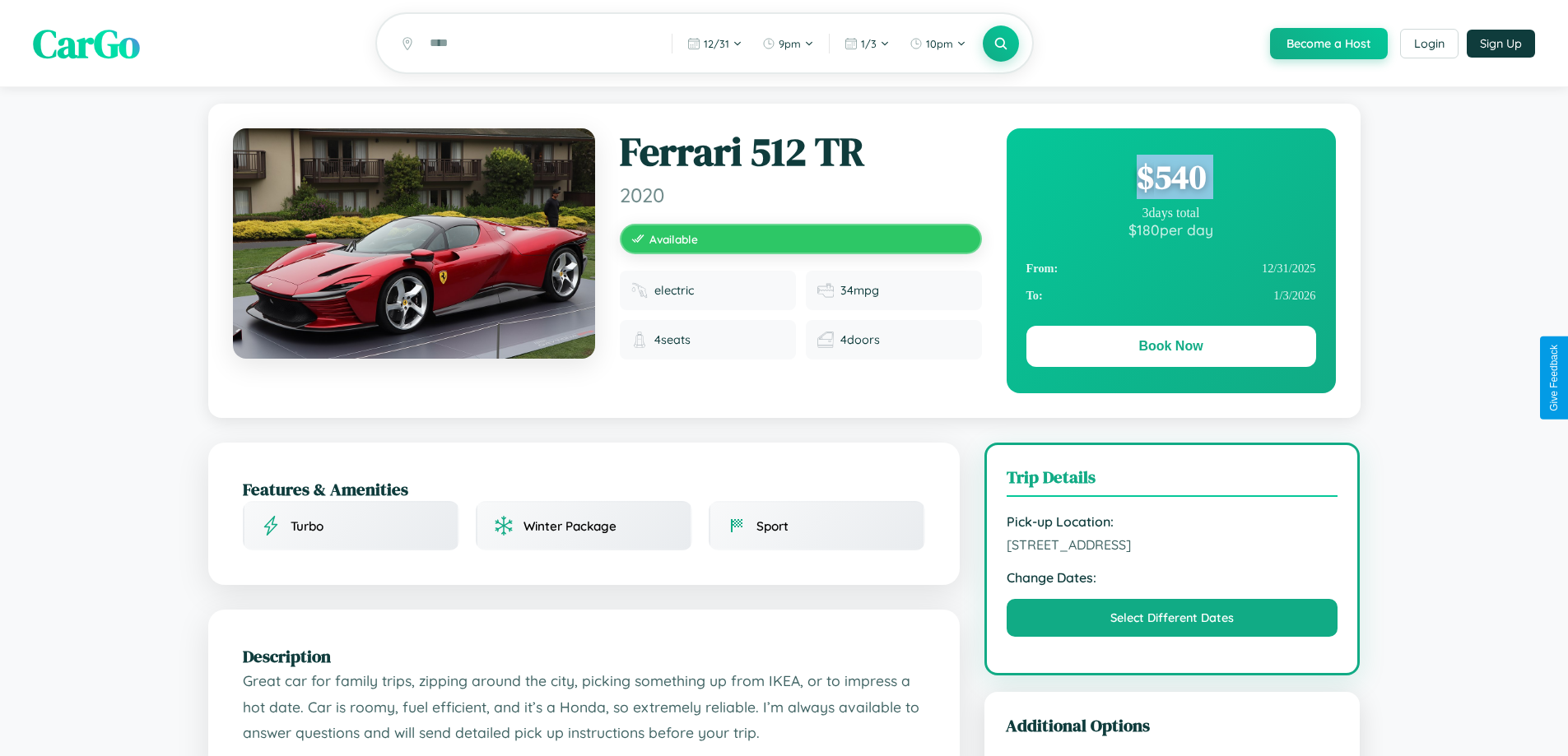
click at [1171, 179] on div "$ 540" at bounding box center [1171, 177] width 290 height 44
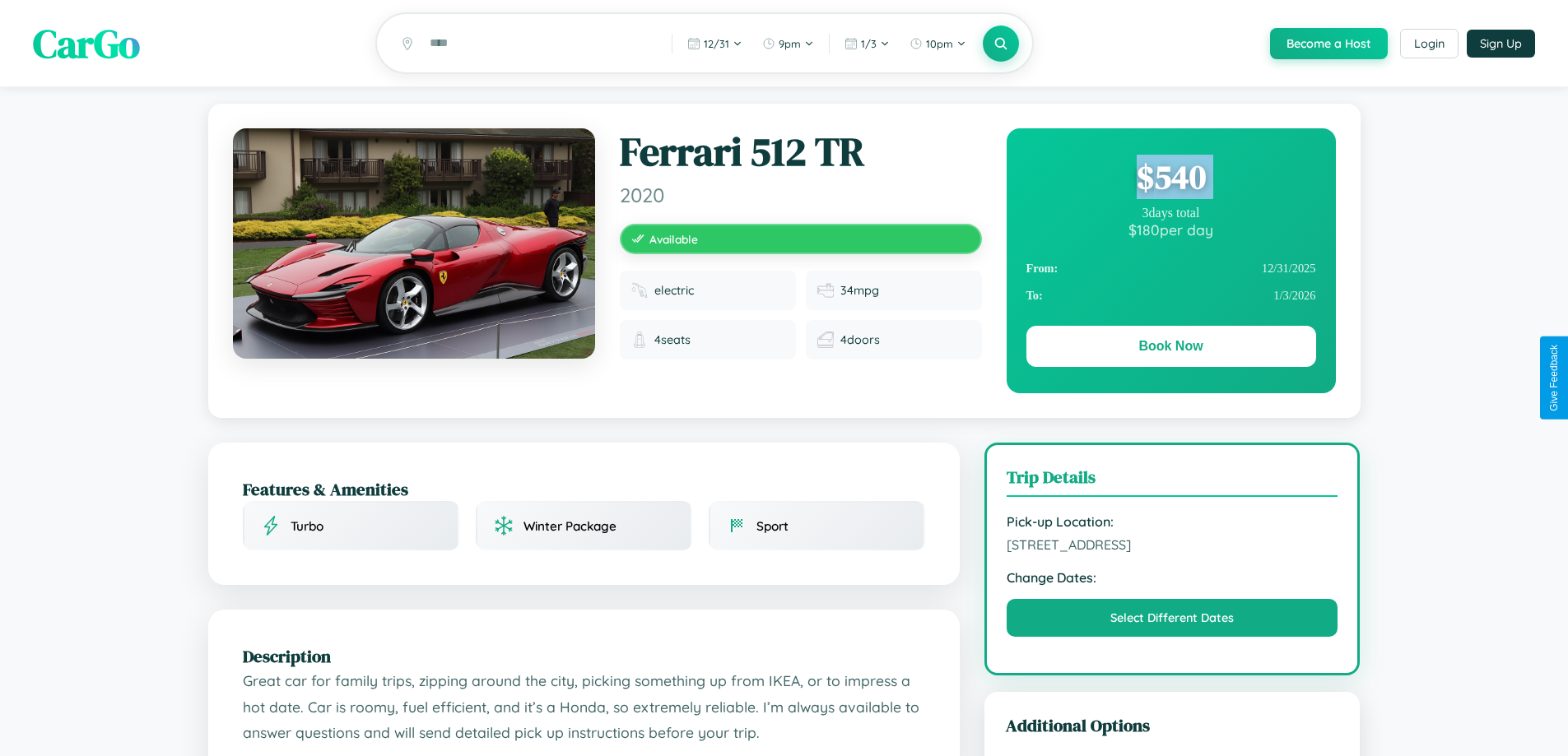
click at [1171, 179] on div "$ 540" at bounding box center [1171, 177] width 290 height 44
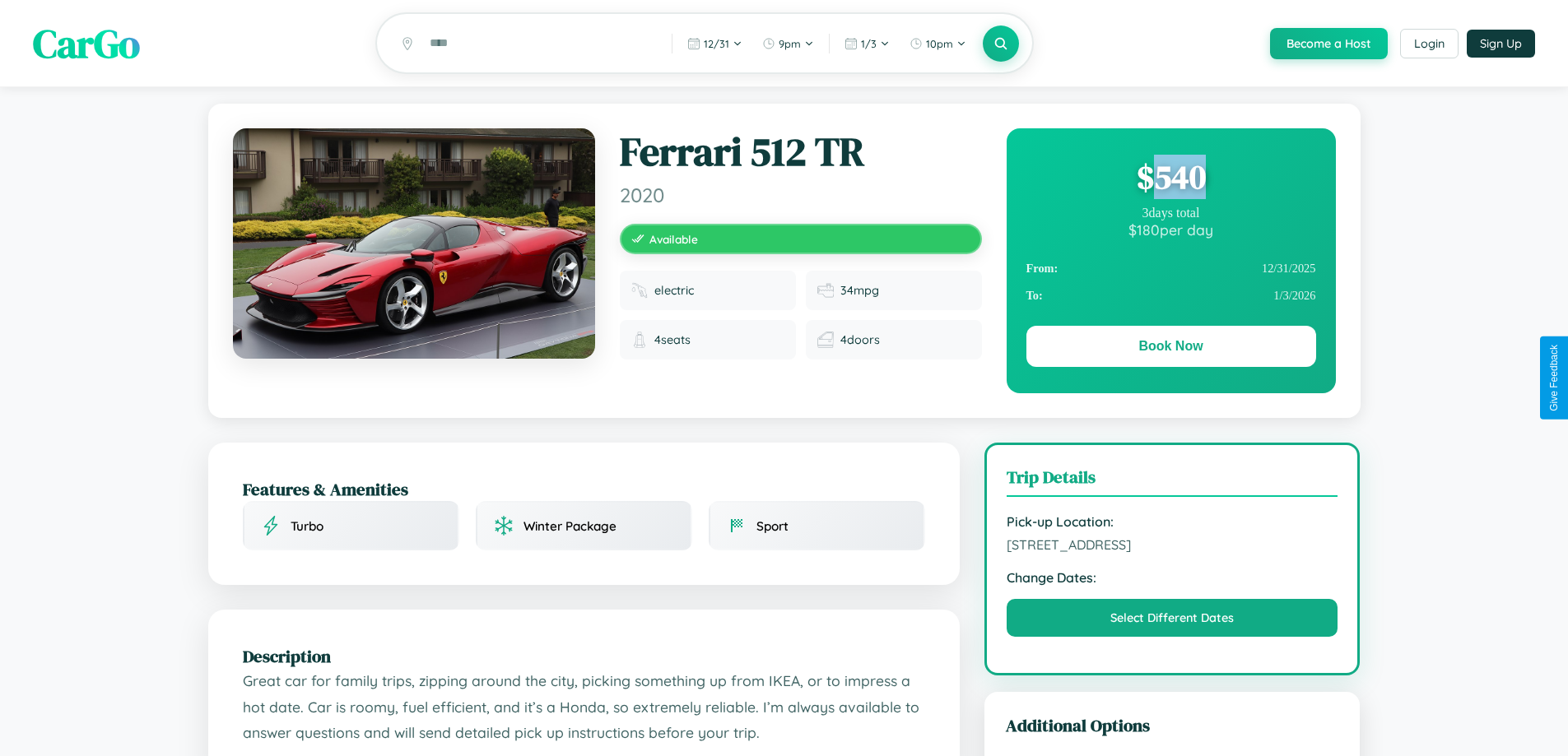
click at [1171, 179] on div "$ 540" at bounding box center [1171, 177] width 290 height 44
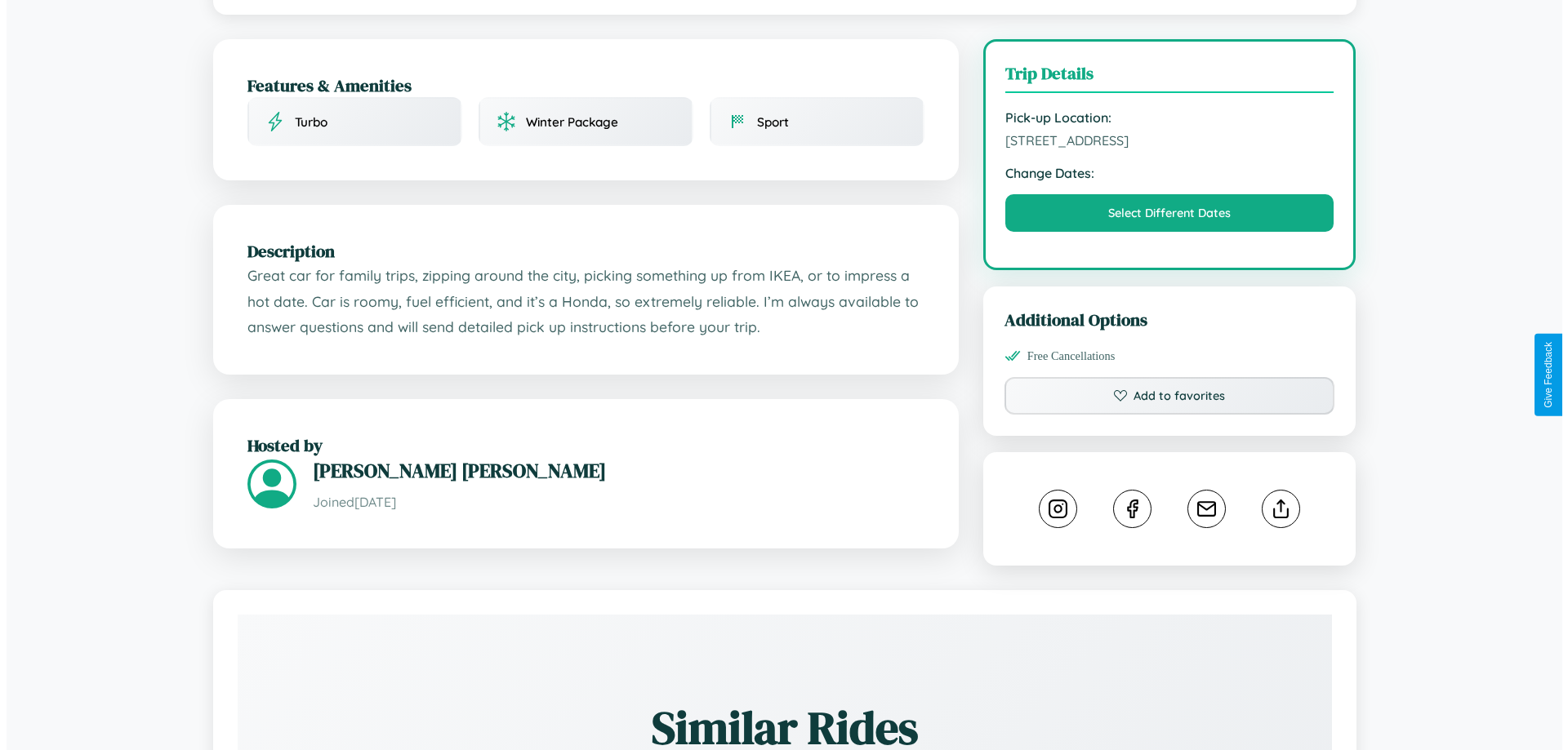
scroll to position [423, 0]
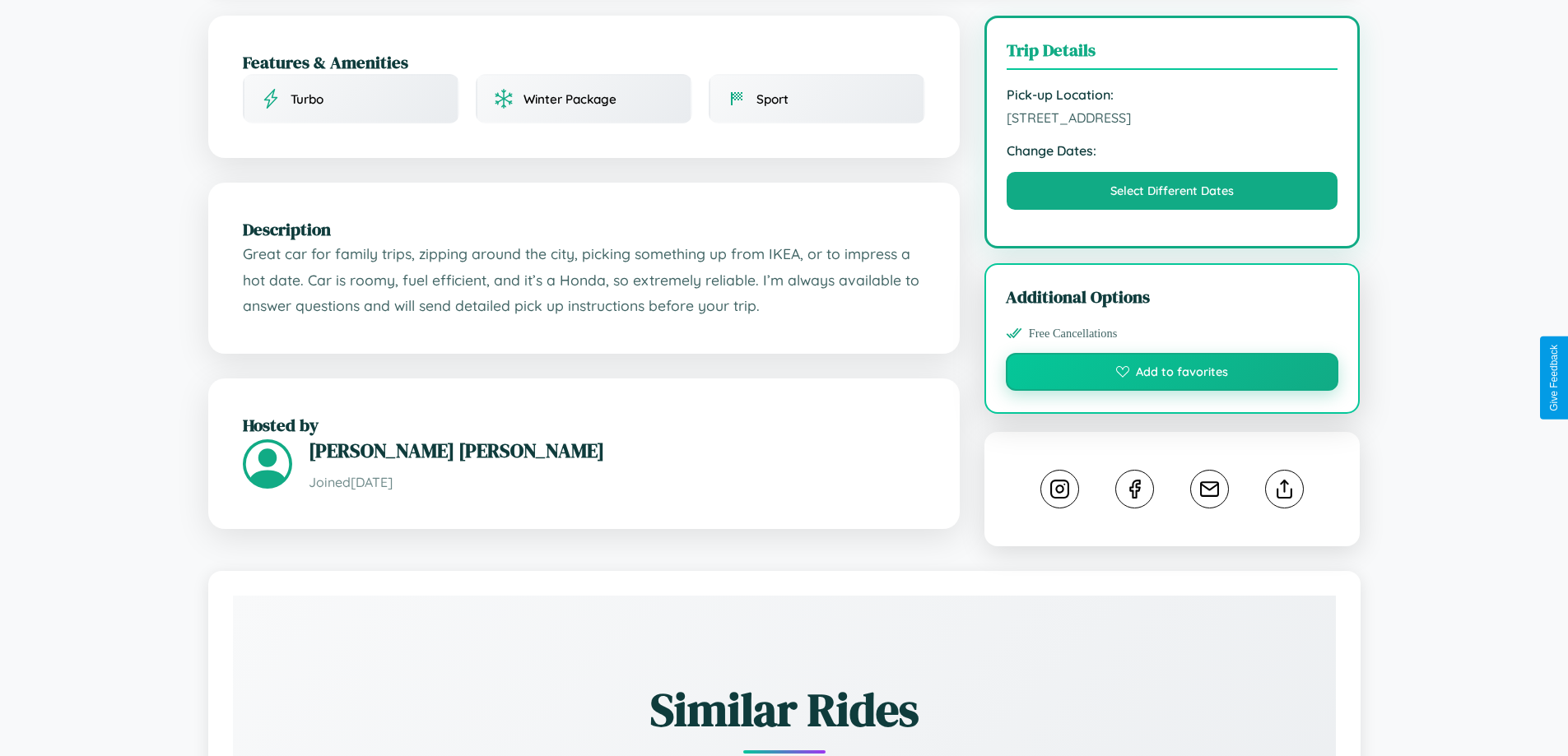
click at [1173, 374] on button "Add to favorites" at bounding box center [1173, 372] width 333 height 38
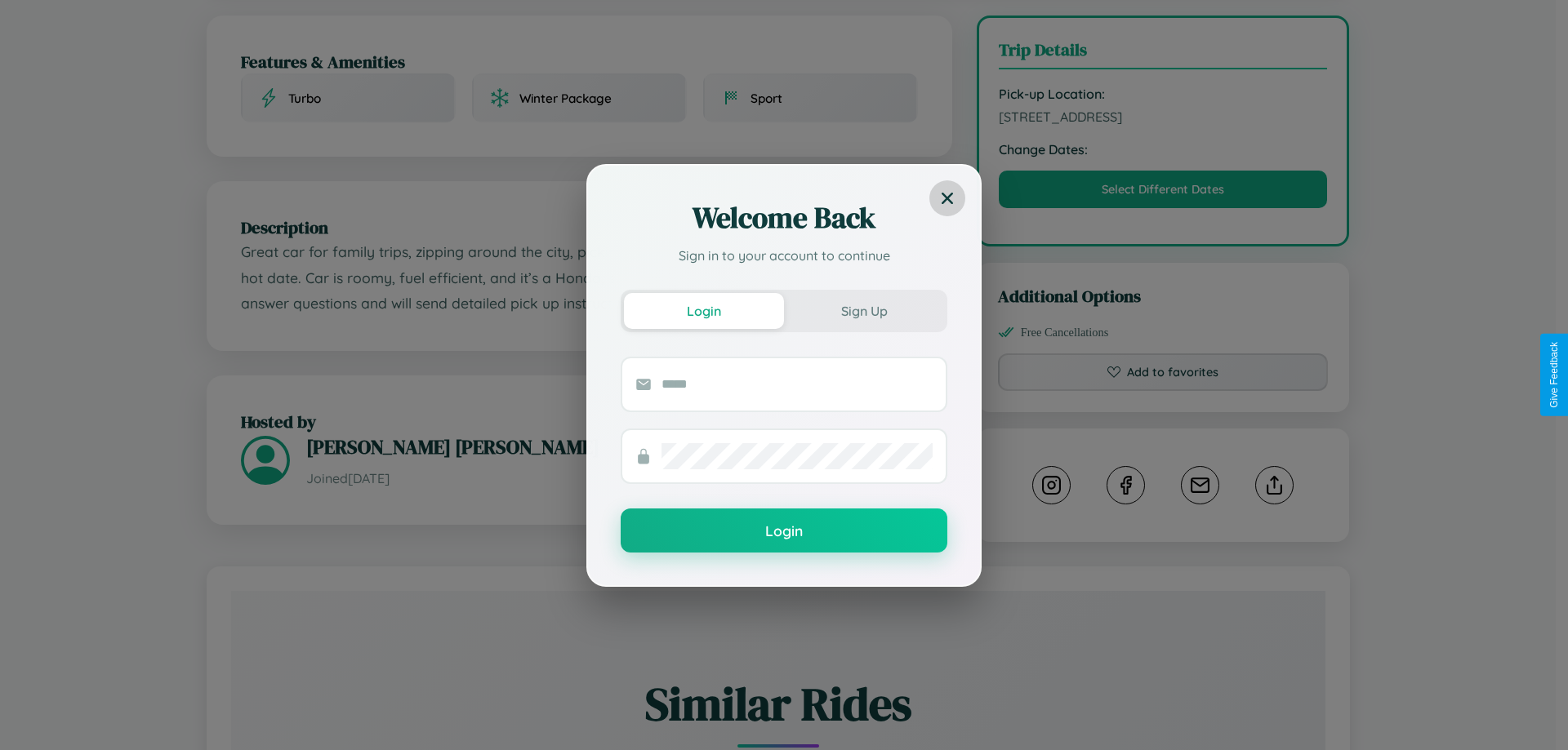
click at [947, 197] on icon at bounding box center [947, 197] width 11 height 11
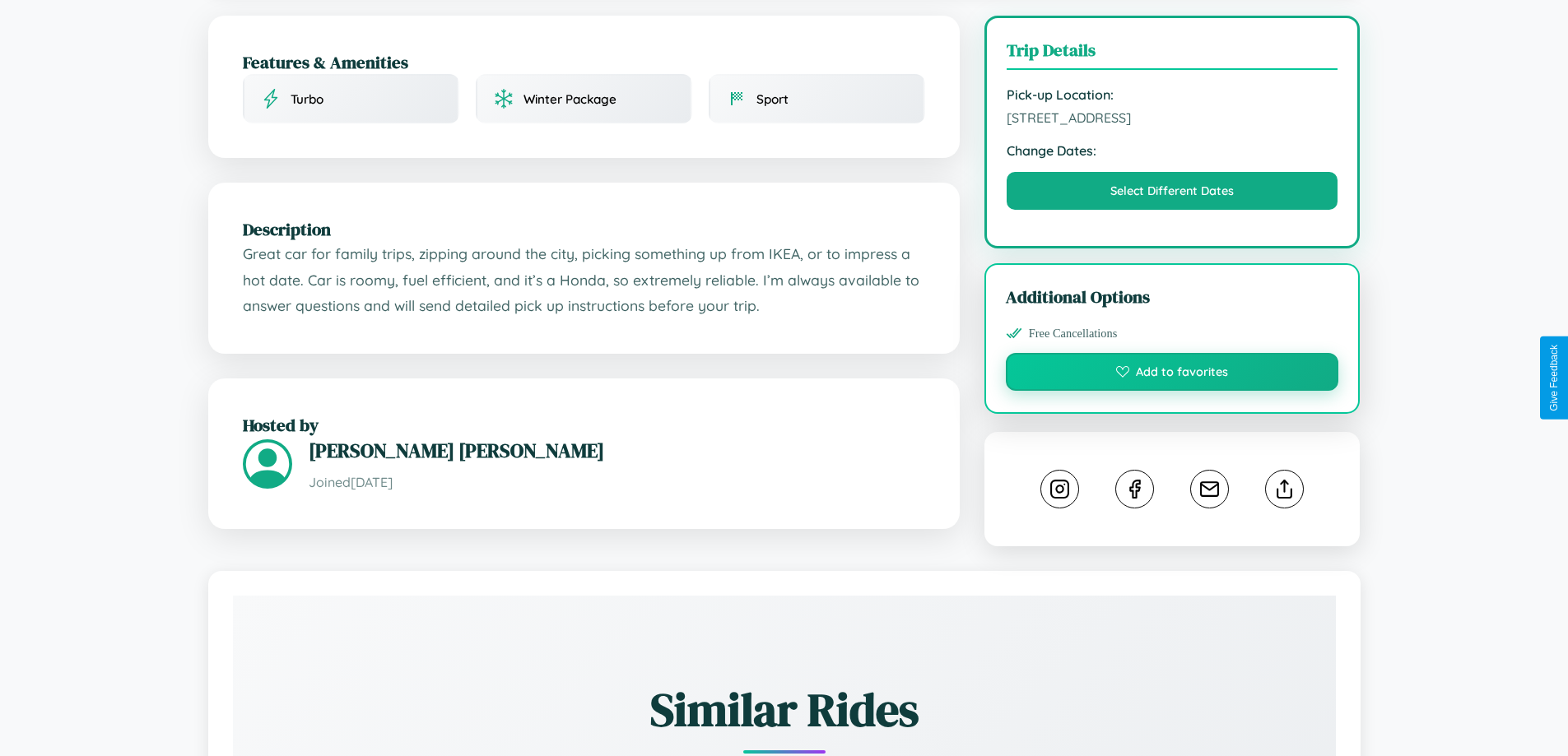
click at [1173, 375] on button "Add to favorites" at bounding box center [1173, 372] width 333 height 38
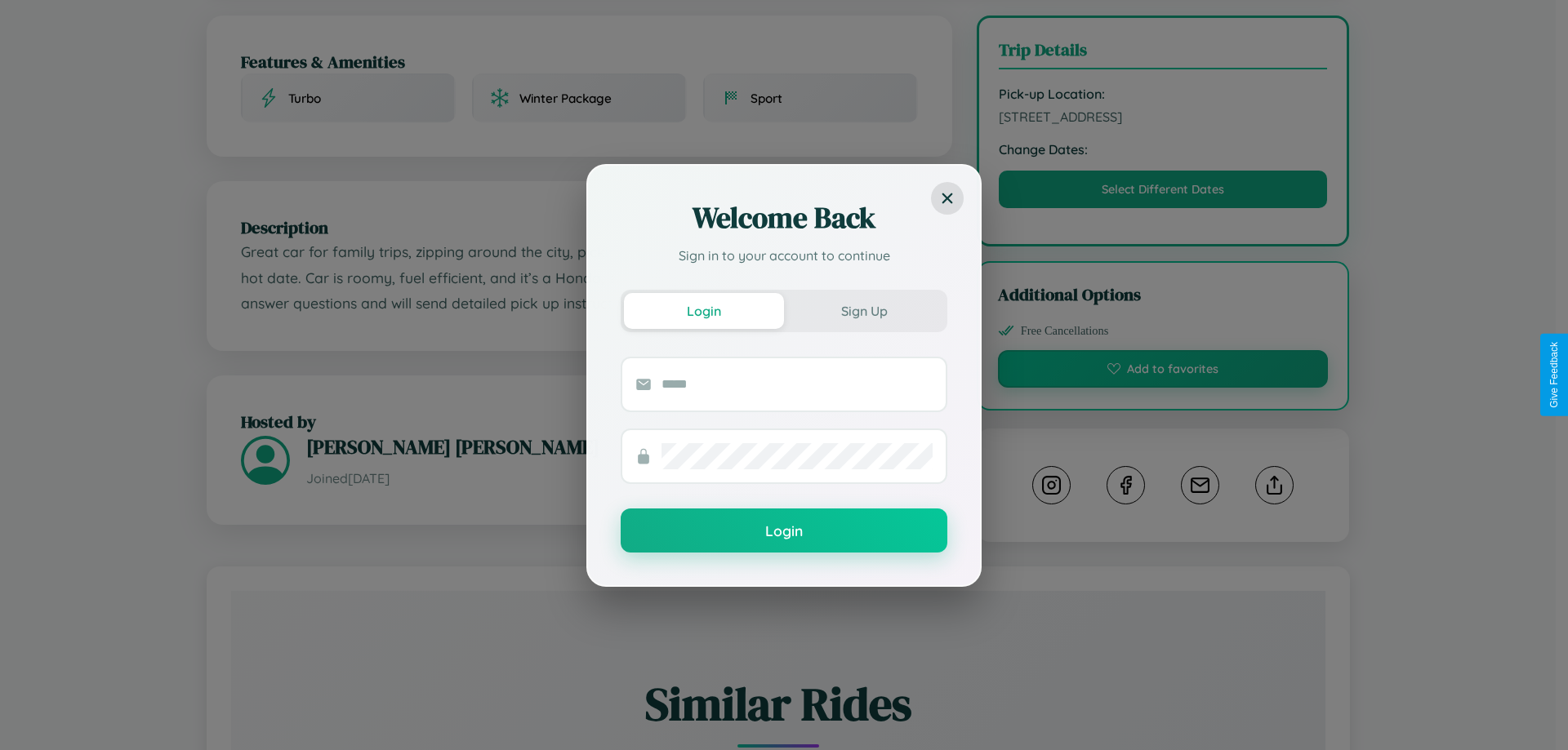
scroll to position [0, 0]
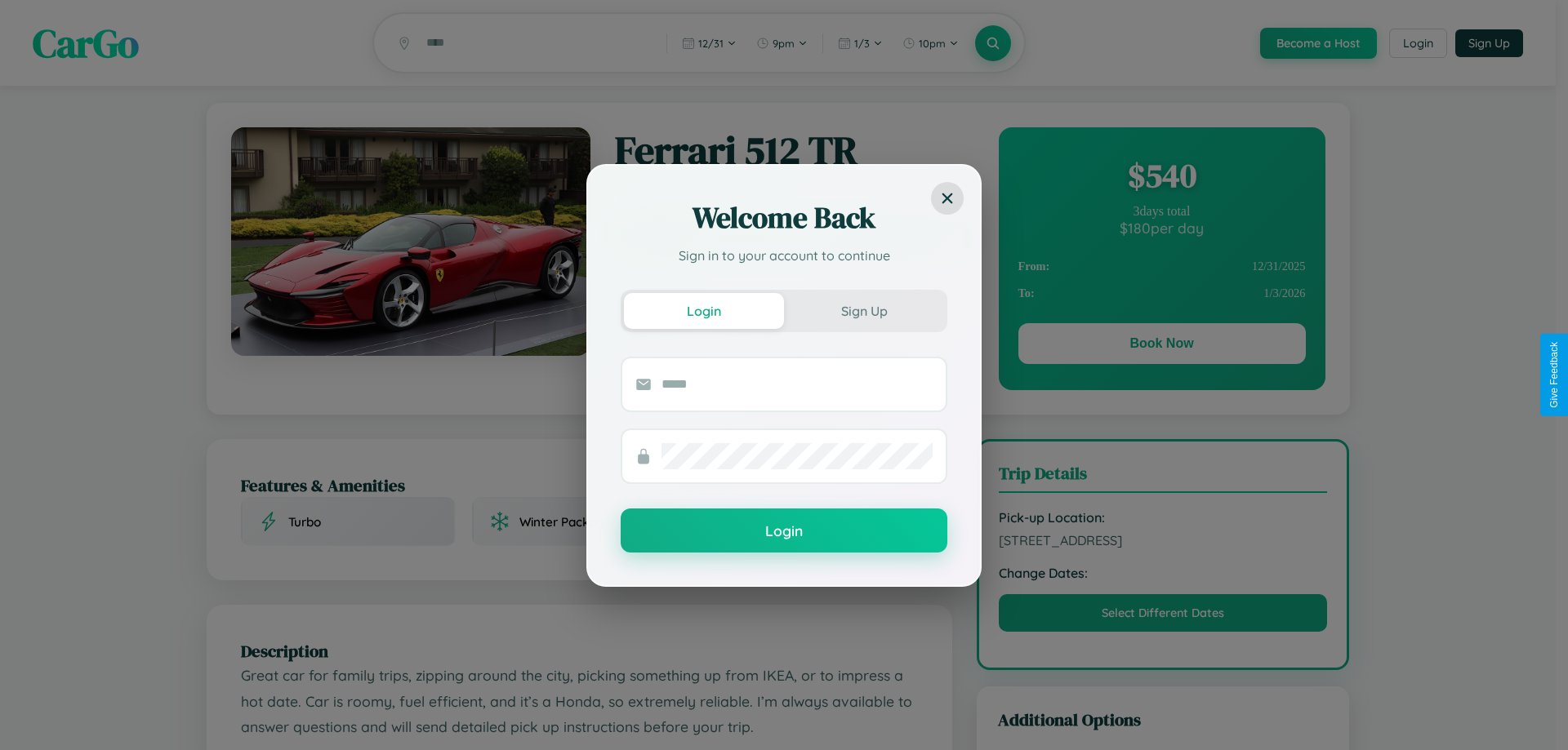
click at [1162, 347] on div "Welcome Back Sign in to your account to continue Login Sign Up Login" at bounding box center [784, 375] width 1568 height 750
